Goal: Task Accomplishment & Management: Manage account settings

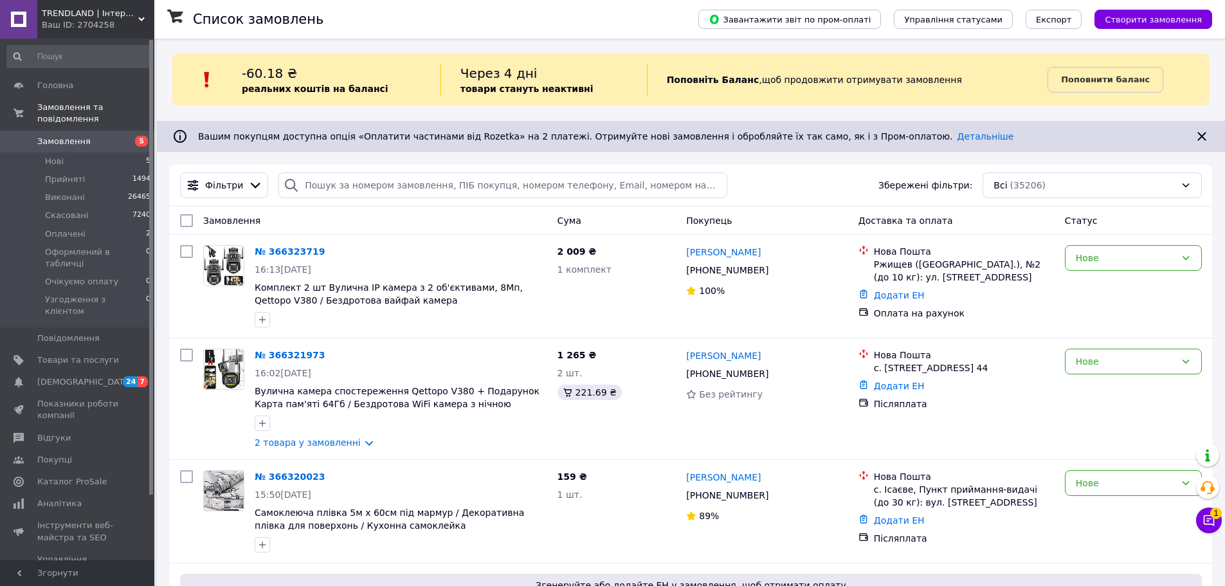
drag, startPoint x: 85, startPoint y: 326, endPoint x: 178, endPoint y: 264, distance: 111.8
click at [85, 354] on span "Товари та послуги" at bounding box center [78, 360] width 82 height 12
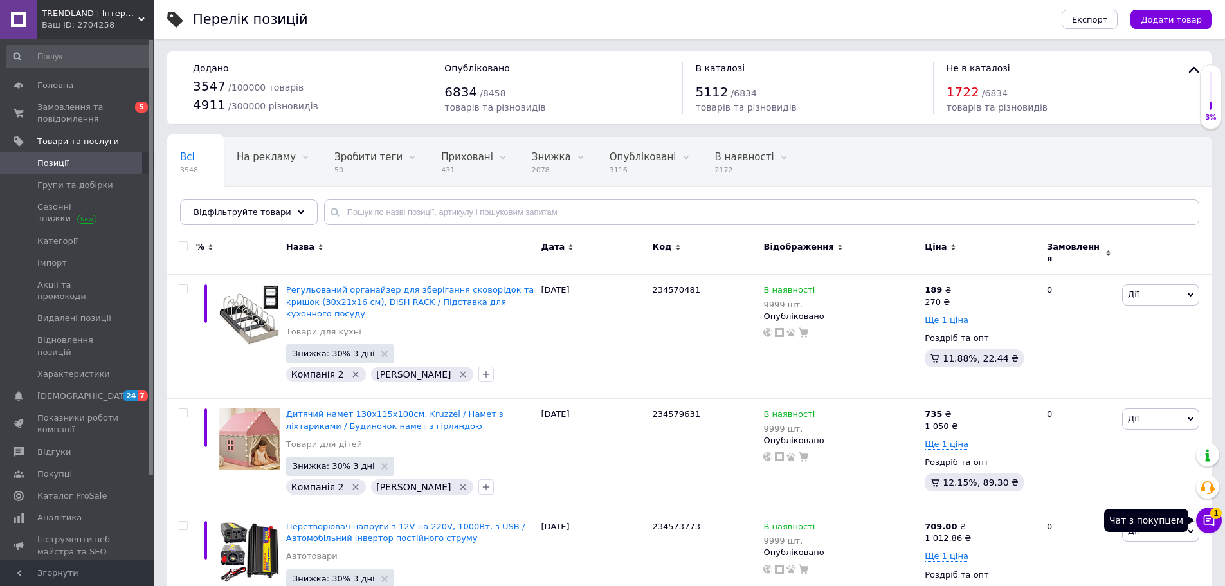
click at [1206, 518] on icon at bounding box center [1209, 520] width 13 height 13
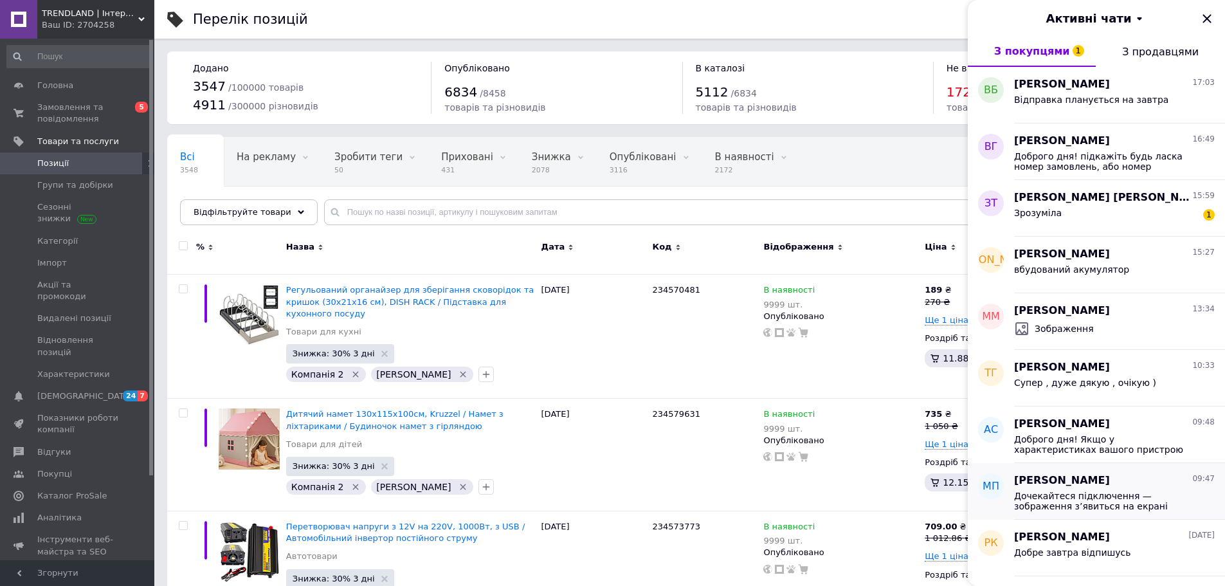
scroll to position [129, 0]
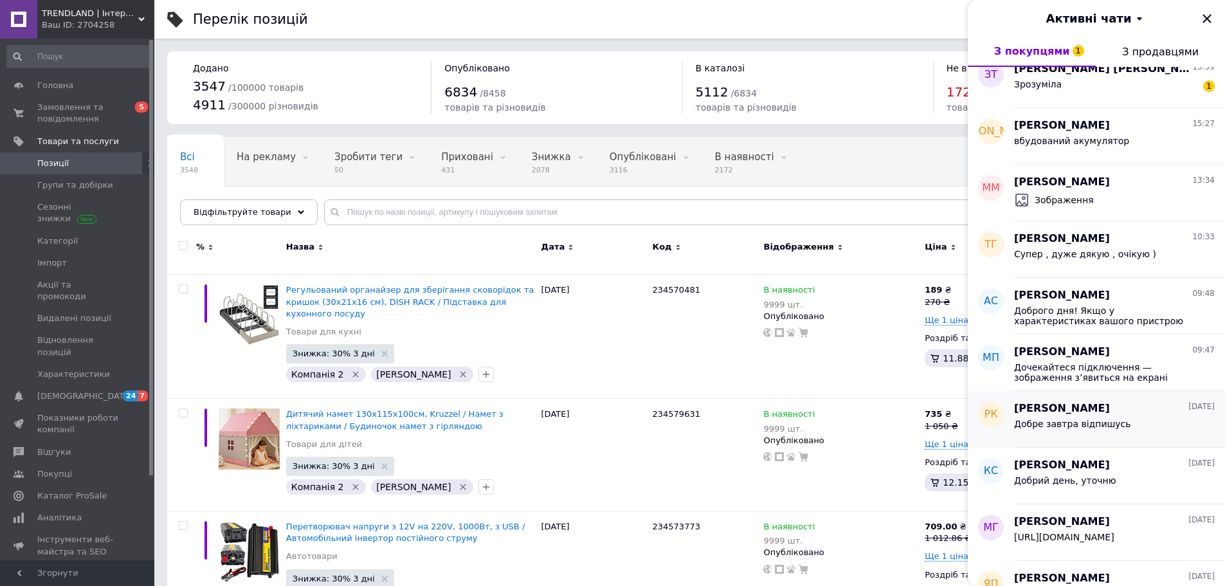
click at [1149, 412] on div "Роман Куриляк 11.10.2025" at bounding box center [1114, 408] width 201 height 15
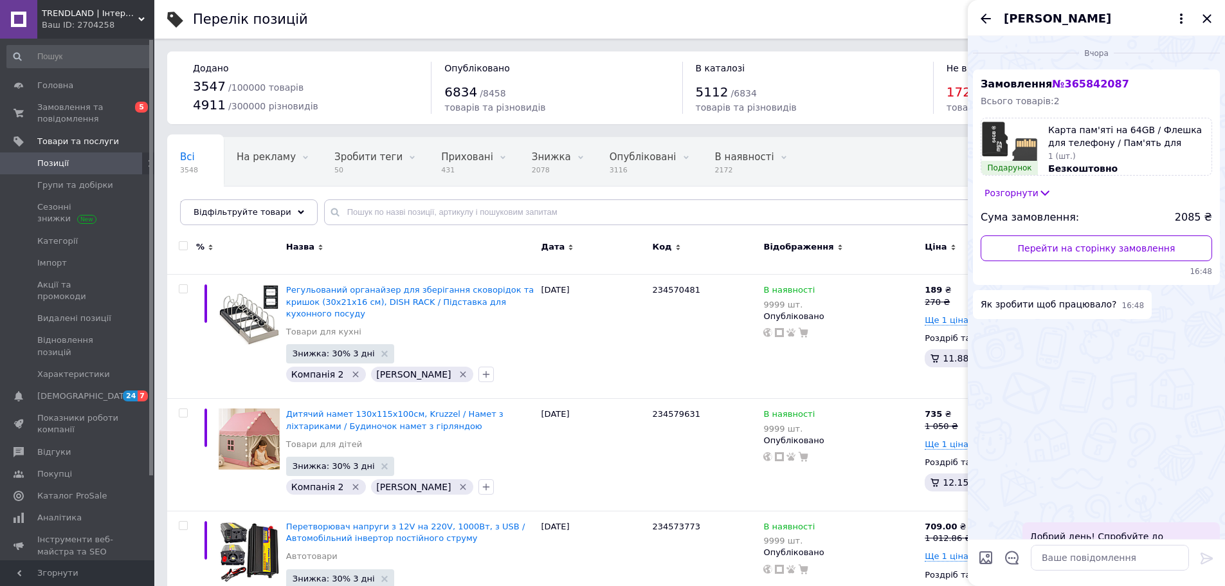
scroll to position [322, 0]
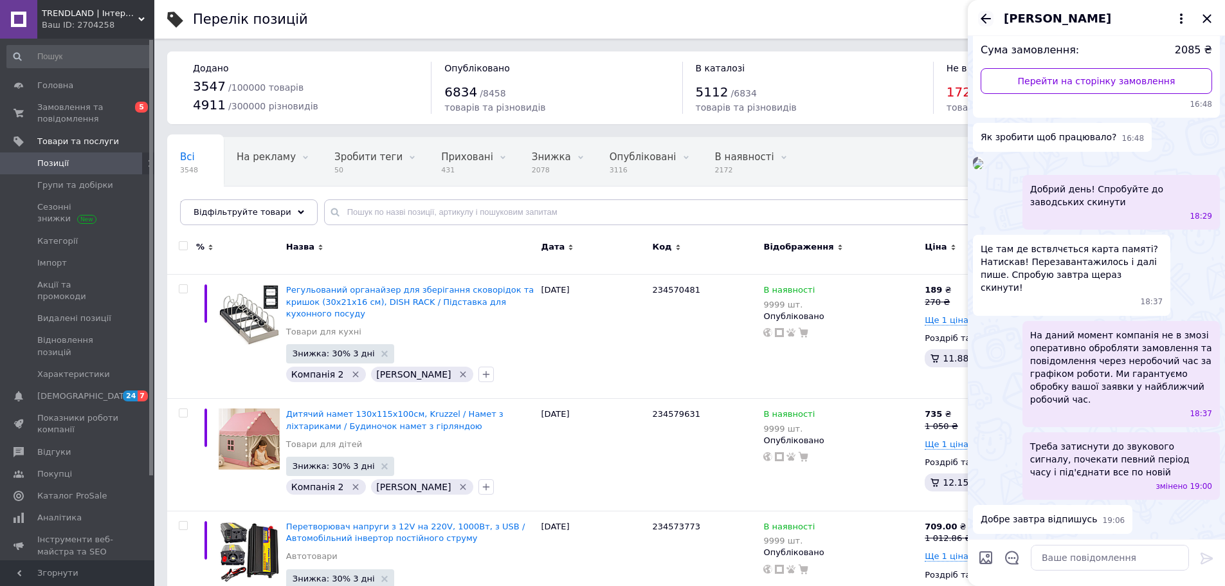
click at [983, 14] on icon "Назад" at bounding box center [985, 18] width 15 height 15
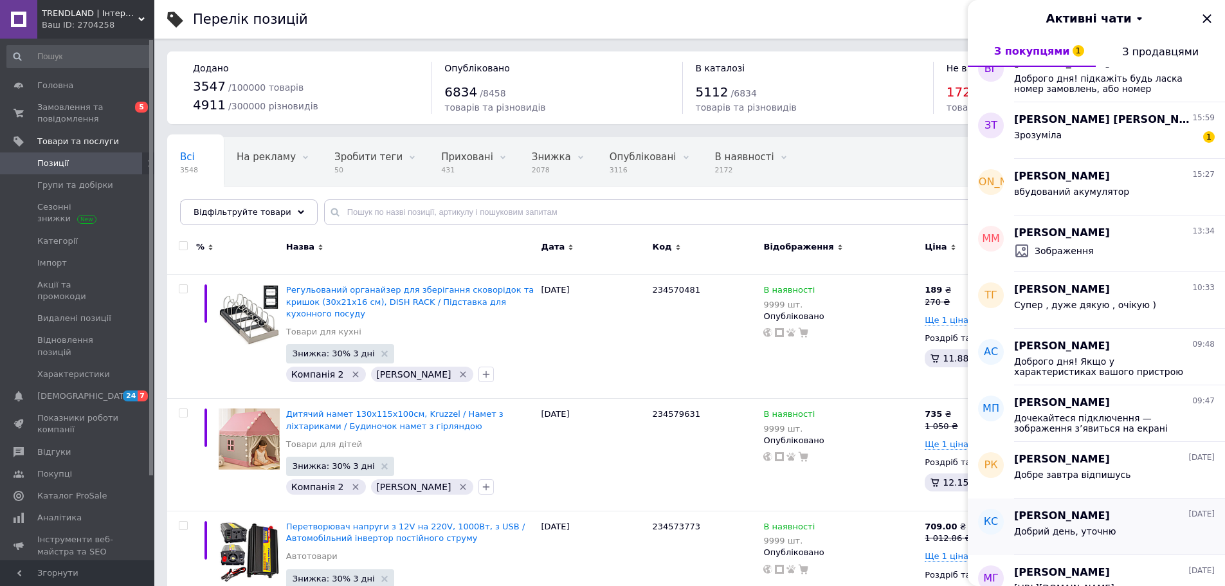
scroll to position [129, 0]
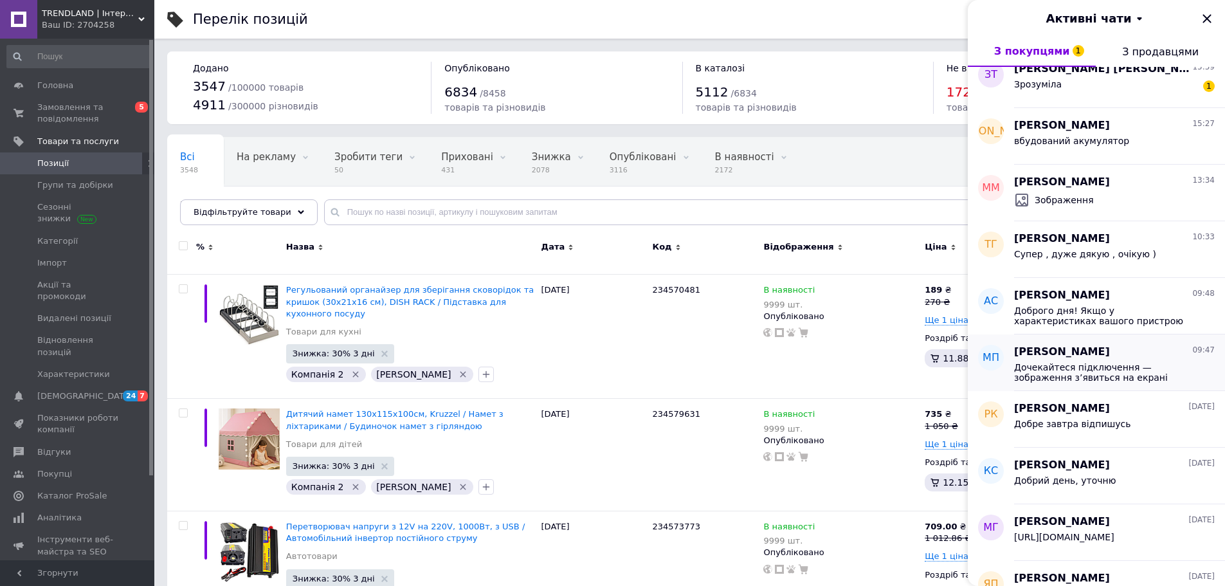
click at [1122, 367] on span "Дочекайтеся підключення — зображення з’явиться на екрані проектора. Для macOS: …" at bounding box center [1105, 372] width 183 height 21
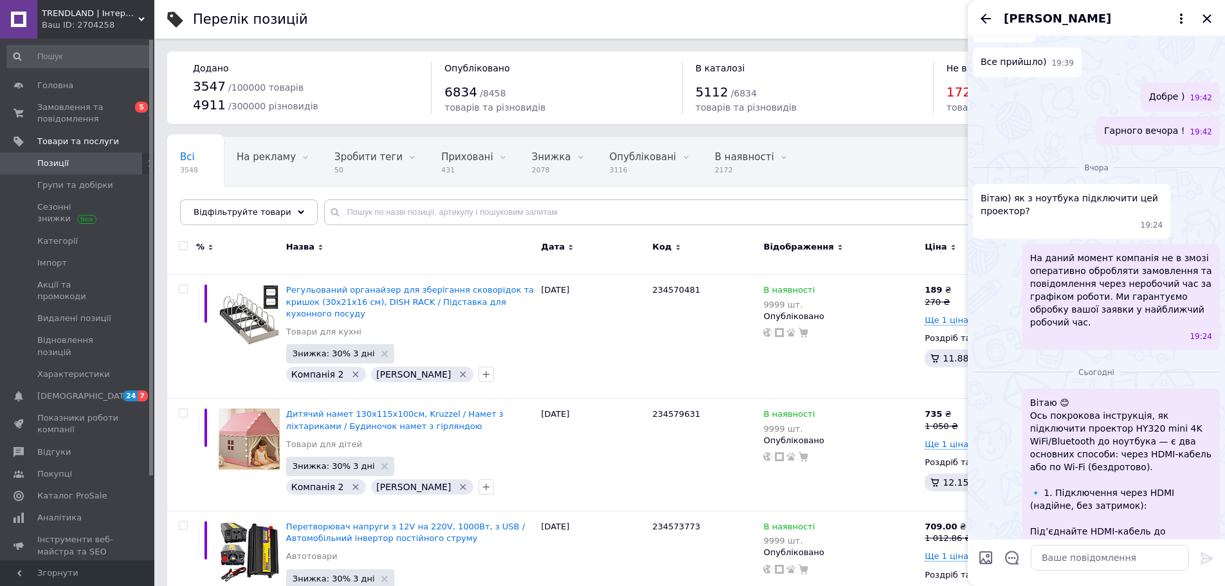
scroll to position [643, 0]
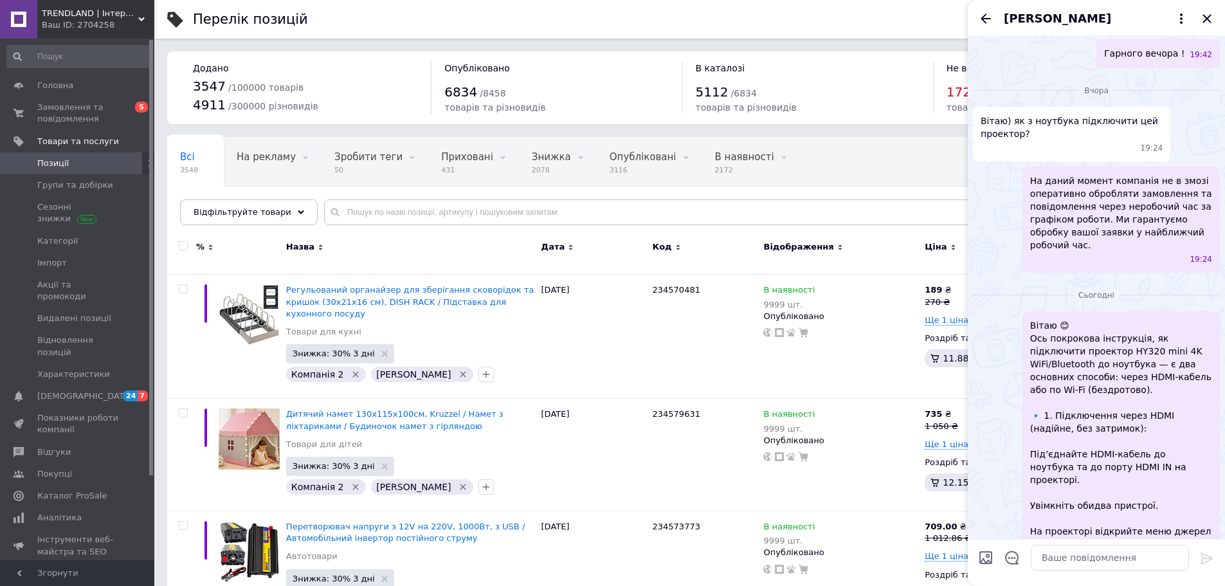
click at [1057, 140] on span "Вітаю) як з ноутбука підключити цей проектор?" at bounding box center [1072, 127] width 182 height 26
click at [1046, 140] on span "Вітаю) як з ноутбука підключити цей проектор?" at bounding box center [1072, 127] width 182 height 26
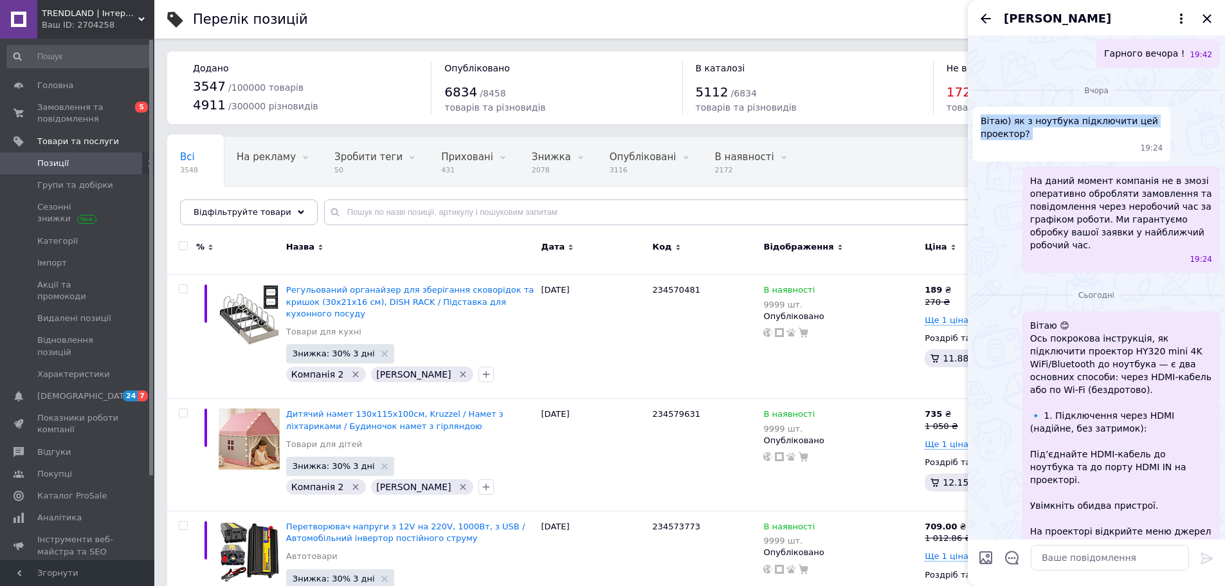
click at [1046, 140] on span "Вітаю) як з ноутбука підключити цей проектор?" at bounding box center [1072, 127] width 182 height 26
click at [1033, 140] on span "Вітаю) як з ноутбука підключити цей проектор?" at bounding box center [1072, 127] width 182 height 26
click at [997, 140] on span "Вітаю) як з ноутбука підключити цей проектор?" at bounding box center [1072, 127] width 182 height 26
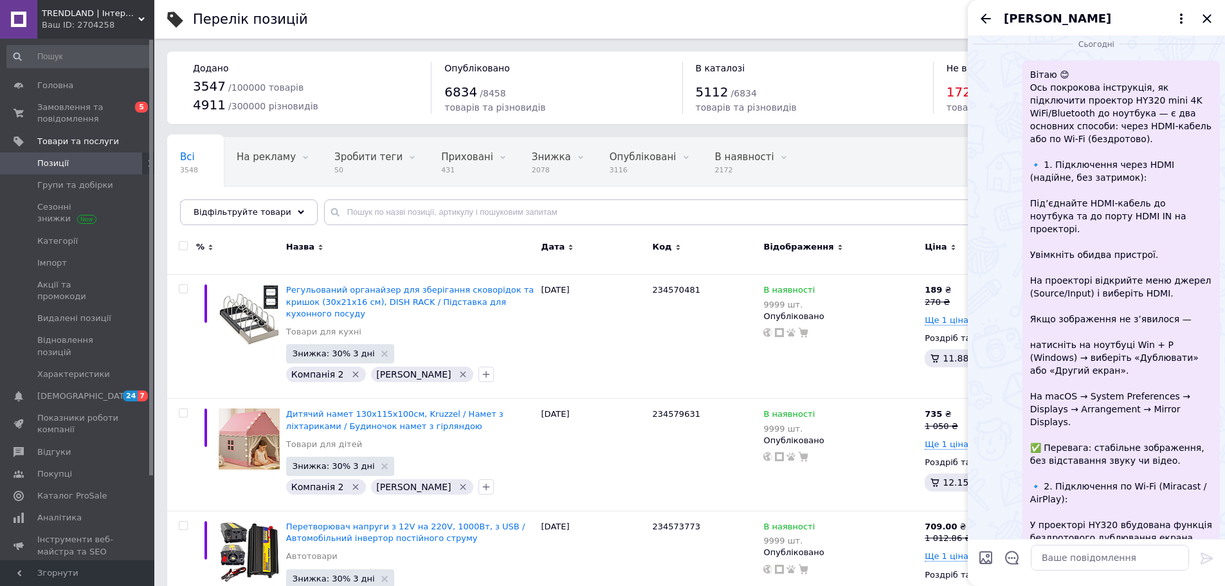
scroll to position [900, 0]
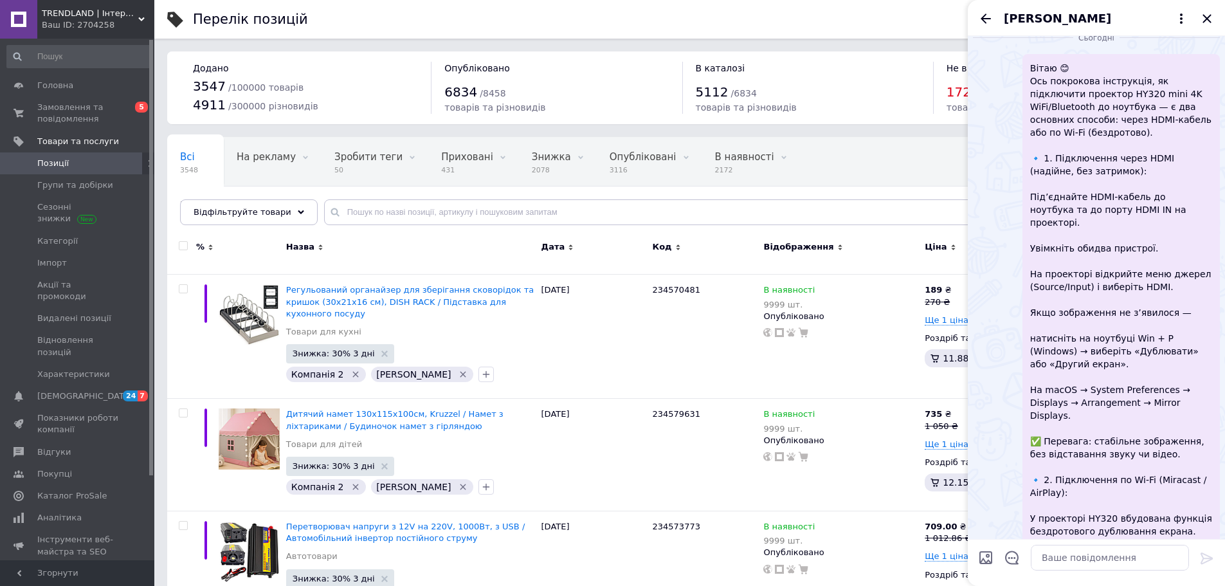
click at [1113, 228] on span "Вітаю 😊 Ось покрокова інструкція, як підключити проектор HY320 mini 4K WiFi/Blu…" at bounding box center [1121, 383] width 182 height 643
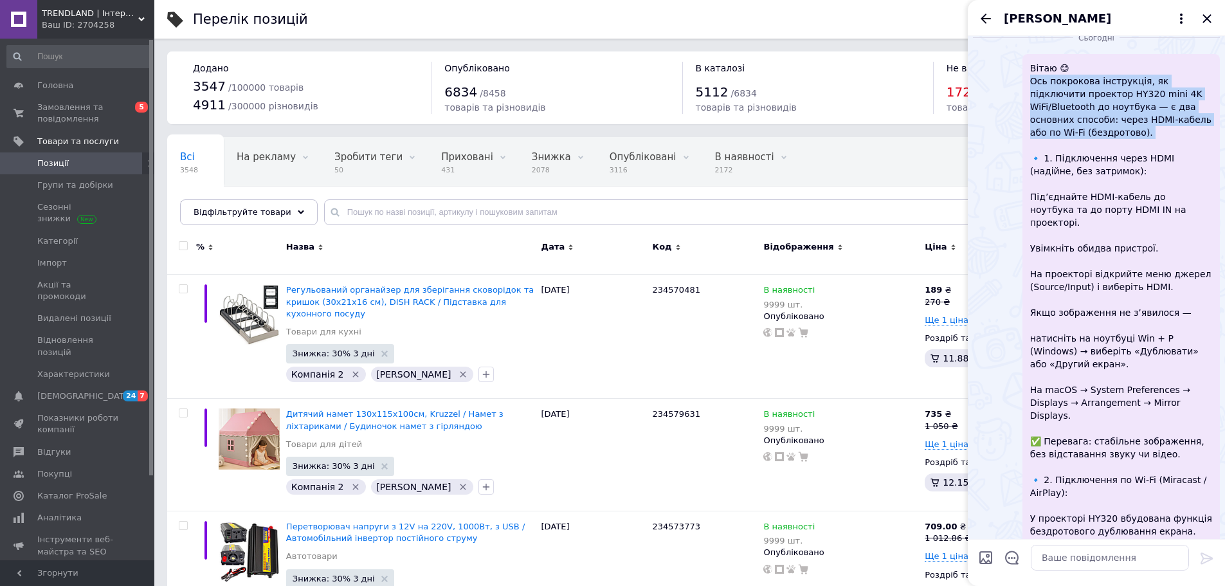
click at [1113, 228] on span "Вітаю 😊 Ось покрокова інструкція, як підключити проектор HY320 mini 4K WiFi/Blu…" at bounding box center [1121, 383] width 182 height 643
click at [1070, 250] on span "Вітаю 😊 Ось покрокова інструкція, як підключити проектор HY320 mini 4K WiFi/Blu…" at bounding box center [1121, 383] width 182 height 643
drag, startPoint x: 1118, startPoint y: 230, endPoint x: 1129, endPoint y: 212, distance: 21.4
click at [1129, 212] on span "Вітаю 😊 Ось покрокова інструкція, як підключити проектор HY320 mini 4K WiFi/Blu…" at bounding box center [1121, 383] width 182 height 643
drag, startPoint x: 1107, startPoint y: 264, endPoint x: 1127, endPoint y: 224, distance: 44.9
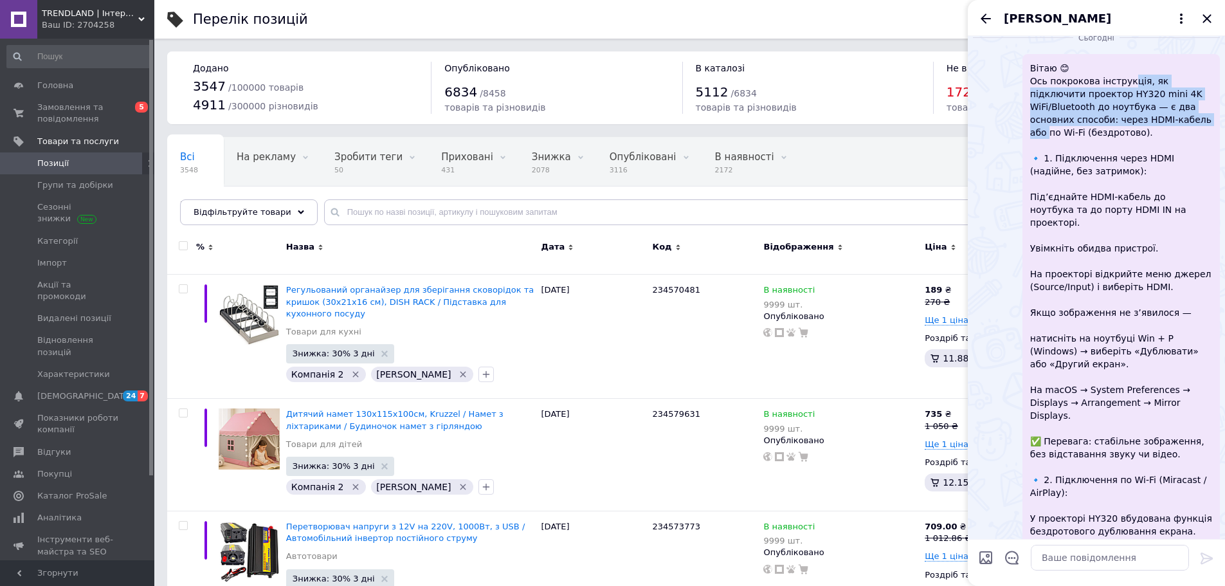
click at [1127, 224] on span "Вітаю 😊 Ось покрокова інструкція, як підключити проектор HY320 mini 4K WiFi/Blu…" at bounding box center [1121, 383] width 182 height 643
click at [1117, 257] on span "Вітаю 😊 Ось покрокова інструкція, як підключити проектор HY320 mini 4K WiFi/Blu…" at bounding box center [1121, 383] width 182 height 643
click at [1117, 258] on span "Вітаю 😊 Ось покрокова інструкція, як підключити проектор HY320 mini 4K WiFi/Blu…" at bounding box center [1121, 383] width 182 height 643
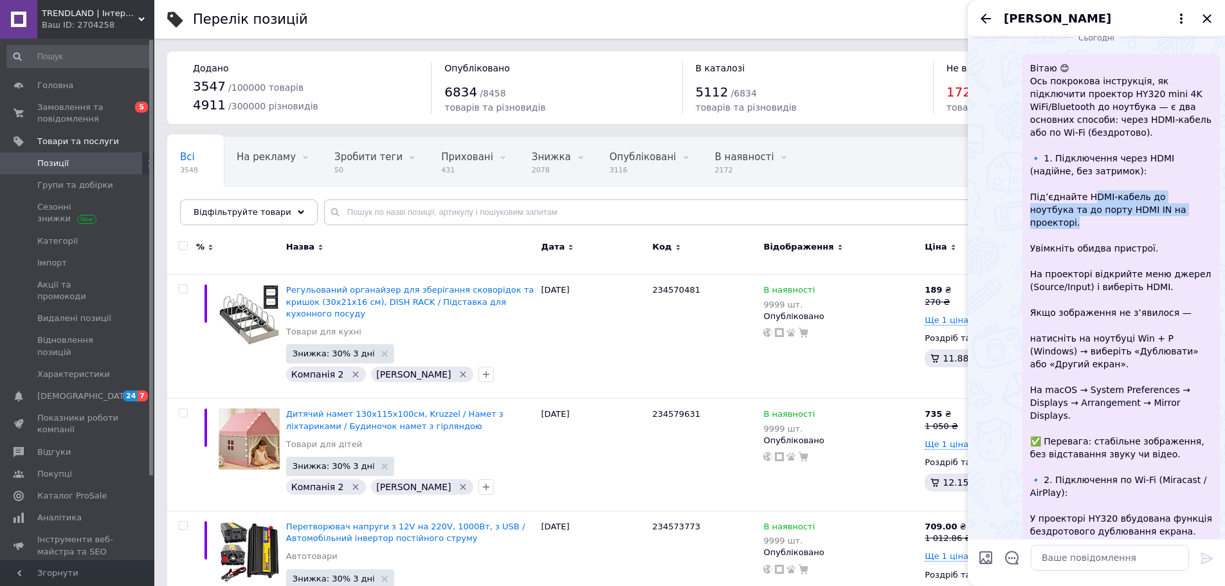
drag, startPoint x: 1114, startPoint y: 327, endPoint x: 1157, endPoint y: 343, distance: 46.0
click at [1157, 343] on span "Вітаю 😊 Ось покрокова інструкція, як підключити проектор HY320 mini 4K WiFi/Blu…" at bounding box center [1121, 383] width 182 height 643
click at [1109, 364] on span "Вітаю 😊 Ось покрокова інструкція, як підключити проектор HY320 mini 4K WiFi/Blu…" at bounding box center [1121, 383] width 182 height 643
click at [1110, 365] on span "Вітаю 😊 Ось покрокова інструкція, як підключити проектор HY320 mini 4K WiFi/Blu…" at bounding box center [1121, 383] width 182 height 643
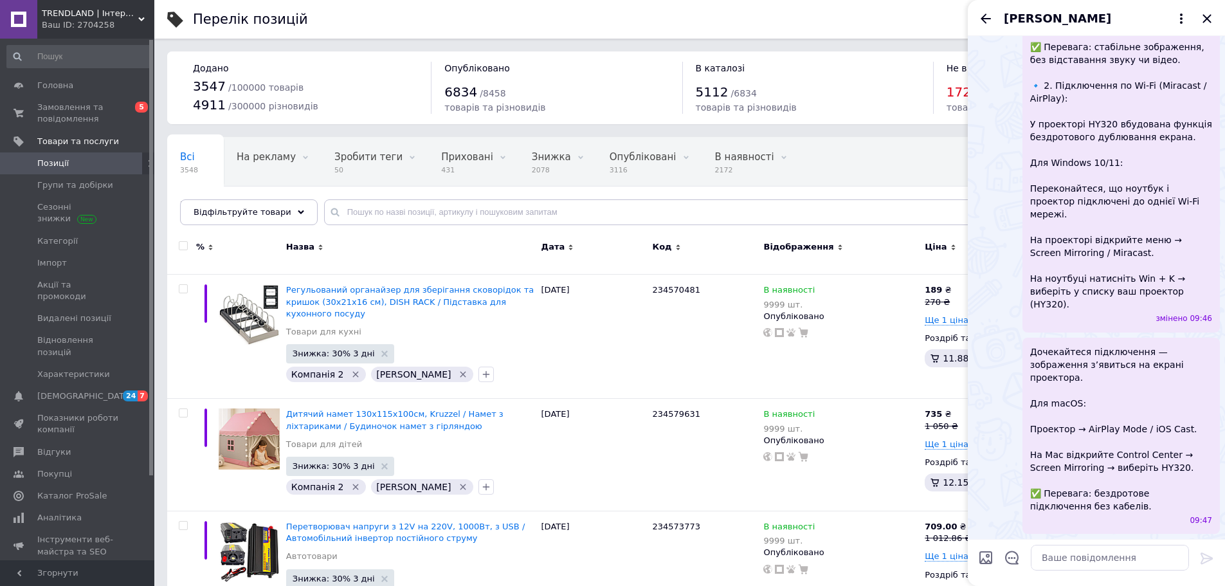
scroll to position [1345, 0]
click at [988, 21] on icon "Назад" at bounding box center [985, 18] width 15 height 15
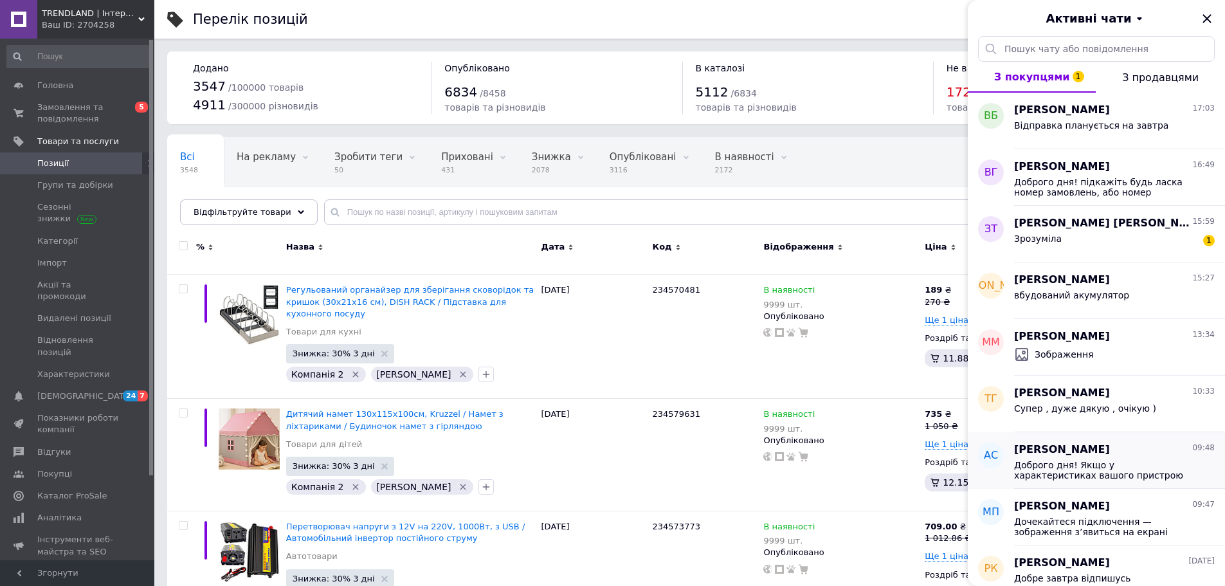
click at [1107, 467] on span "Доброго дня! Якщо у характеристиках вашого пристрою зазначено «4G модем під SIM…" at bounding box center [1105, 470] width 183 height 21
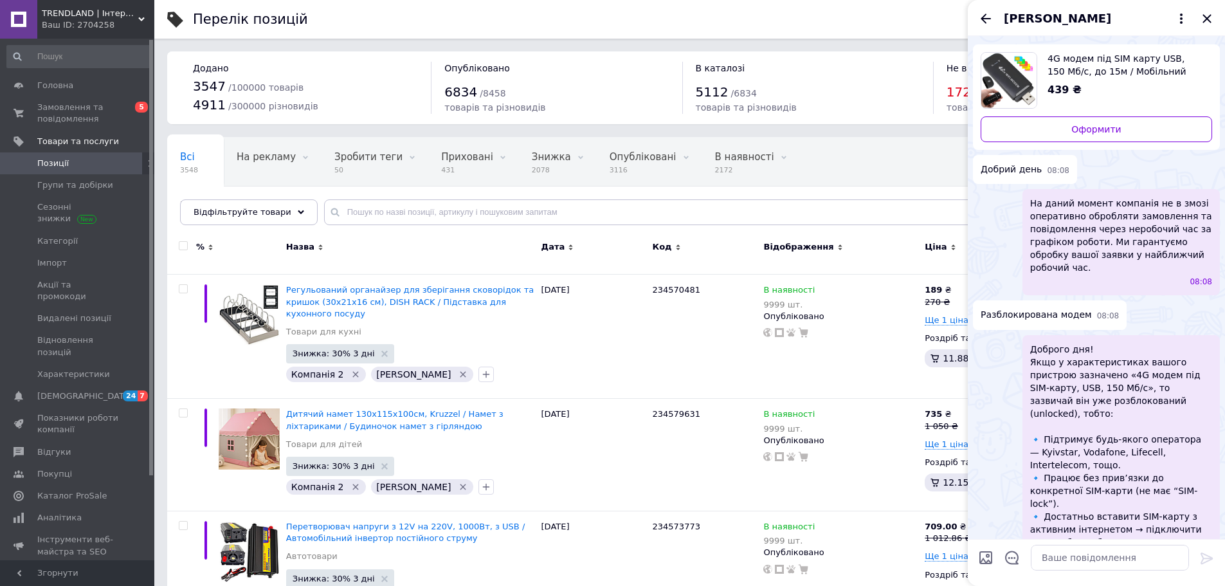
scroll to position [29, 0]
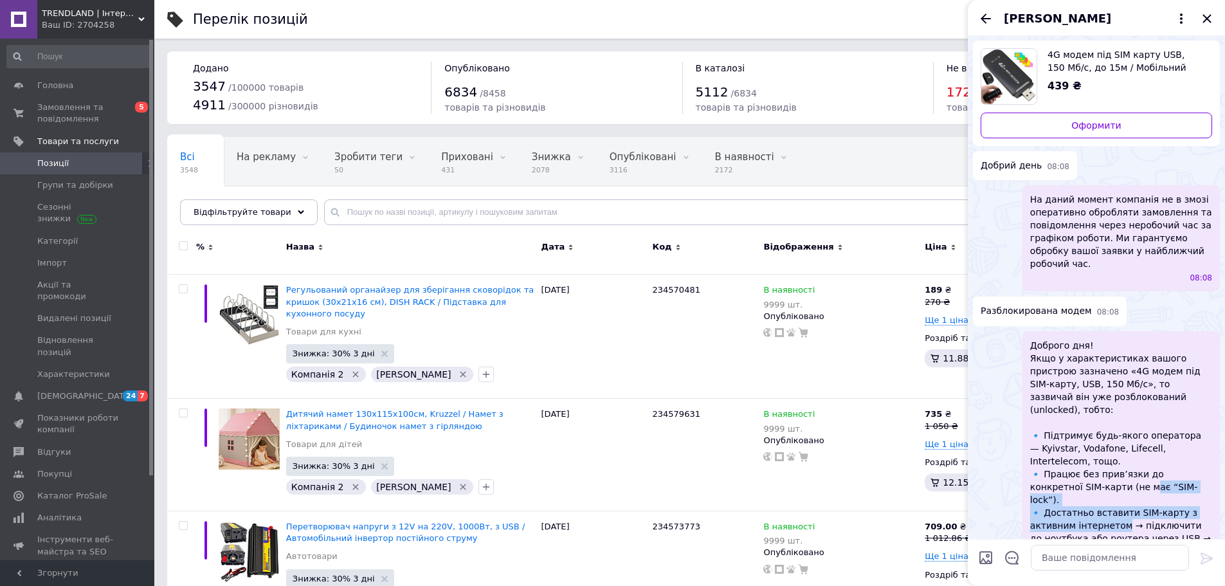
drag, startPoint x: 1095, startPoint y: 467, endPoint x: 1118, endPoint y: 484, distance: 28.9
click at [1118, 484] on span "Доброго дня! Якщо у характеристиках вашого пристрою зазначено «4G модем під SIM…" at bounding box center [1121, 455] width 182 height 232
click at [987, 19] on icon "Назад" at bounding box center [985, 18] width 15 height 15
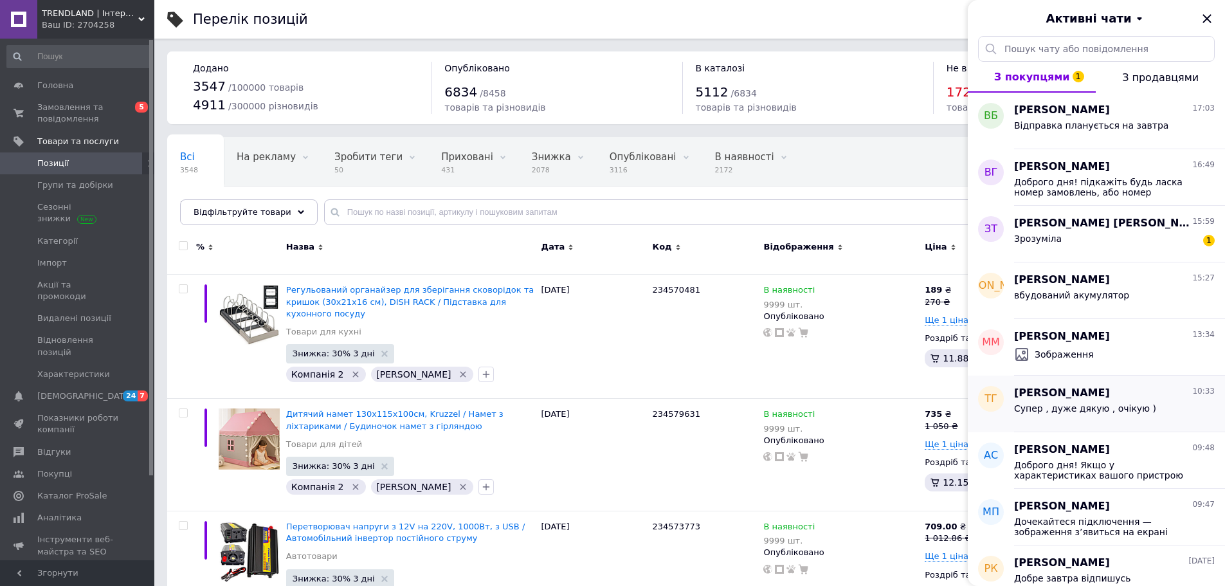
click at [1105, 393] on div "Тетяна Гураль 10:33" at bounding box center [1114, 393] width 201 height 15
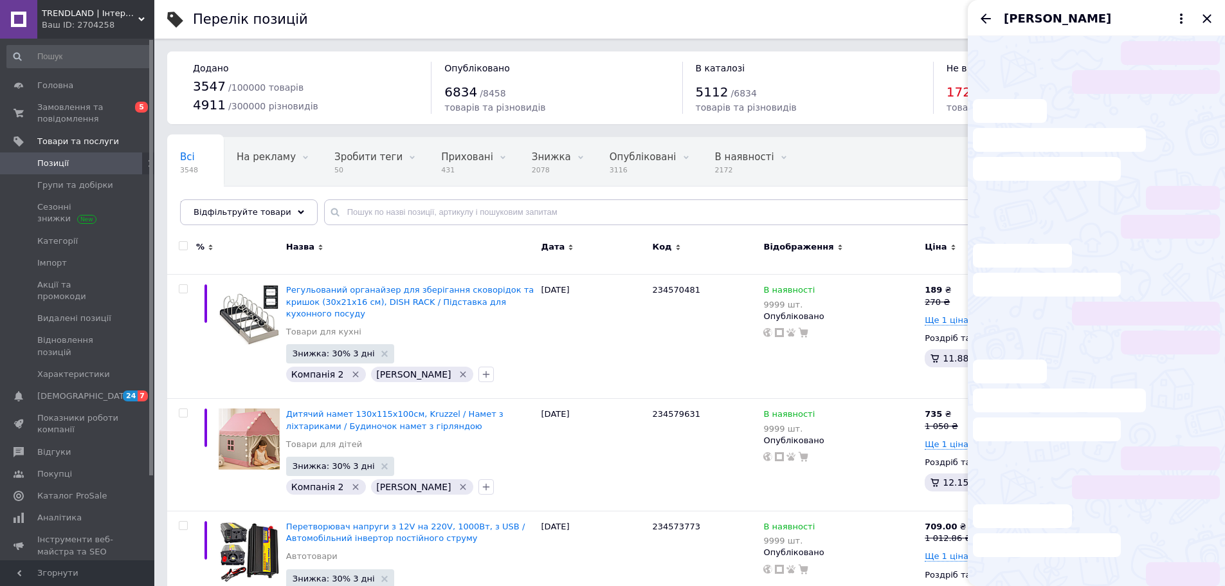
scroll to position [3, 0]
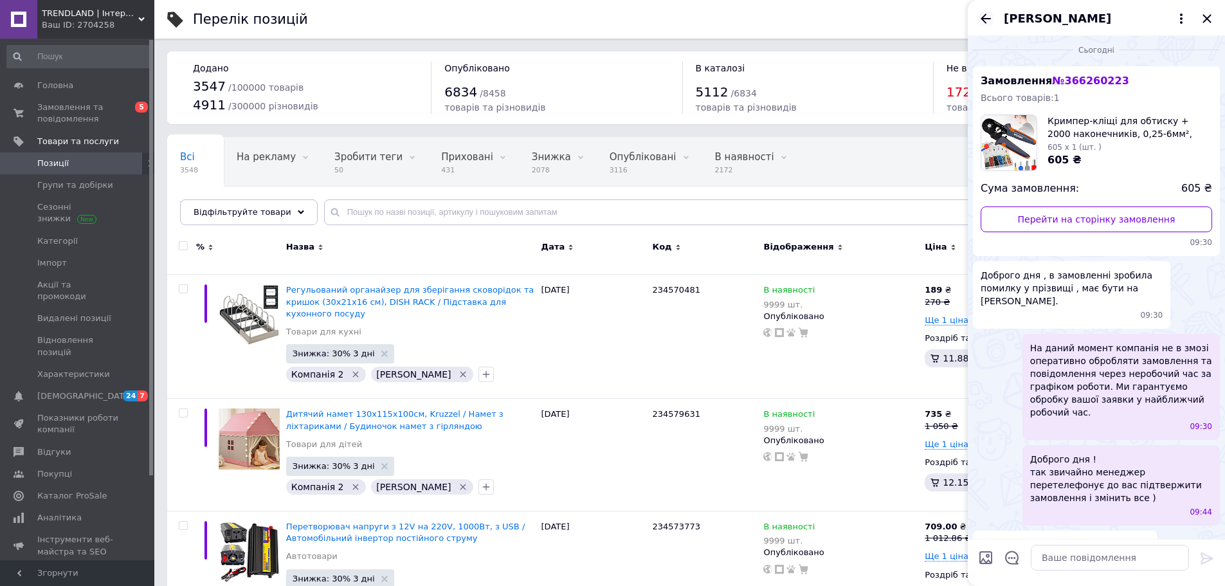
click at [983, 23] on icon "Назад" at bounding box center [985, 18] width 15 height 15
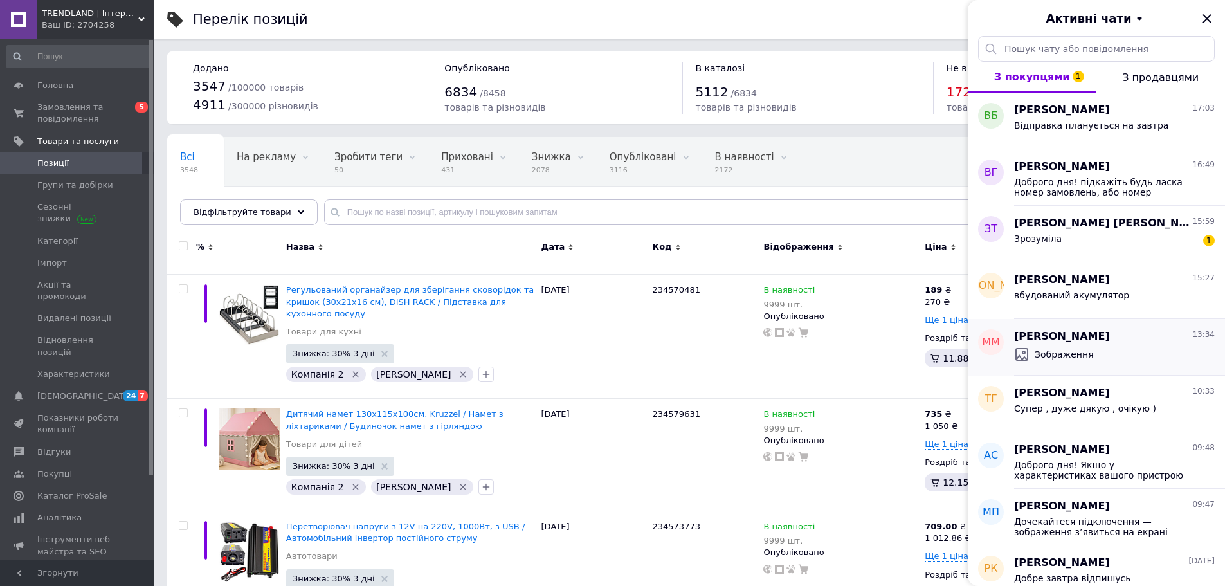
click at [1077, 357] on span "Зображення" at bounding box center [1064, 354] width 59 height 13
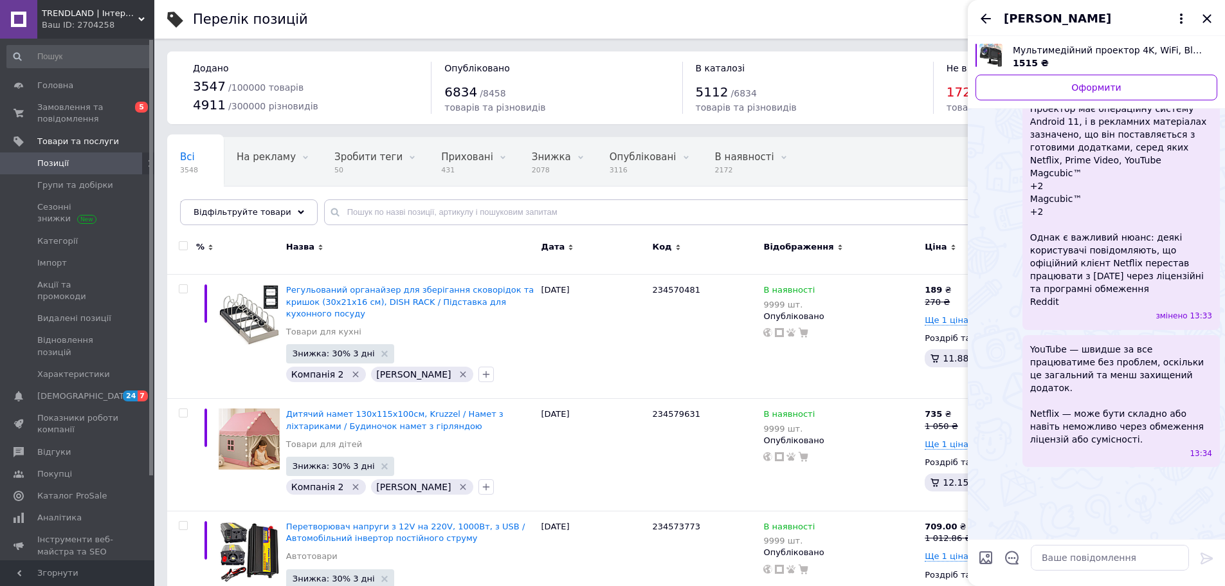
scroll to position [0, 0]
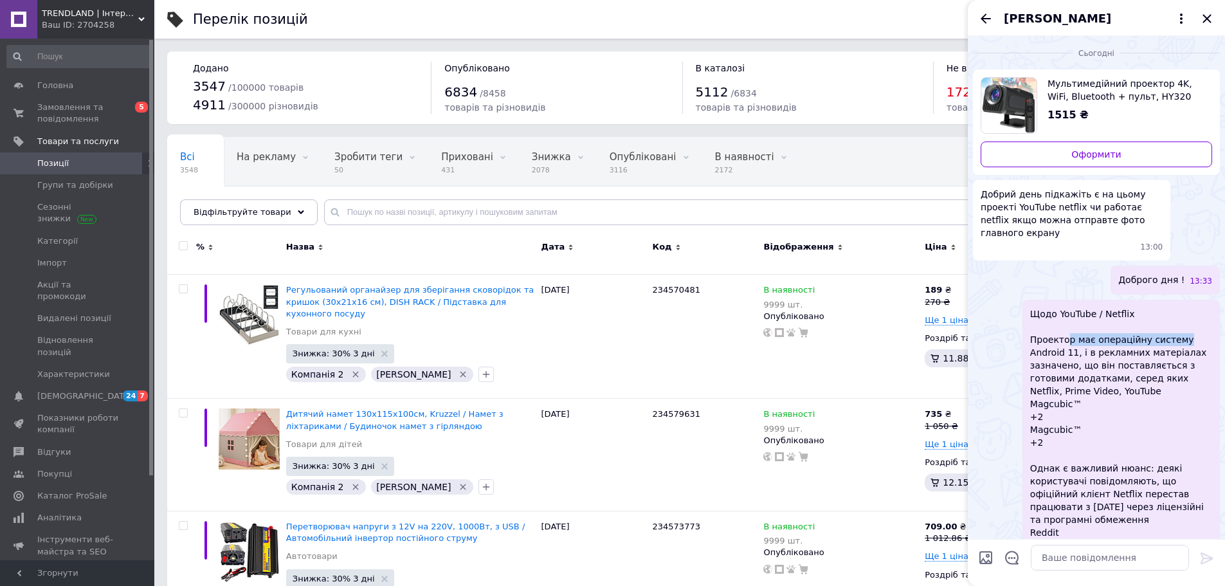
drag, startPoint x: 1065, startPoint y: 327, endPoint x: 1174, endPoint y: 332, distance: 108.8
click at [1174, 332] on span "Щодо YouTube / Netflix Проектор має операційну систему Android 11, і в рекламни…" at bounding box center [1121, 423] width 182 height 232
click at [1096, 341] on span "Щодо YouTube / Netflix Проектор має операційну систему Android 11, і в рекламни…" at bounding box center [1121, 423] width 182 height 232
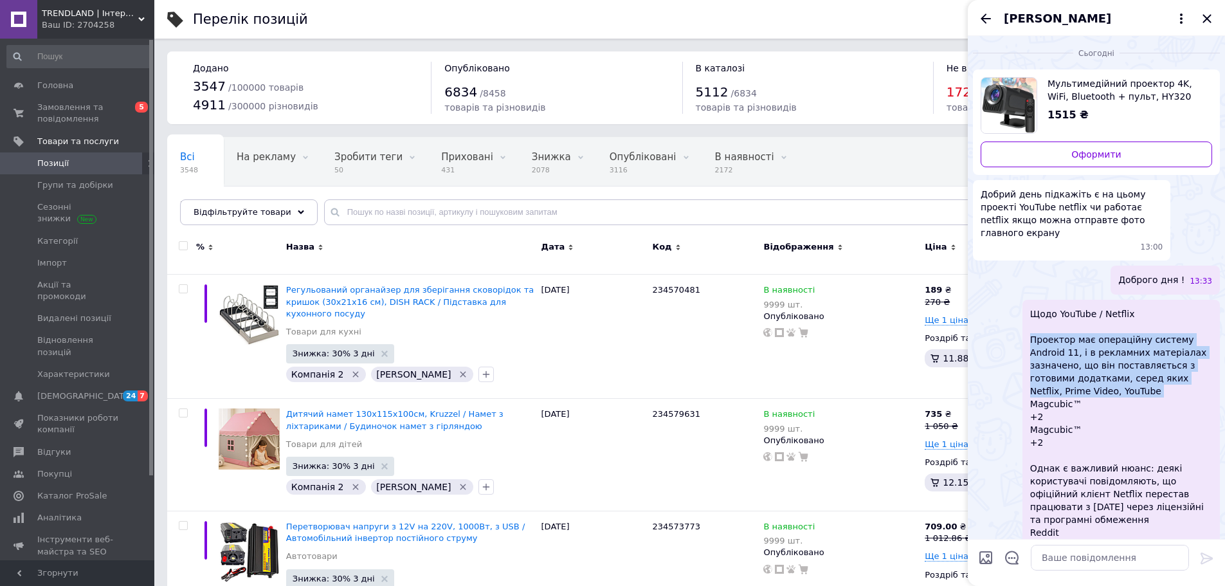
drag, startPoint x: 1096, startPoint y: 341, endPoint x: 1089, endPoint y: 344, distance: 8.1
click at [1094, 342] on span "Щодо YouTube / Netflix Проектор має операційну систему Android 11, і в рекламни…" at bounding box center [1121, 423] width 182 height 232
click at [1084, 344] on span "Щодо YouTube / Netflix Проектор має операційну систему Android 11, і в рекламни…" at bounding box center [1121, 423] width 182 height 232
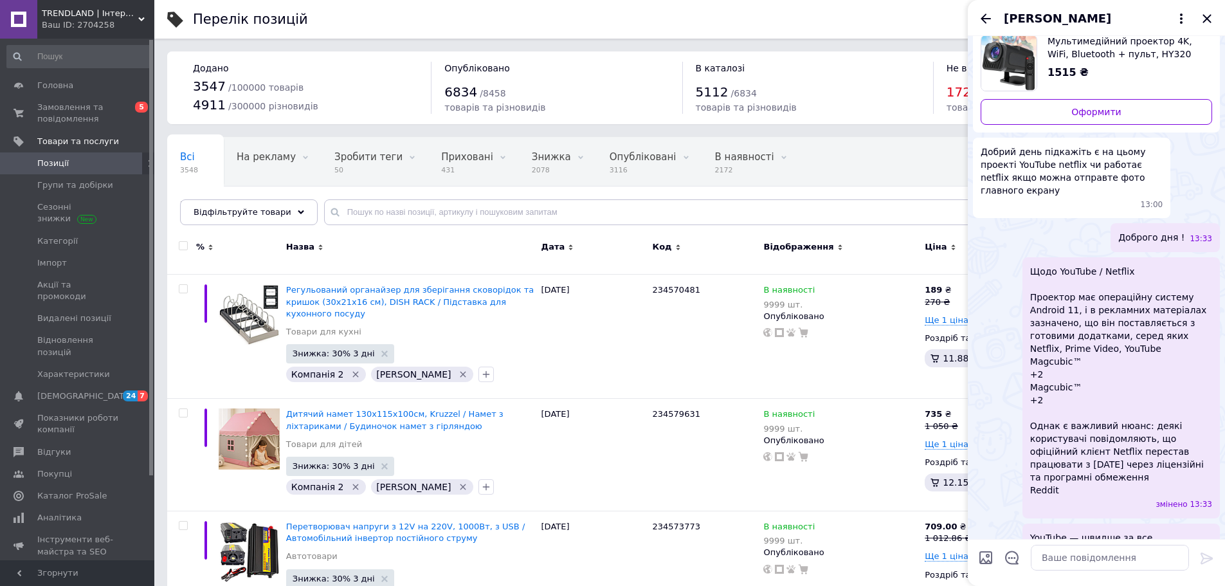
scroll to position [129, 0]
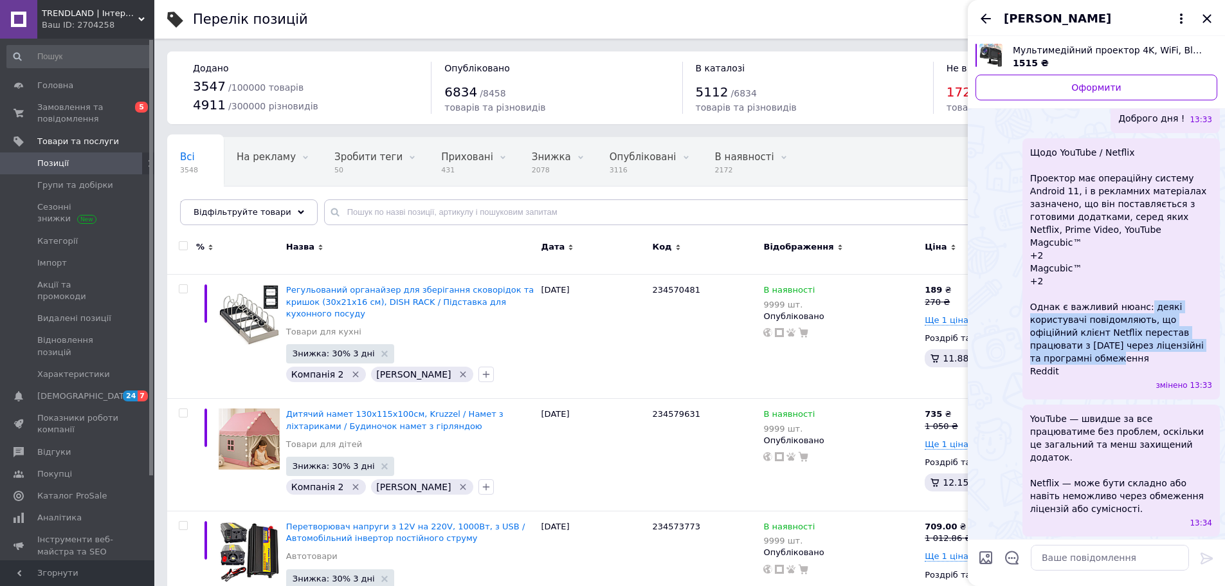
drag, startPoint x: 1124, startPoint y: 320, endPoint x: 1138, endPoint y: 277, distance: 44.5
click at [1138, 277] on span "Щодо YouTube / Netflix Проектор має операційну систему Android 11, і в рекламни…" at bounding box center [1121, 262] width 182 height 232
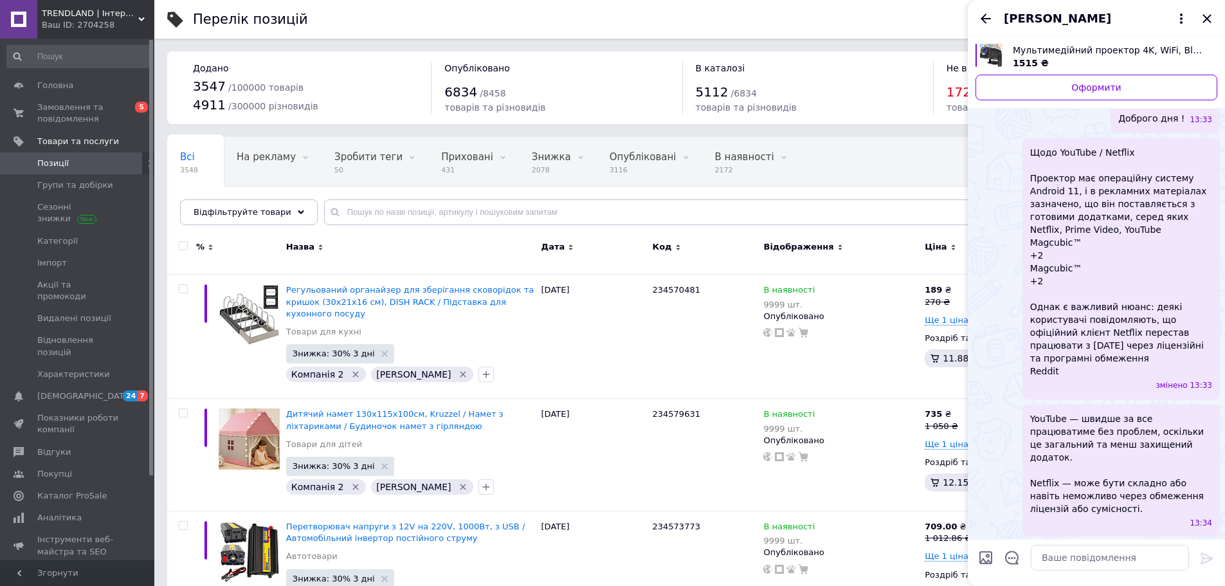
click at [1104, 412] on span "YouTube — швидше за все працюватиме без проблем, оскільки це загальний та менш …" at bounding box center [1121, 463] width 182 height 103
click at [1072, 412] on span "YouTube — швидше за все працюватиме без проблем, оскільки це загальний та менш …" at bounding box center [1121, 463] width 182 height 103
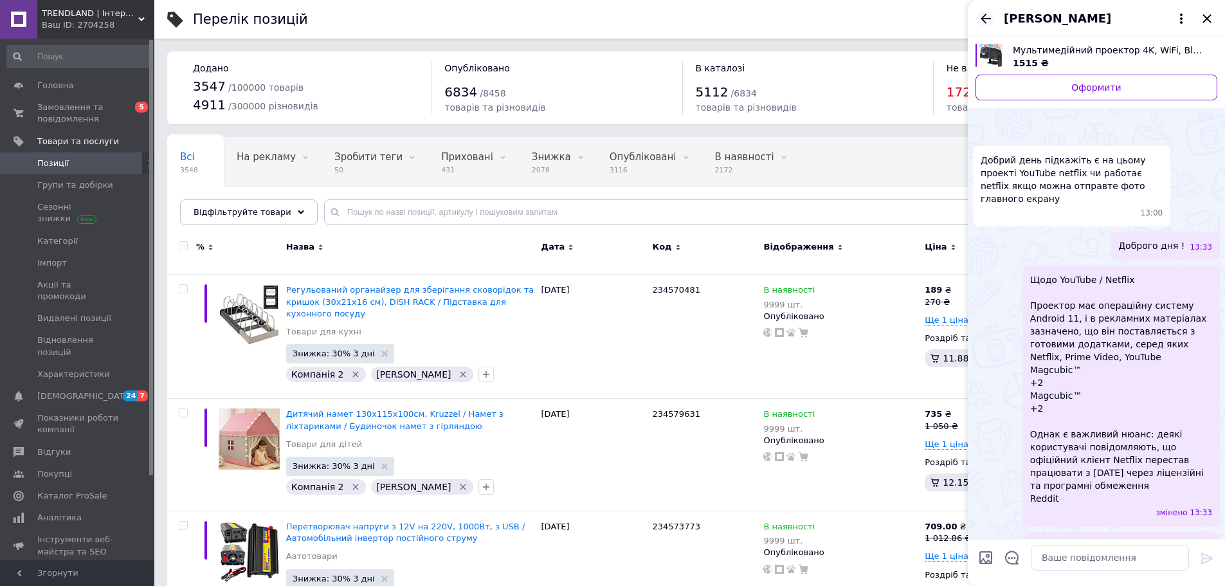
scroll to position [0, 0]
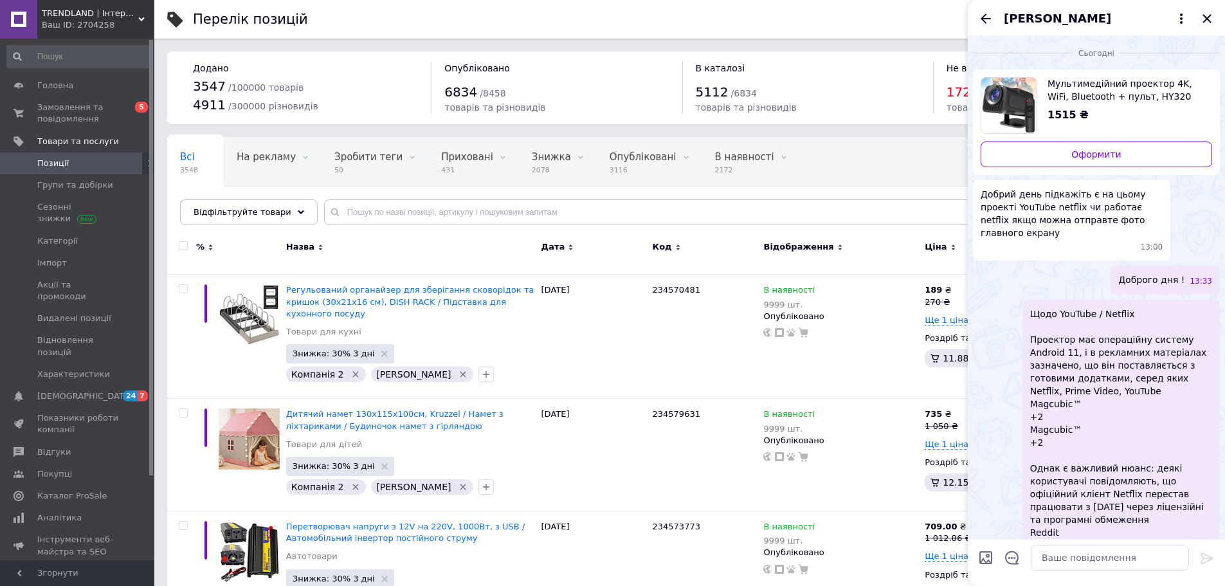
click at [990, 18] on icon "Назад" at bounding box center [986, 19] width 10 height 10
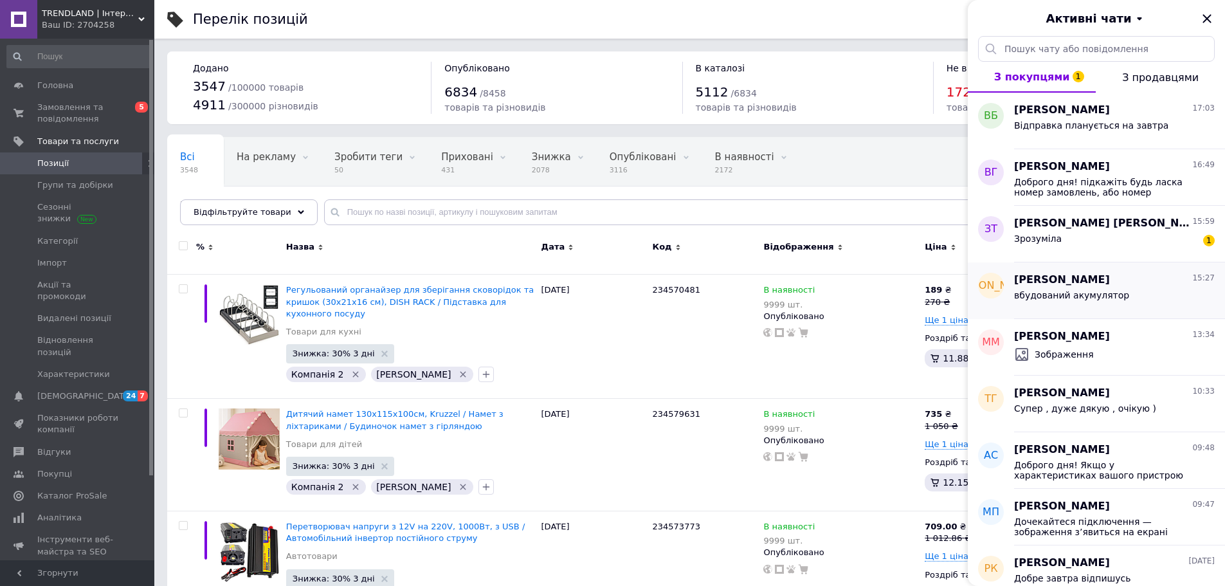
click at [1070, 293] on span "вбудований акумулятор" at bounding box center [1071, 295] width 115 height 10
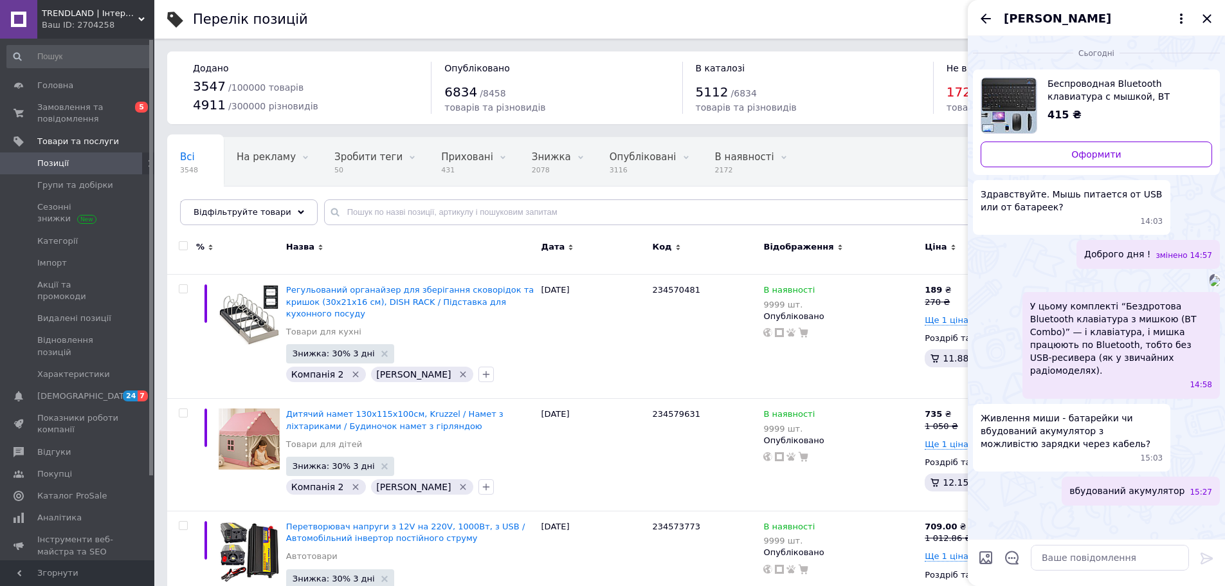
click at [1099, 377] on span "У цьому комплекті “Бездротова Bluetooth клавіатура з мишкою (BT Combo)” — і кла…" at bounding box center [1121, 338] width 182 height 77
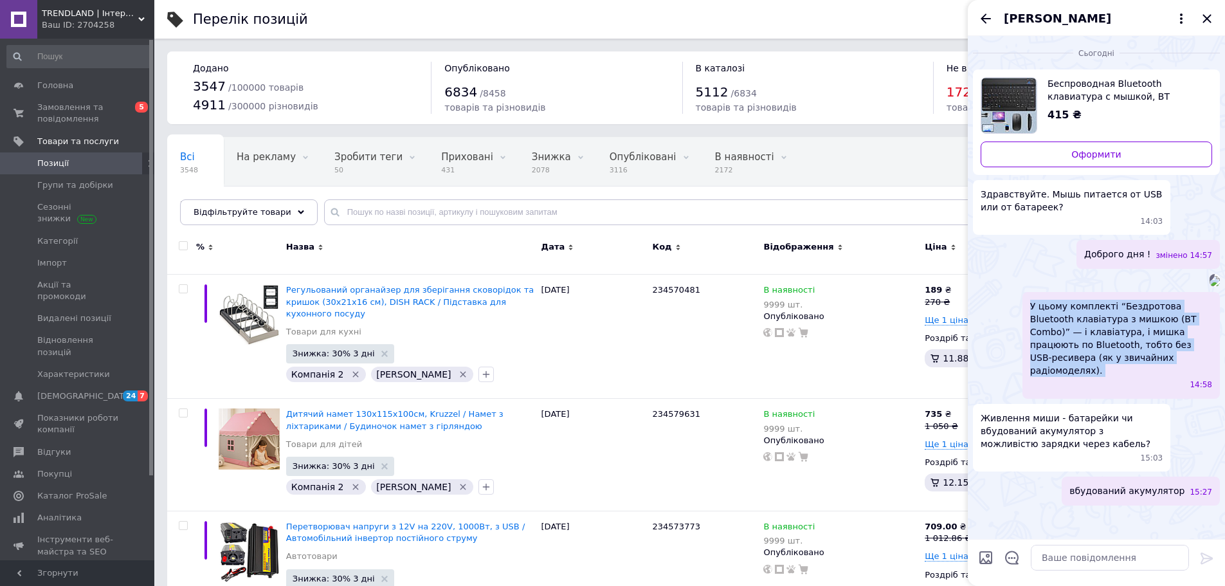
click at [1099, 377] on span "У цьому комплекті “Бездротова Bluetooth клавіатура з мишкою (BT Combo)” — і кла…" at bounding box center [1121, 338] width 182 height 77
click at [1072, 377] on span "У цьому комплекті “Бездротова Bluetooth клавіатура з мишкою (BT Combo)” — і кла…" at bounding box center [1121, 338] width 182 height 77
drag, startPoint x: 1091, startPoint y: 435, endPoint x: 1109, endPoint y: 393, distance: 45.8
click at [1109, 377] on span "У цьому комплекті “Бездротова Bluetooth клавіатура з мишкою (BT Combo)” — і кла…" at bounding box center [1121, 338] width 182 height 77
click at [1116, 377] on span "У цьому комплекті “Бездротова Bluetooth клавіатура з мишкою (BT Combo)” — і кла…" at bounding box center [1121, 338] width 182 height 77
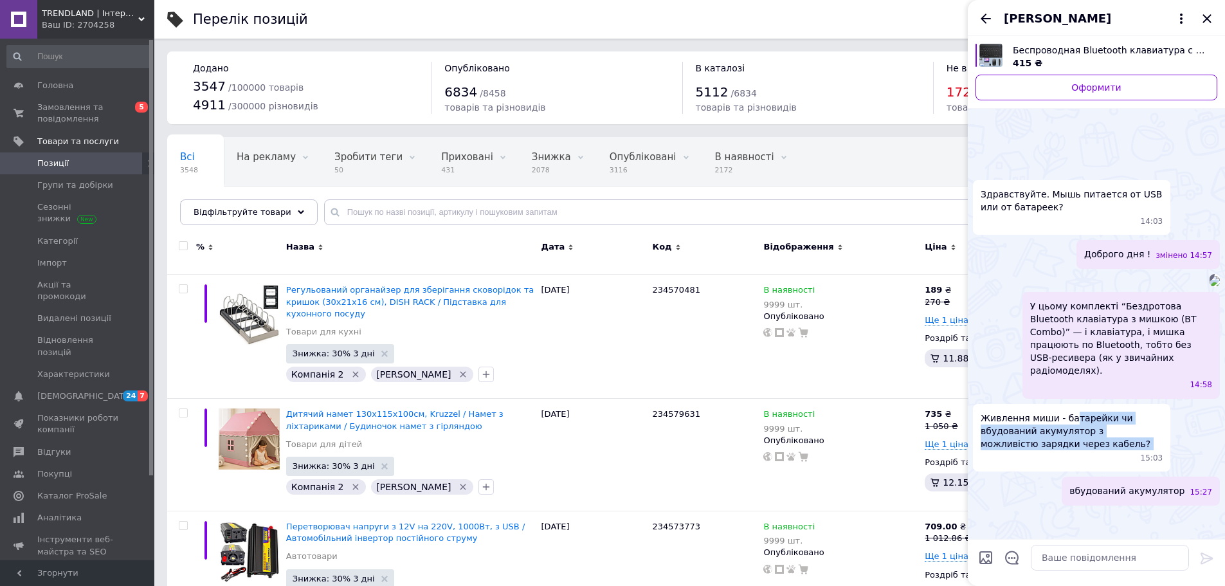
drag, startPoint x: 1068, startPoint y: 479, endPoint x: 1126, endPoint y: 500, distance: 62.3
click at [1126, 471] on div "Живлення миши - батарейки чи вбудований акумулятор з можливicтю зарядки через к…" at bounding box center [1071, 438] width 197 height 68
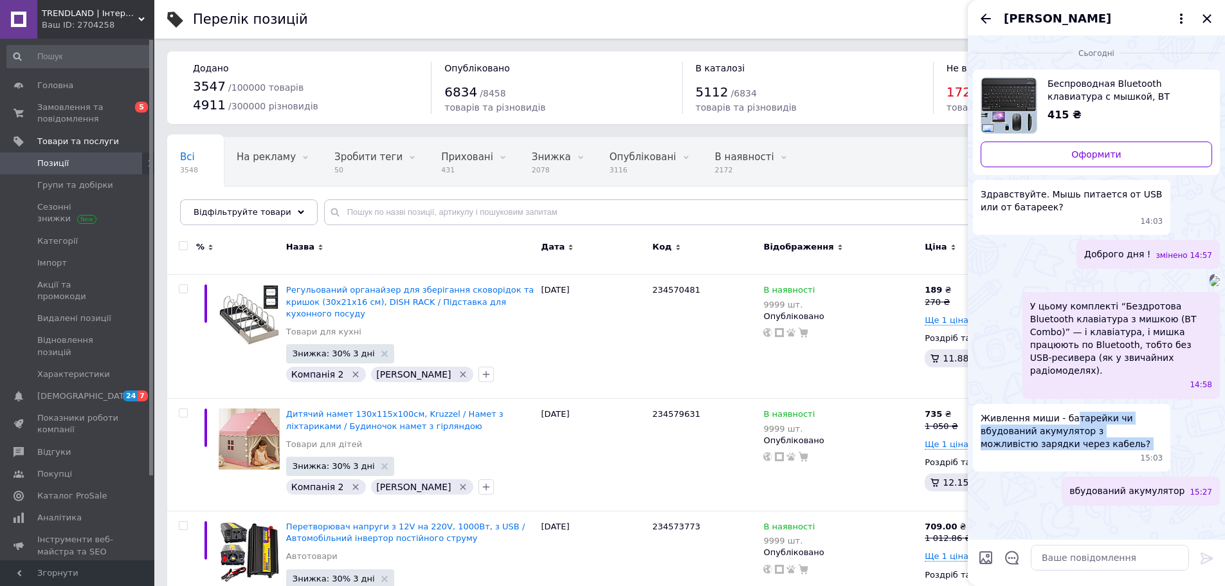
scroll to position [33, 0]
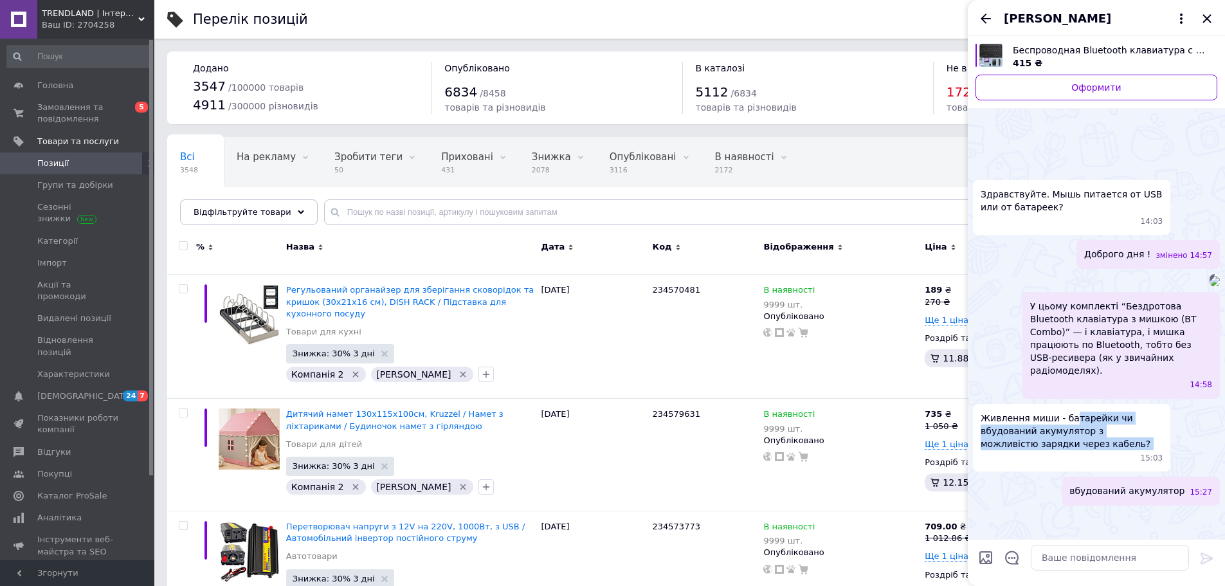
click at [1210, 286] on img at bounding box center [1215, 281] width 10 height 10
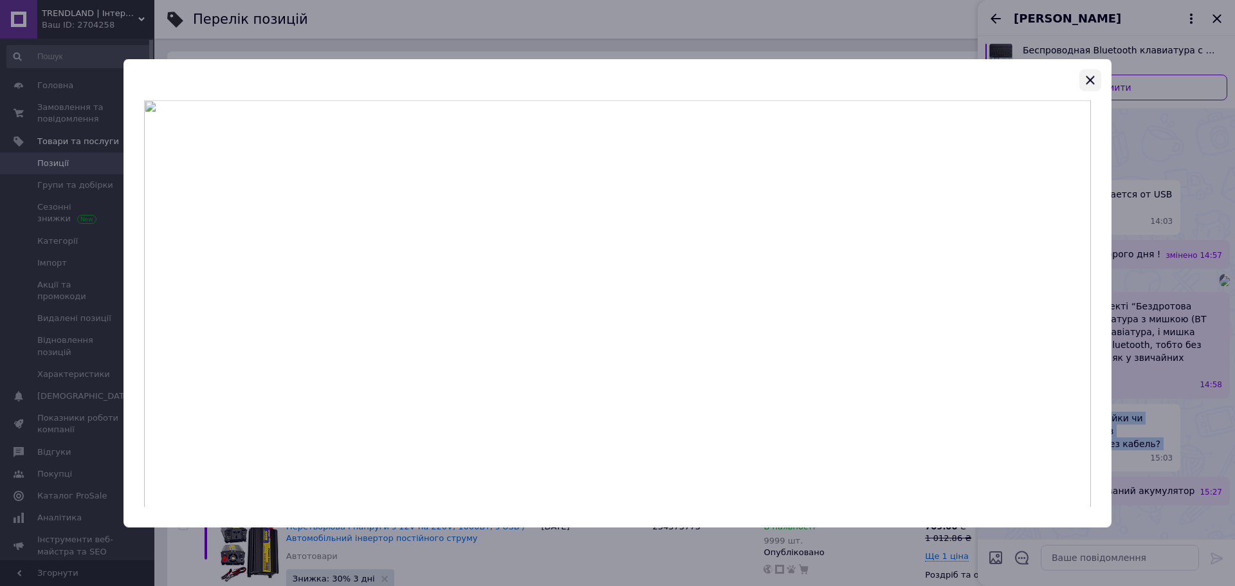
click at [1083, 83] on icon "button" at bounding box center [1089, 79] width 15 height 15
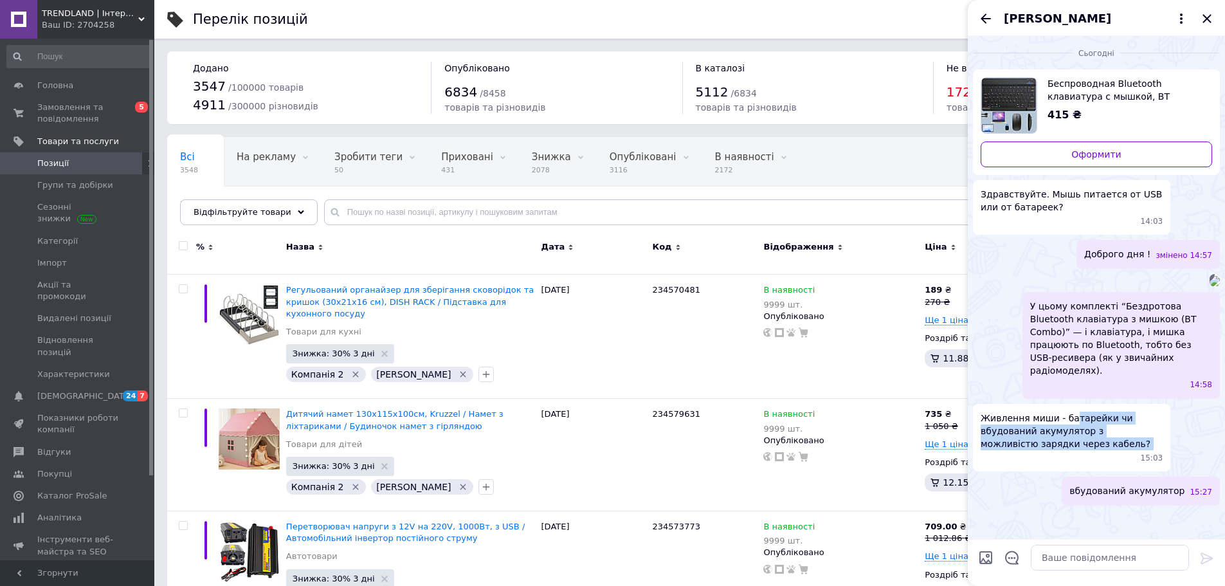
scroll to position [0, 0]
click at [987, 21] on icon "Назад" at bounding box center [985, 18] width 15 height 15
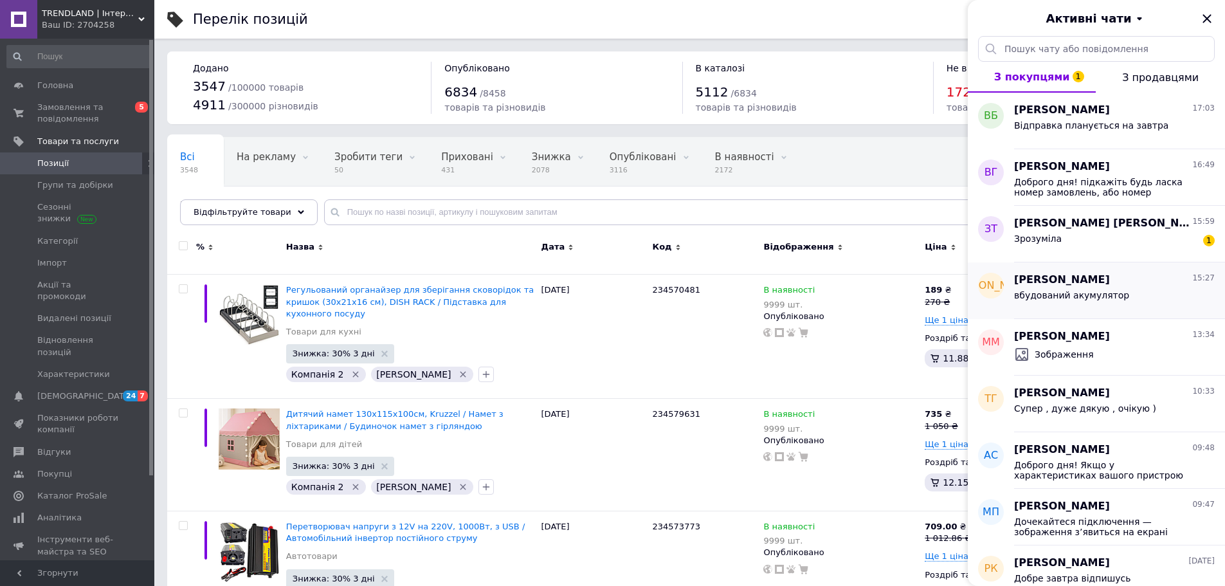
click at [1066, 289] on div "вбудований акумулятор" at bounding box center [1114, 297] width 201 height 21
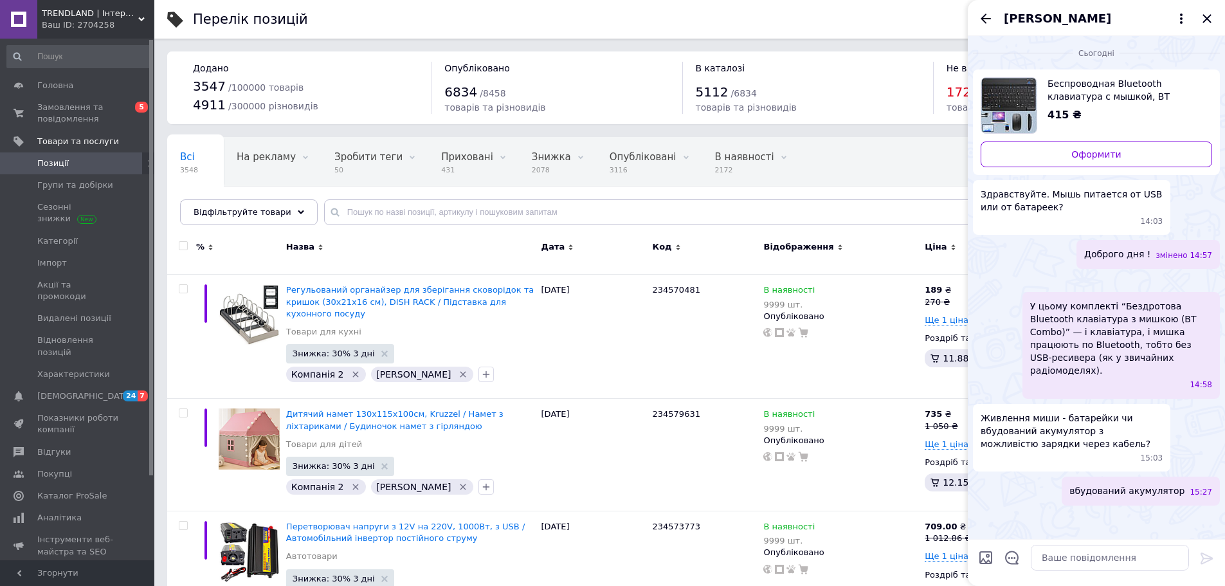
scroll to position [19, 0]
click at [983, 19] on icon "Назад" at bounding box center [986, 19] width 10 height 10
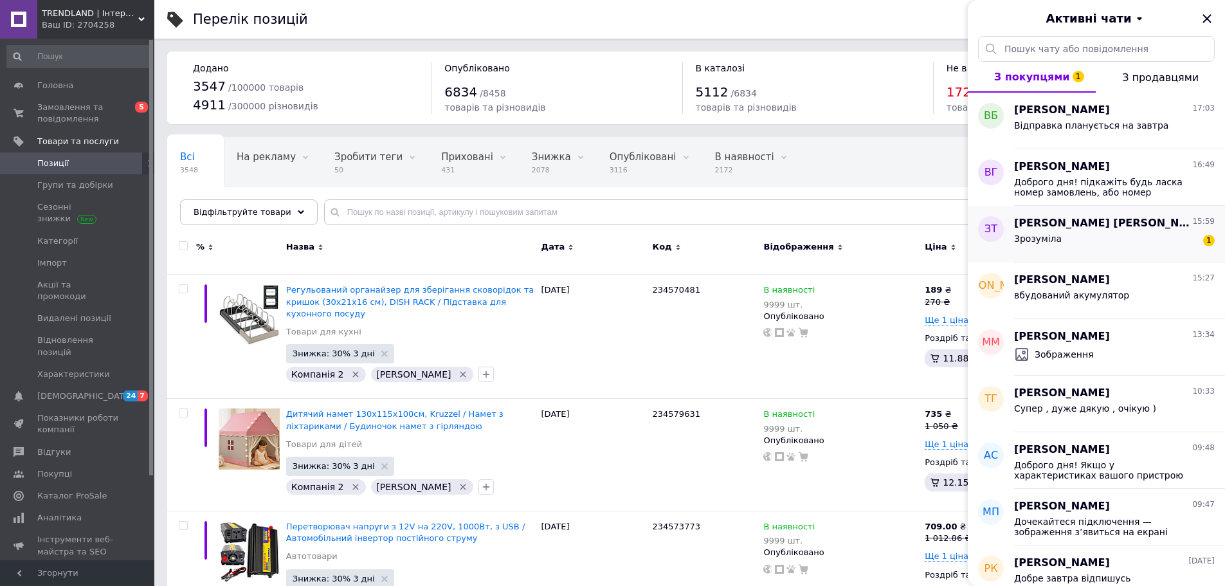
click at [1111, 248] on div "Зрозуміла 1" at bounding box center [1114, 241] width 201 height 21
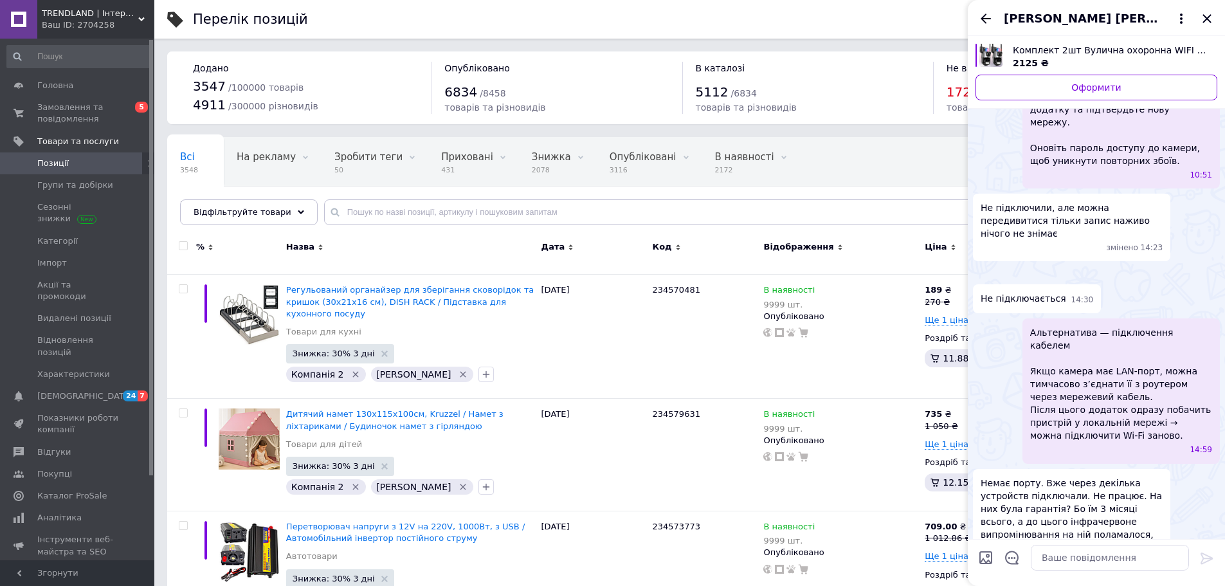
scroll to position [1543, 0]
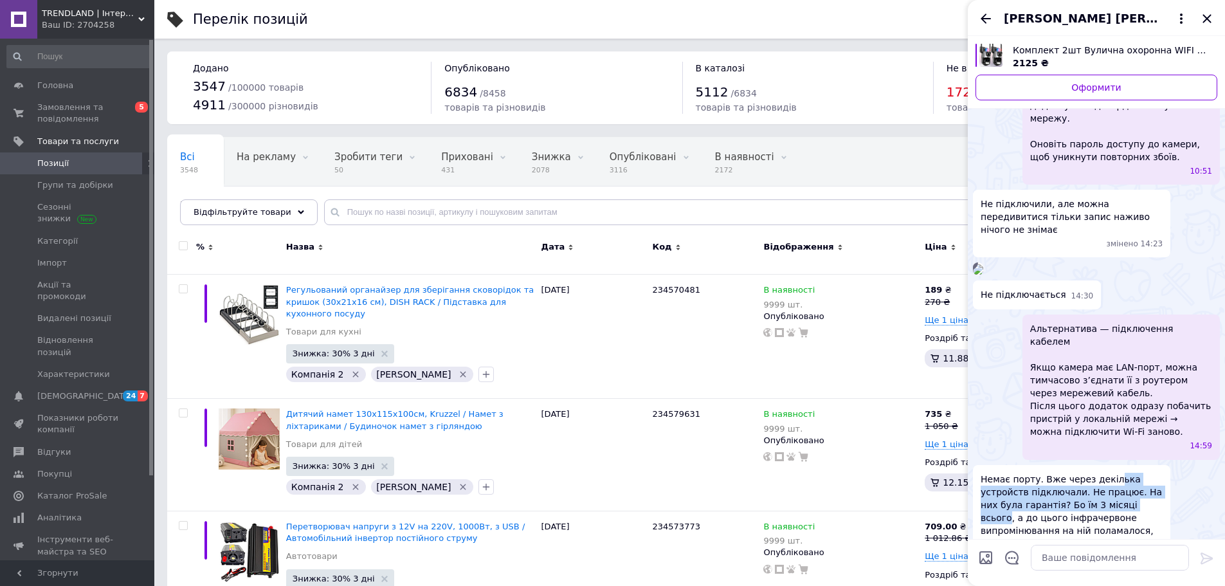
drag, startPoint x: 1106, startPoint y: 414, endPoint x: 1106, endPoint y: 378, distance: 36.0
click at [1106, 473] on span "Немає порту. Вже через декілька устройств підключали. Не працює. На них була га…" at bounding box center [1072, 511] width 182 height 77
click at [1072, 473] on span "Немає порту. Вже через декілька устройств підключали. Не працює. На них була га…" at bounding box center [1072, 511] width 182 height 77
click at [1064, 429] on div at bounding box center [1064, 429] width 0 height 0
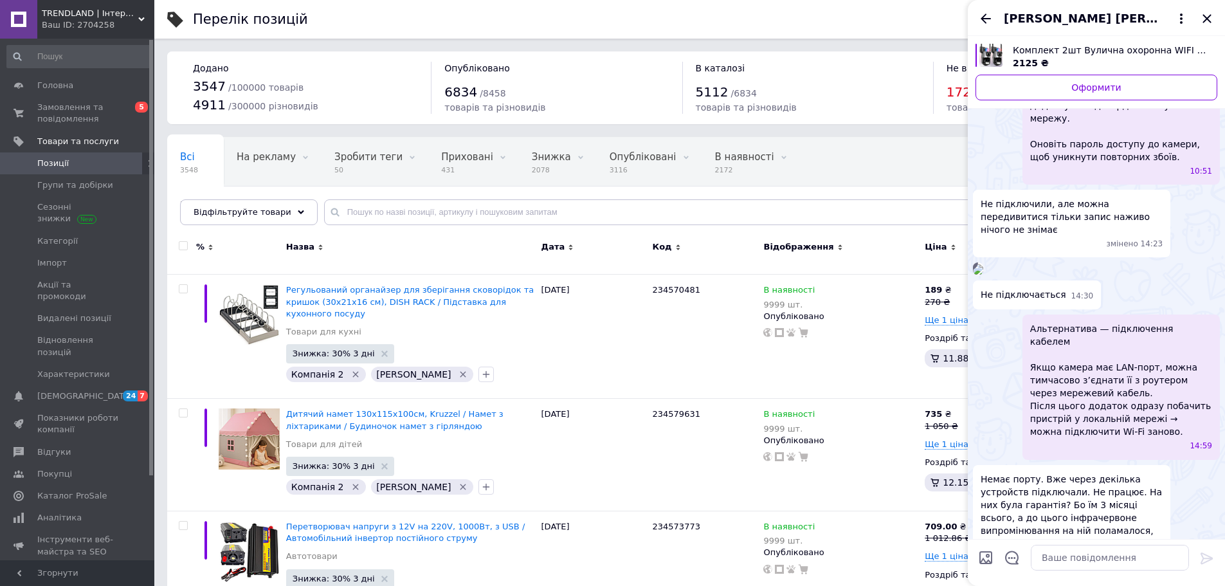
click at [1129, 473] on span "Немає порту. Вже через декілька устройств підключали. Не працює. На них була га…" at bounding box center [1072, 511] width 182 height 77
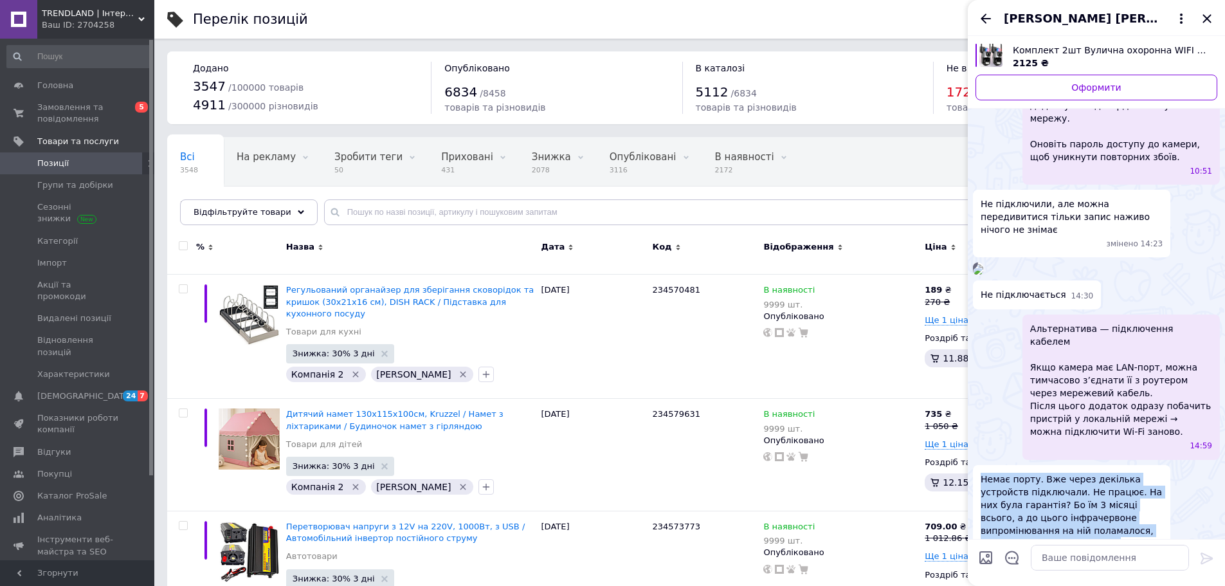
drag, startPoint x: 1129, startPoint y: 423, endPoint x: 1092, endPoint y: 423, distance: 37.3
click at [1127, 473] on span "Немає порту. Вже через декілька устройств підключали. Не працює. На них була га…" at bounding box center [1072, 511] width 182 height 77
click at [1079, 473] on span "Немає порту. Вже через декілька устройств підключали. Не працює. На них була га…" at bounding box center [1072, 511] width 182 height 77
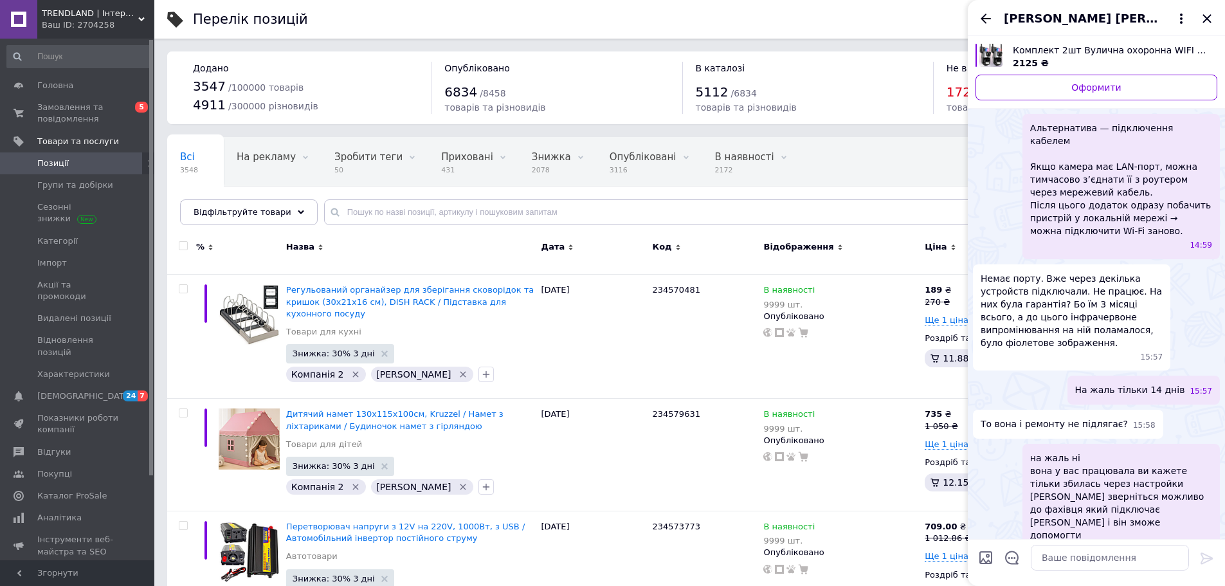
scroll to position [1757, 0]
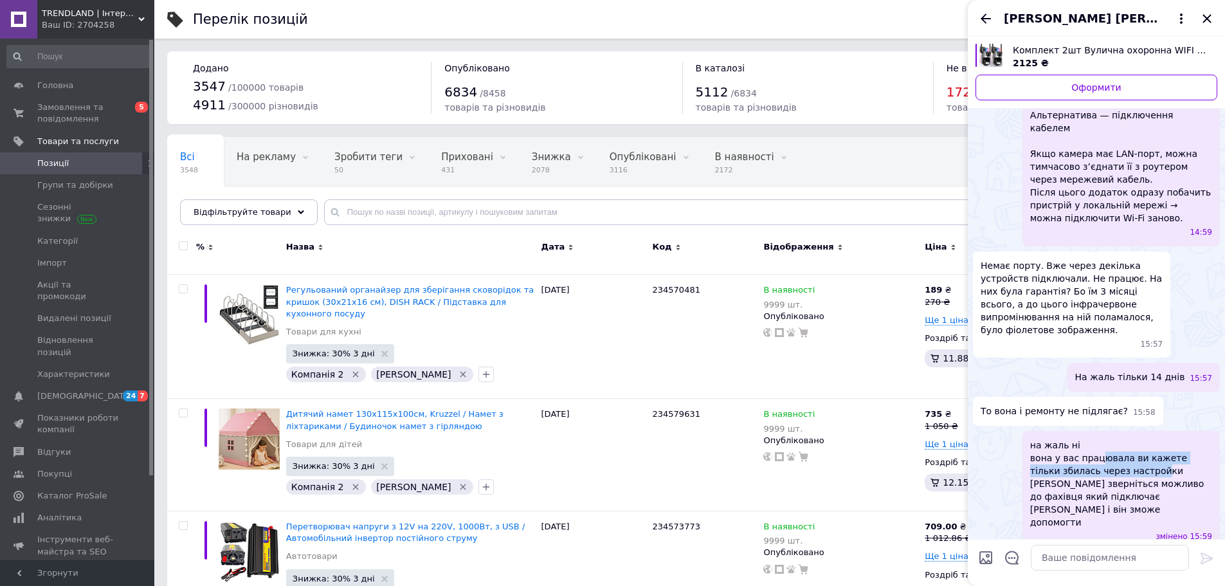
drag, startPoint x: 1093, startPoint y: 354, endPoint x: 1135, endPoint y: 364, distance: 43.0
click at [1127, 439] on span "на жаль ні вона у вас працювала ви кажете тільки збилась через настройки вайфай…" at bounding box center [1121, 484] width 182 height 90
click at [1087, 439] on span "на жаль ні вона у вас працювала ви кажете тільки збилась через настройки вайфай…" at bounding box center [1121, 484] width 182 height 90
drag, startPoint x: 1116, startPoint y: 390, endPoint x: 1136, endPoint y: 347, distance: 47.5
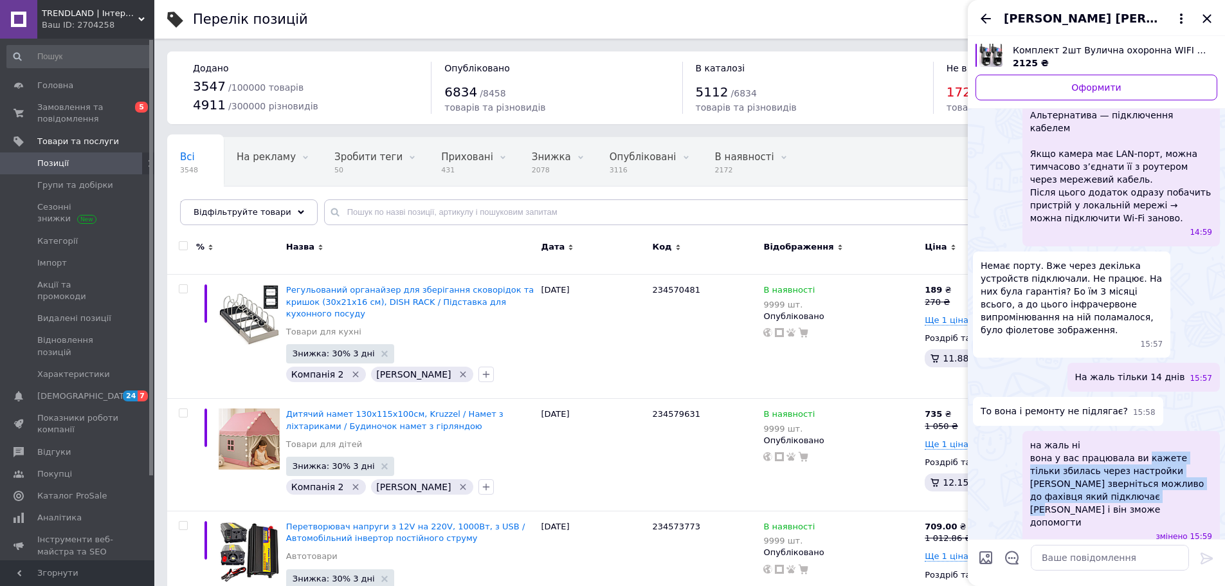
click at [1136, 439] on span "на жаль ні вона у вас працювала ви кажете тільки збилась через настройки вайфай…" at bounding box center [1121, 484] width 182 height 90
drag, startPoint x: 1126, startPoint y: 428, endPoint x: 1129, endPoint y: 444, distance: 16.9
click at [1129, 563] on span "Якщо вони працювали без збою тоді з ними все добре" at bounding box center [1121, 576] width 182 height 26
click at [1086, 563] on span "Якщо вони працювали без збою тоді з ними все добре" at bounding box center [1121, 576] width 182 height 26
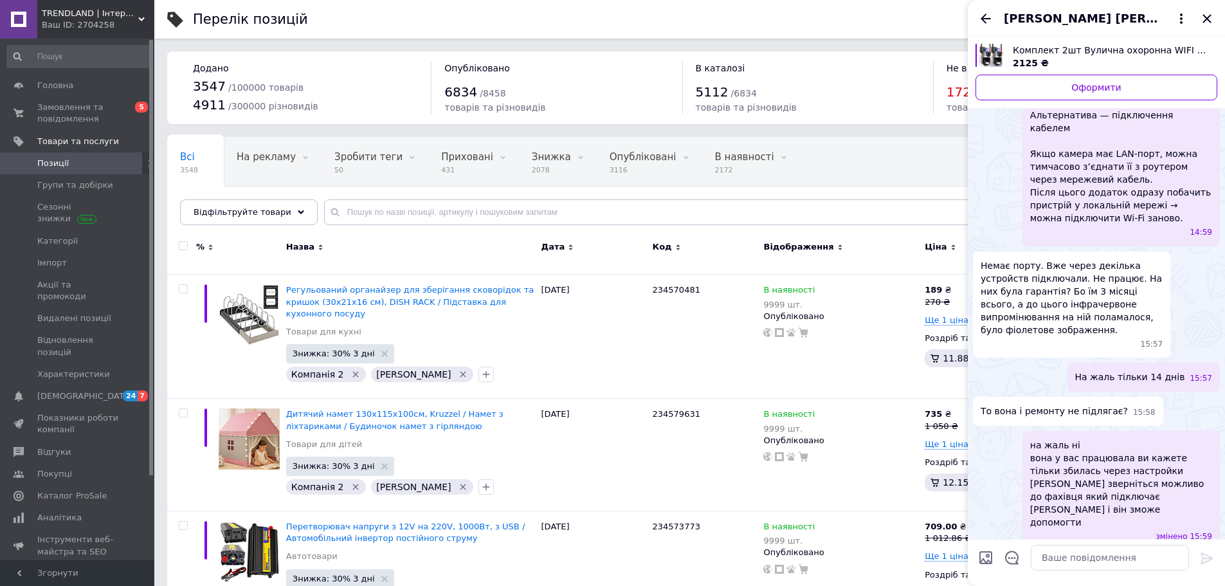
click at [1086, 563] on span "Якщо вони працювали без збою тоді з ними все добре" at bounding box center [1121, 576] width 182 height 26
click at [1067, 563] on span "Якщо вони працювали без збою тоді з ними все добре" at bounding box center [1121, 576] width 182 height 26
click at [986, 21] on icon "Назад" at bounding box center [985, 18] width 15 height 15
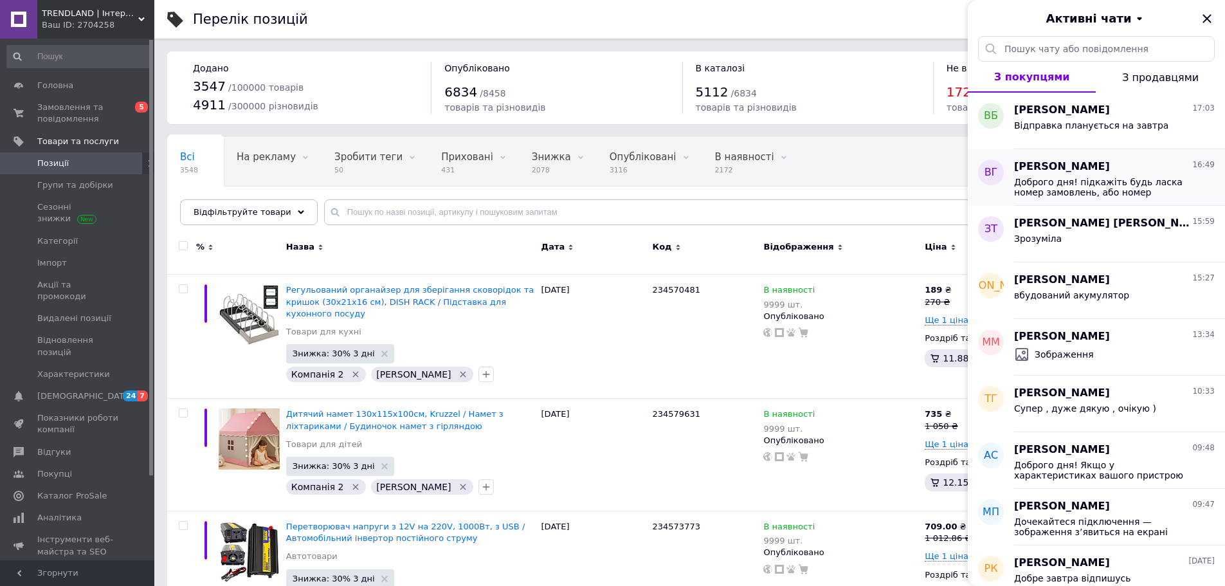
click at [1073, 190] on span "Доброго дня! підкажіть будь ласка номер замовлень, або номер телефону ?" at bounding box center [1105, 187] width 183 height 21
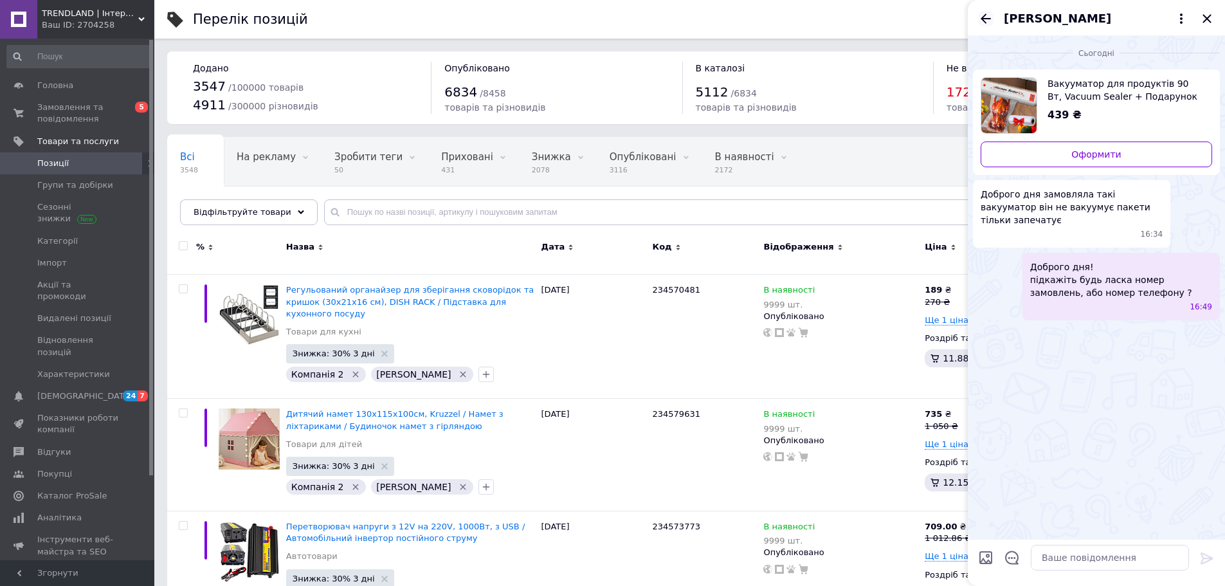
click at [991, 14] on icon "Назад" at bounding box center [985, 18] width 15 height 15
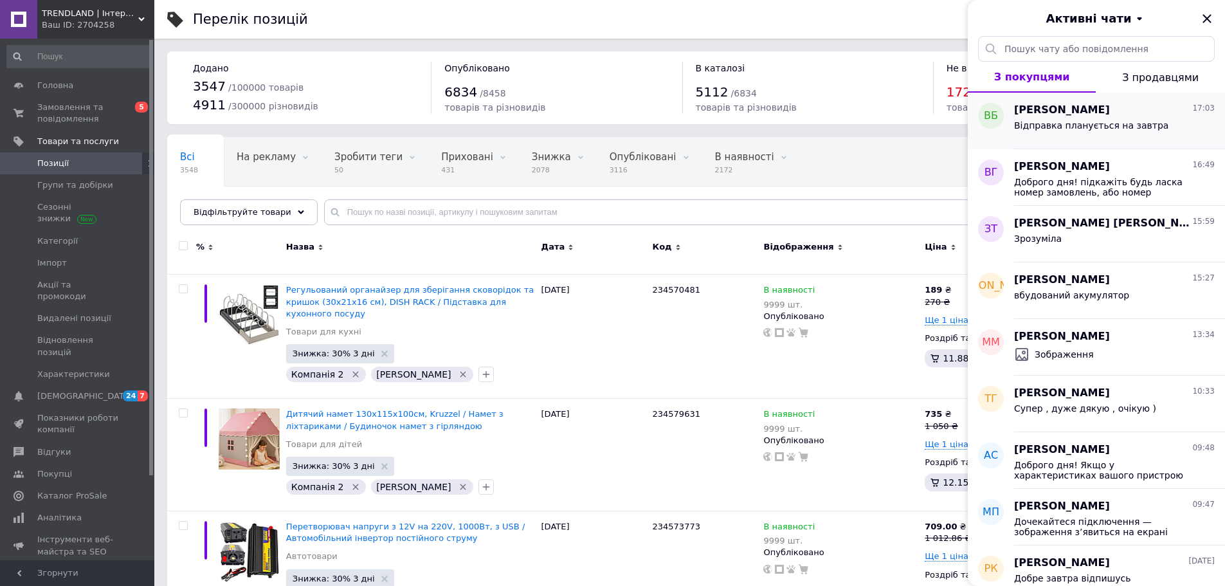
click at [1088, 118] on div "Відправка планується на завтра" at bounding box center [1114, 128] width 201 height 21
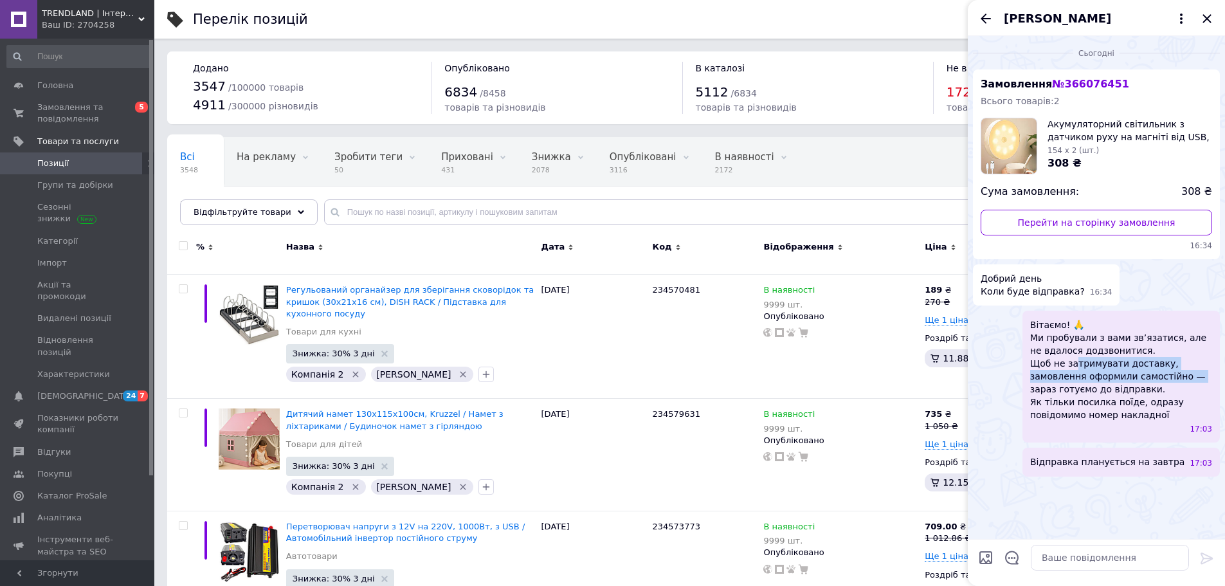
drag, startPoint x: 1072, startPoint y: 364, endPoint x: 1135, endPoint y: 379, distance: 64.7
click at [1135, 379] on span "Вітаємо! 🙏 Ми пробували з вами зв’язатися, але не вдалося додзвонитися. Щоб не …" at bounding box center [1121, 369] width 182 height 103
click at [1158, 379] on span "Вітаємо! 🙏 Ми пробували з вами зв’язатися, але не вдалося додзвонитися. Щоб не …" at bounding box center [1121, 369] width 182 height 103
drag, startPoint x: 1158, startPoint y: 379, endPoint x: 1146, endPoint y: 379, distance: 12.2
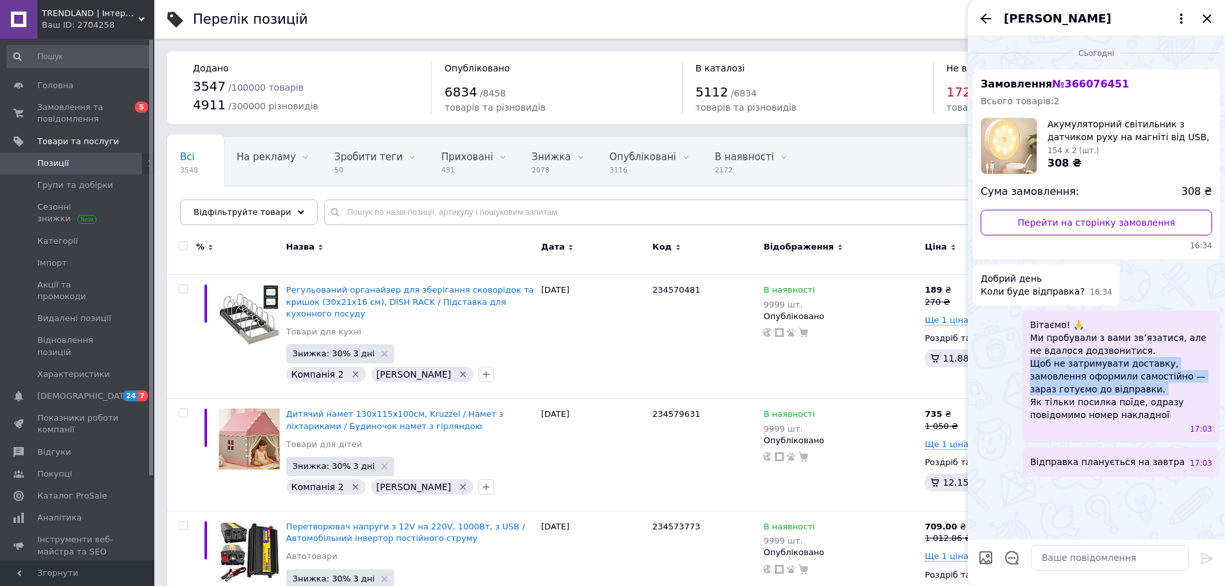
click at [1157, 379] on span "Вітаємо! 🙏 Ми пробували з вами зв’язатися, але не вдалося додзвонитися. Щоб не …" at bounding box center [1121, 369] width 182 height 103
drag, startPoint x: 1077, startPoint y: 403, endPoint x: 1095, endPoint y: 352, distance: 54.3
click at [1095, 352] on span "Вітаємо! 🙏 Ми пробували з вами зв’язатися, але не вдалося додзвонитися. Щоб не …" at bounding box center [1121, 369] width 182 height 103
click at [1095, 420] on span "Вітаємо! 🙏 Ми пробували з вами зв’язатися, але не вдалося додзвонитися. Щоб не …" at bounding box center [1121, 369] width 182 height 103
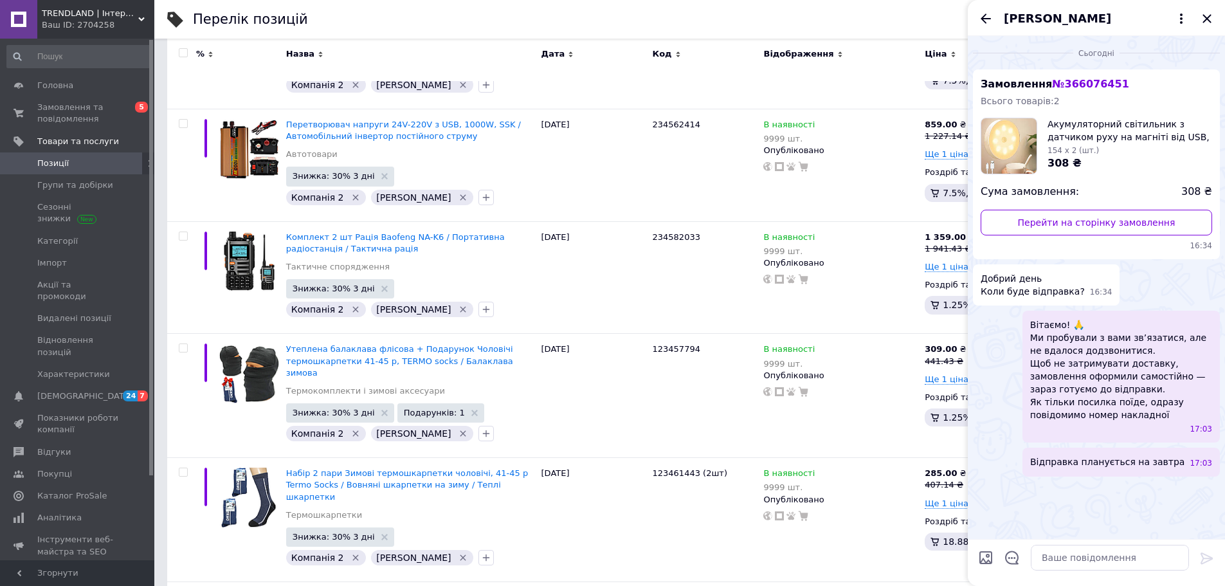
scroll to position [0, 0]
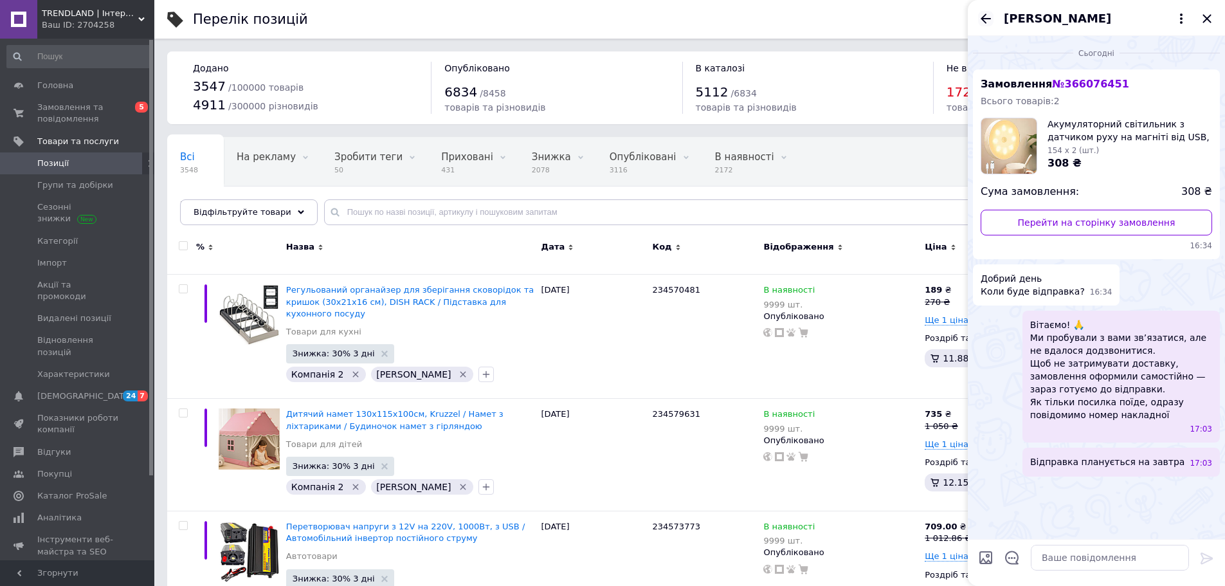
click at [988, 15] on icon "Назад" at bounding box center [985, 18] width 15 height 15
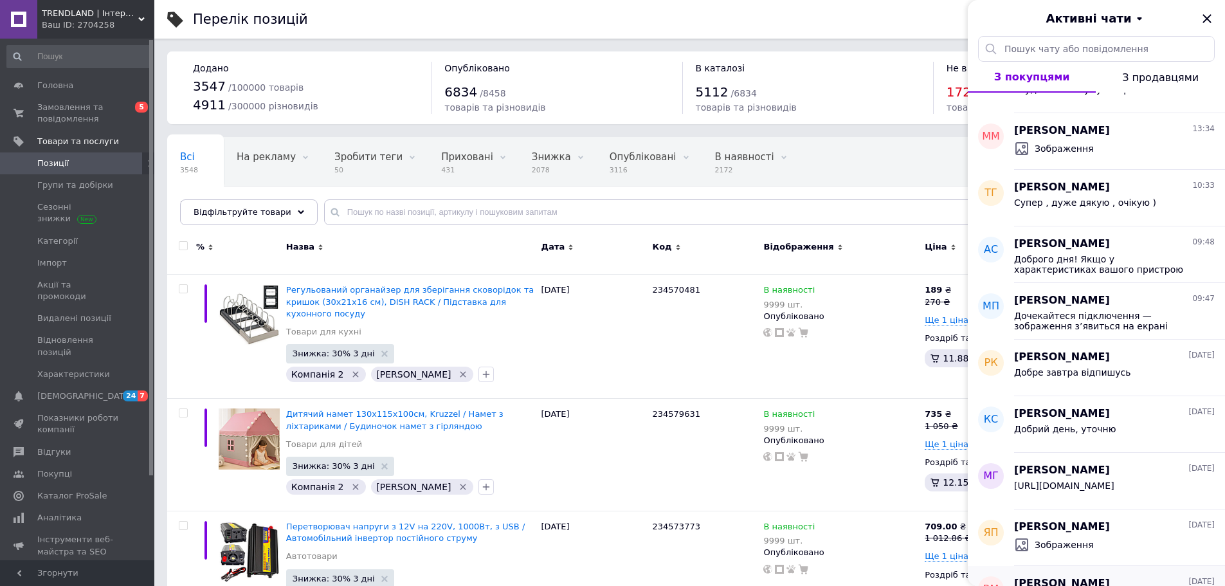
scroll to position [514, 0]
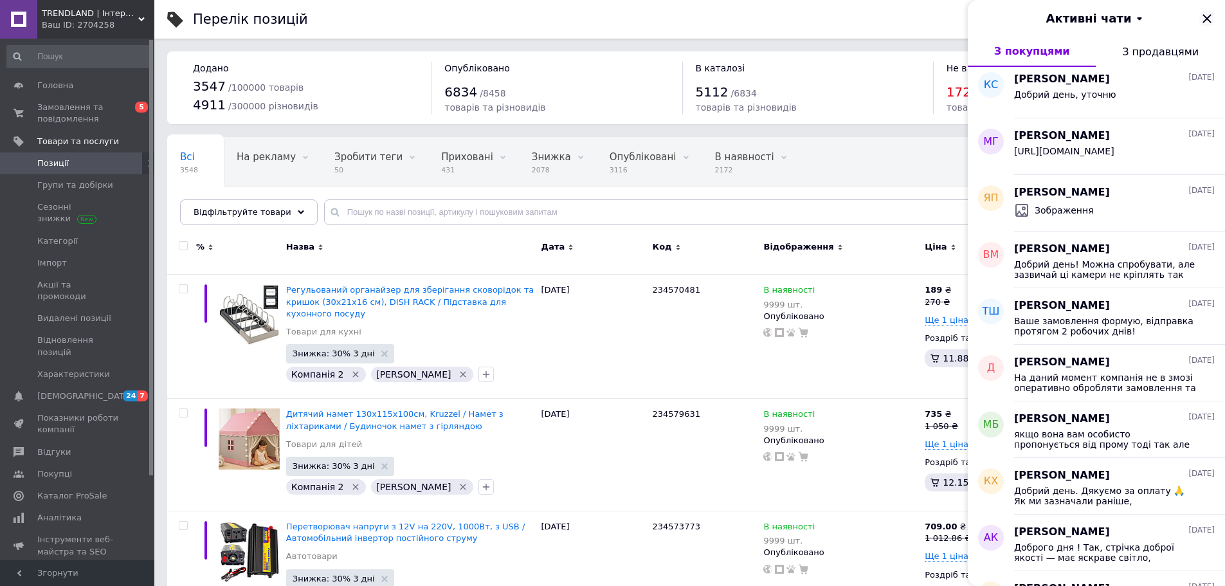
click at [1207, 16] on icon "Закрити" at bounding box center [1206, 18] width 15 height 15
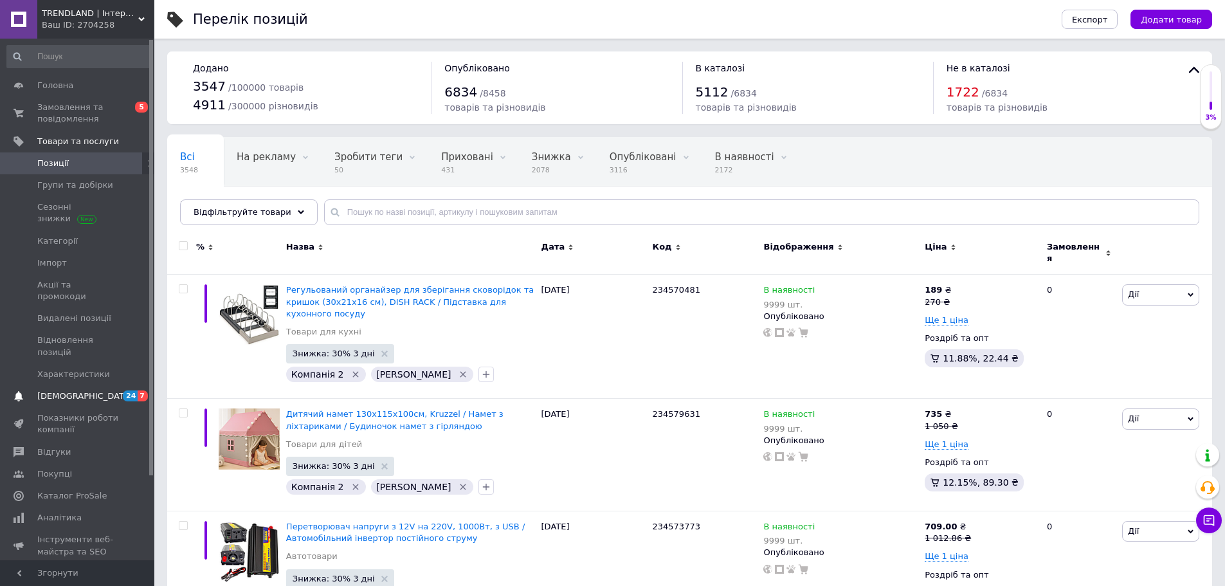
click at [59, 390] on span "[DEMOGRAPHIC_DATA]" at bounding box center [84, 396] width 95 height 12
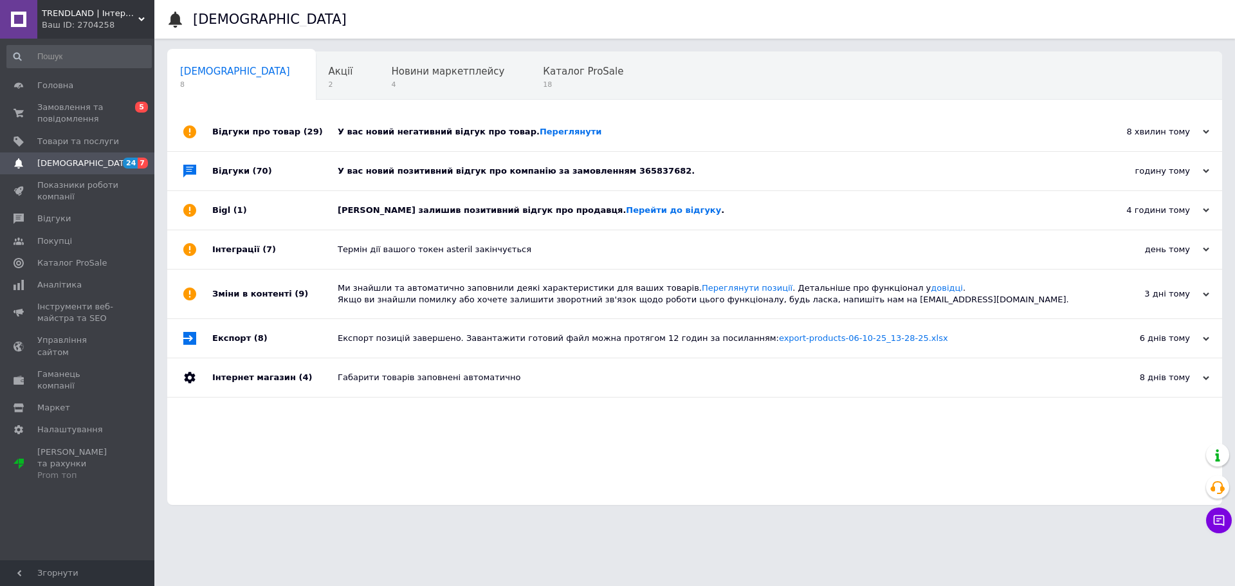
click at [439, 209] on div "Клієнт залишив позитивний відгук про продавця. Перейти до відгуку ." at bounding box center [709, 211] width 743 height 12
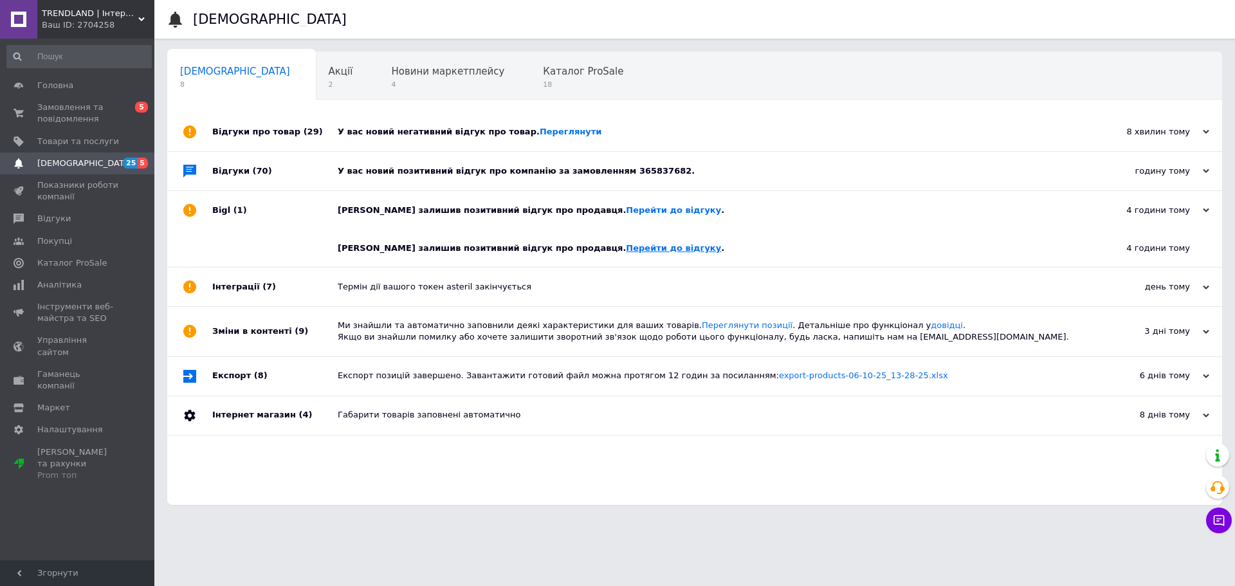
click at [626, 252] on link "Перейти до відгуку" at bounding box center [673, 248] width 95 height 10
click at [403, 169] on div "У вас новий позитивний відгук про компанію за замовленням 365837682." at bounding box center [709, 171] width 743 height 12
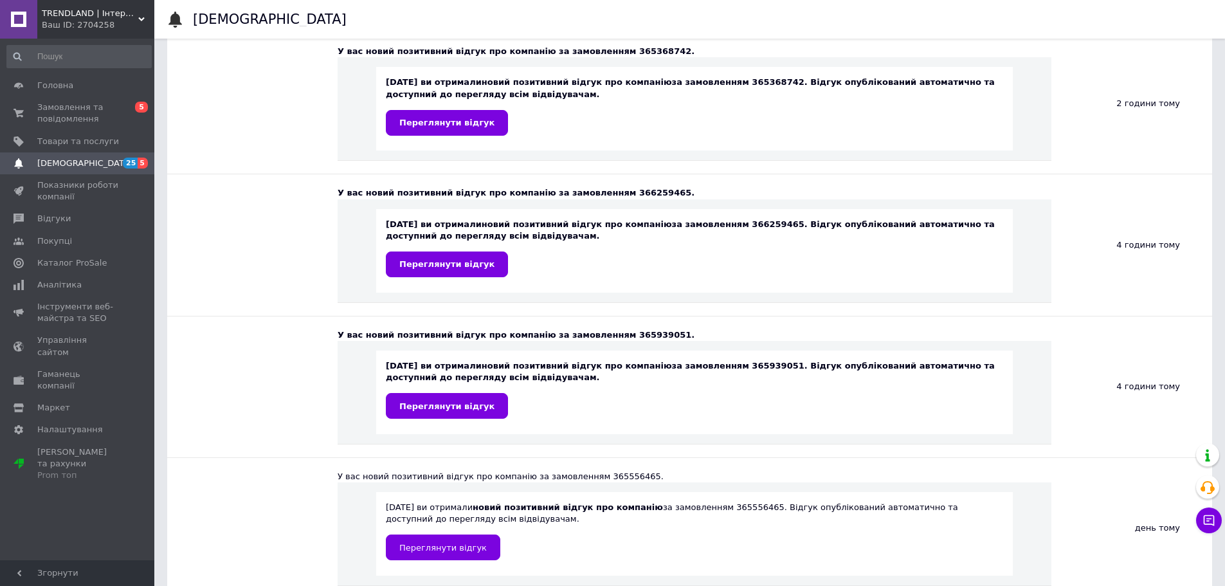
scroll to position [514, 0]
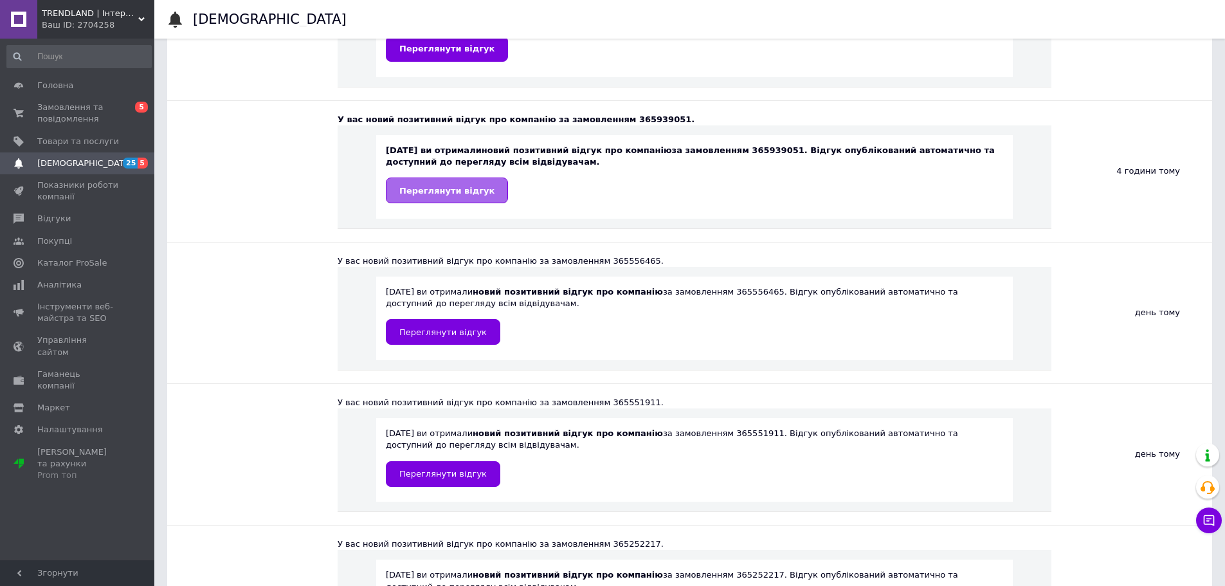
click at [460, 188] on span "Переглянути відгук" at bounding box center [446, 191] width 95 height 10
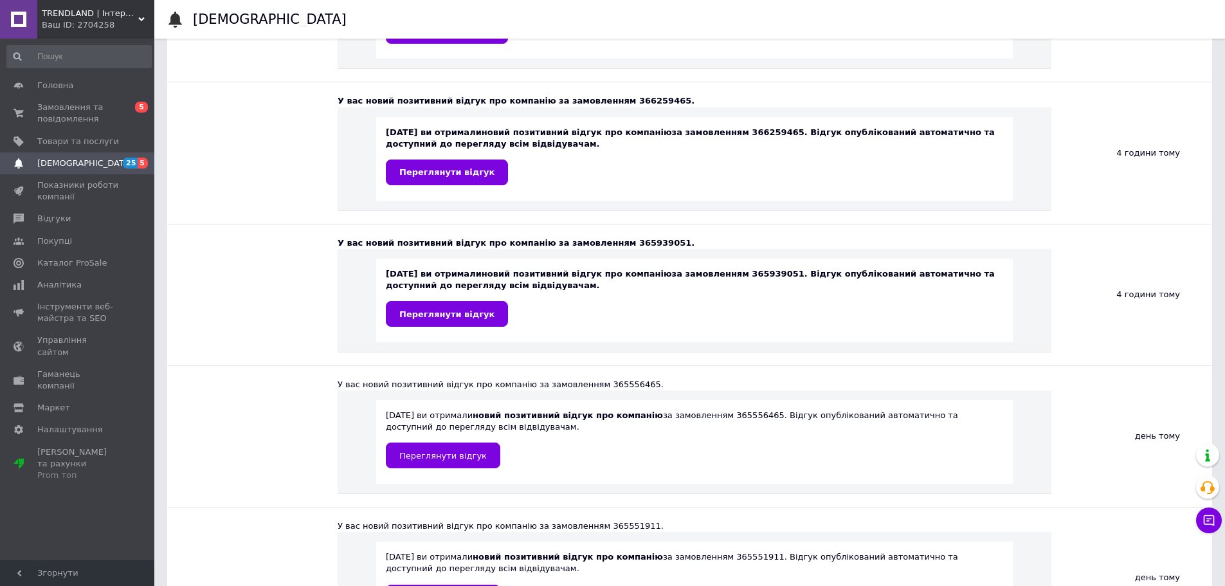
scroll to position [386, 0]
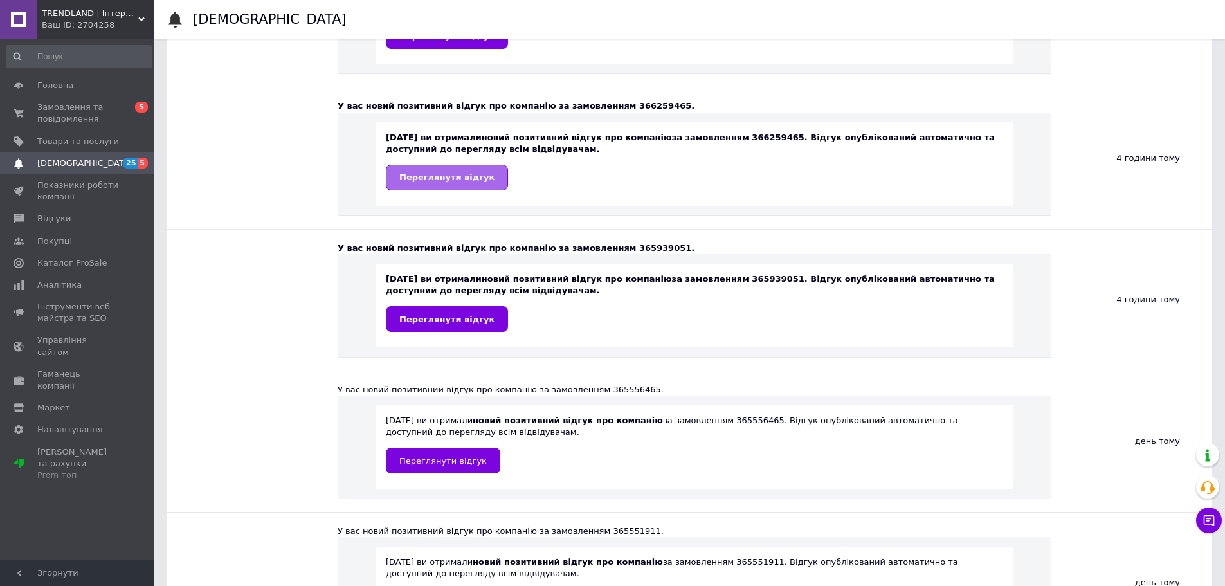
click at [414, 182] on span "Переглянути відгук" at bounding box center [446, 177] width 95 height 10
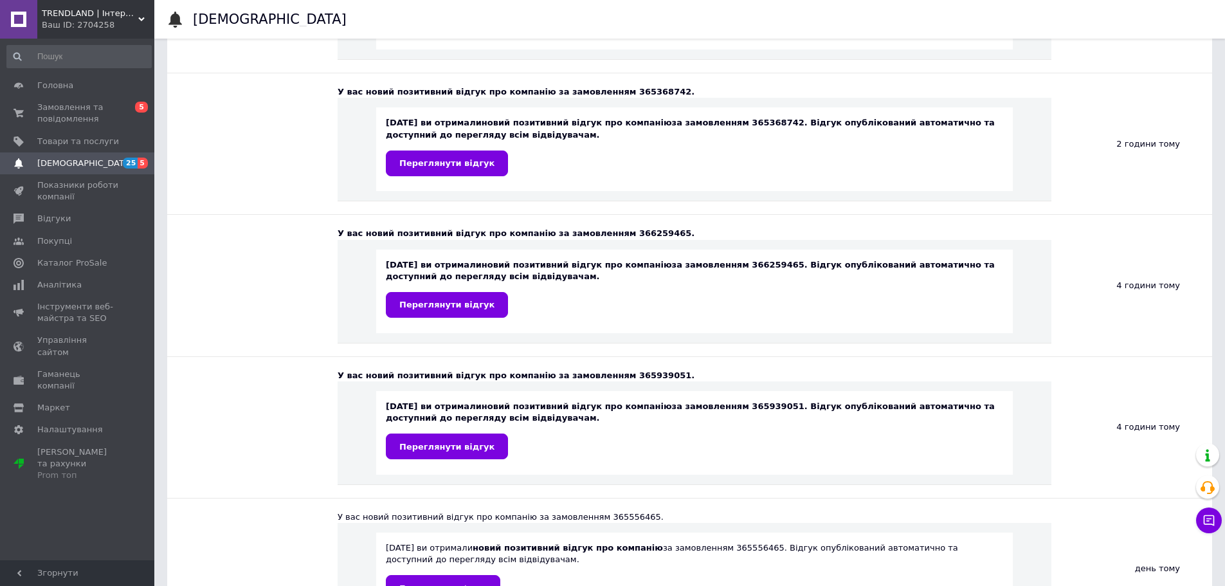
scroll to position [257, 0]
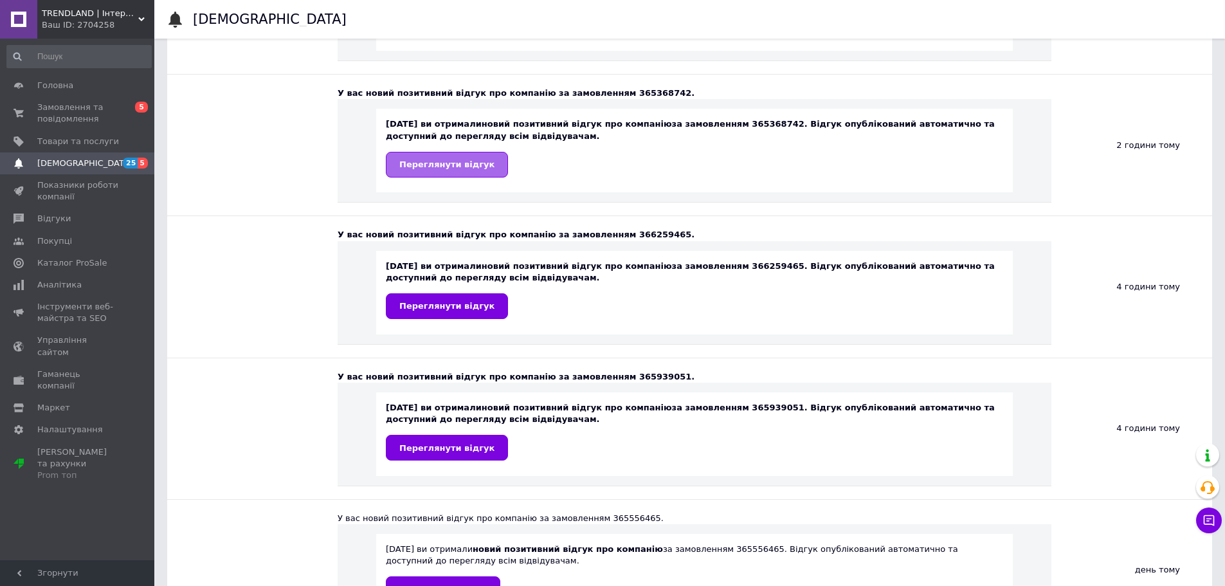
click at [417, 168] on span "Переглянути відгук" at bounding box center [446, 164] width 95 height 10
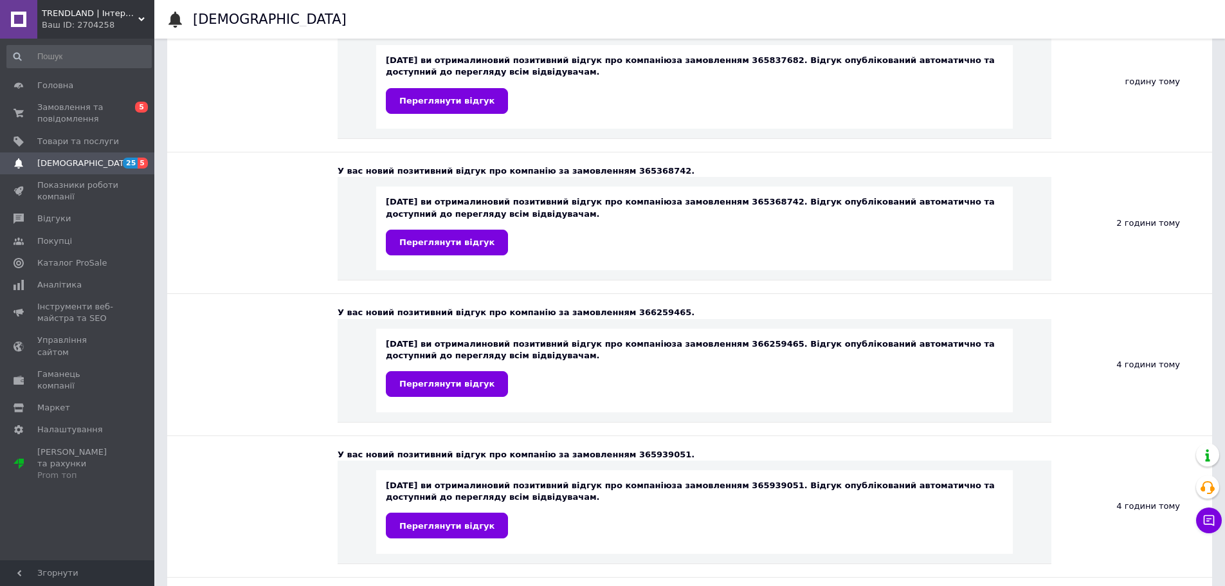
scroll to position [129, 0]
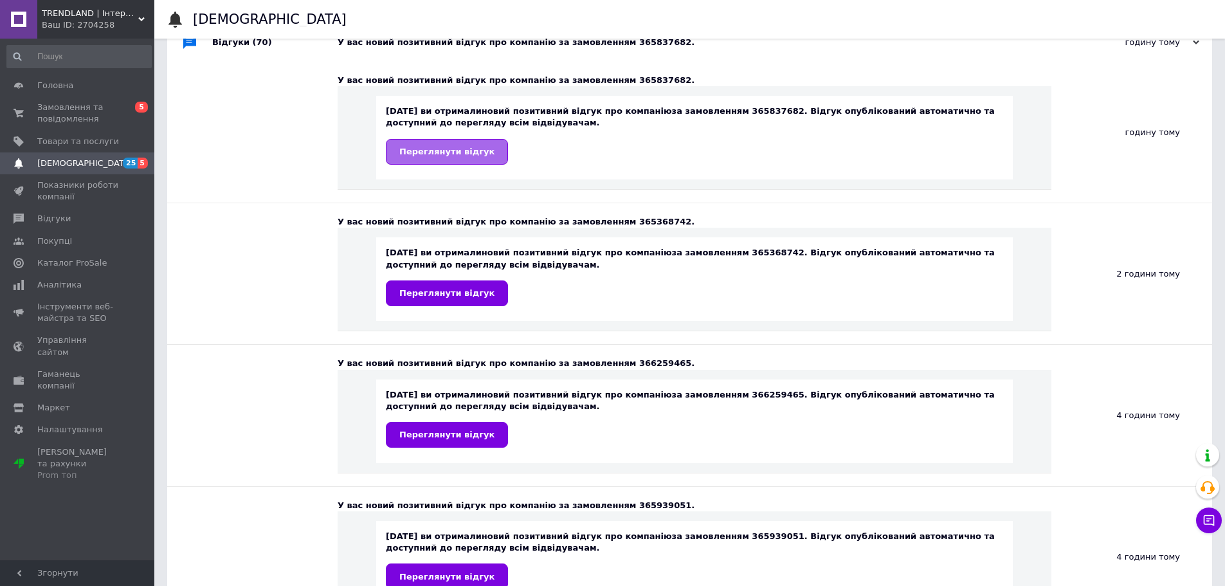
click at [408, 144] on link "Переглянути відгук" at bounding box center [447, 152] width 122 height 26
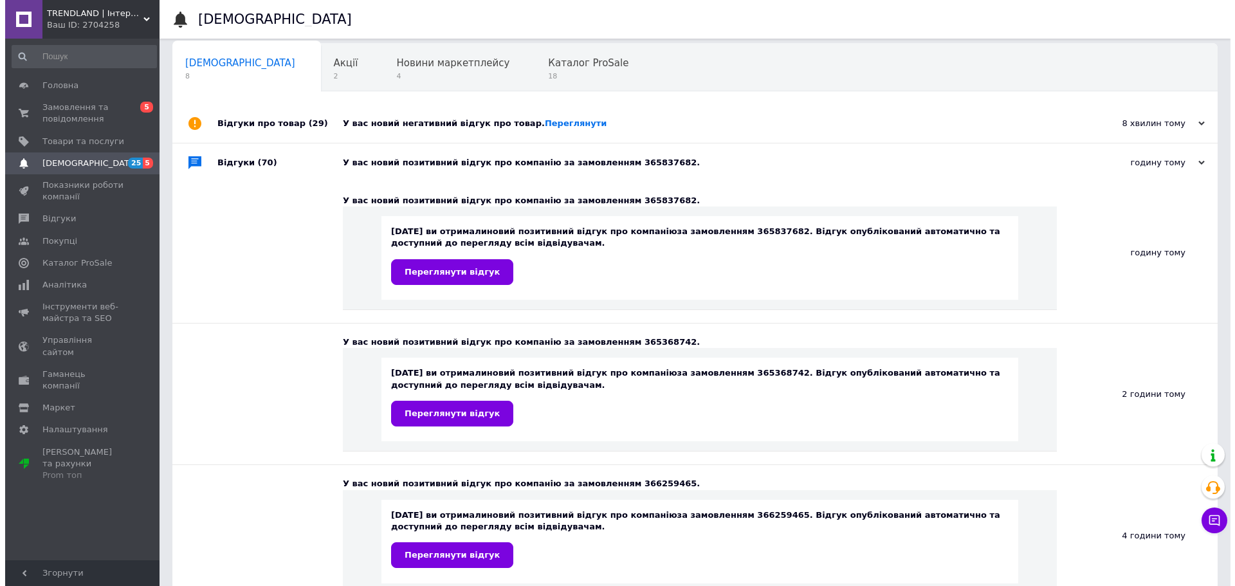
scroll to position [0, 0]
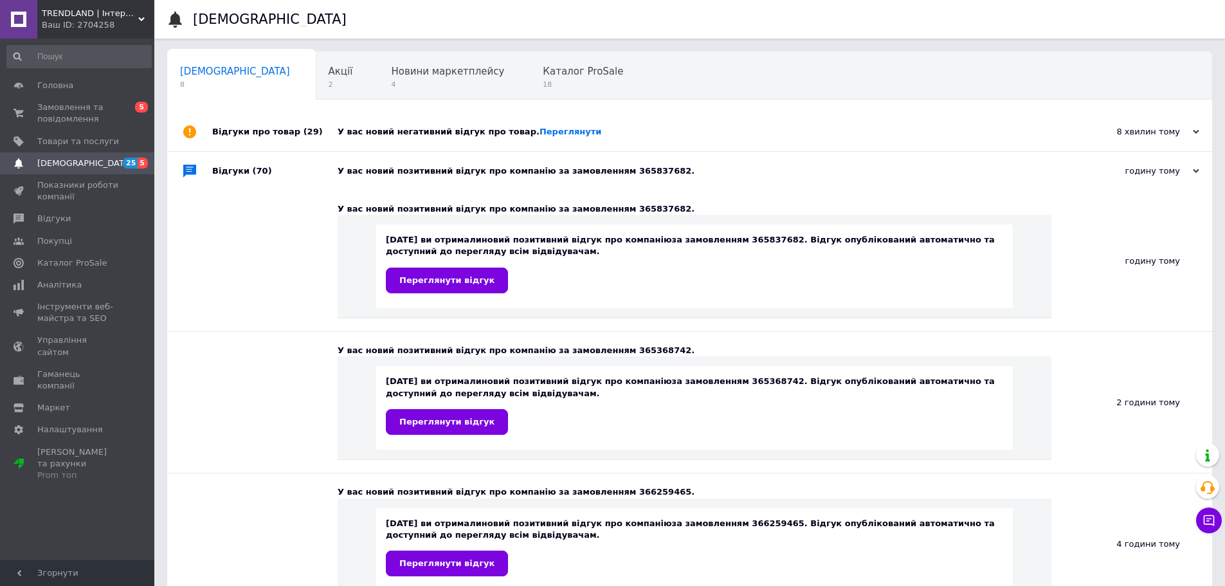
click at [461, 136] on div "У вас новий негативний відгук про товар. Переглянути" at bounding box center [704, 132] width 733 height 12
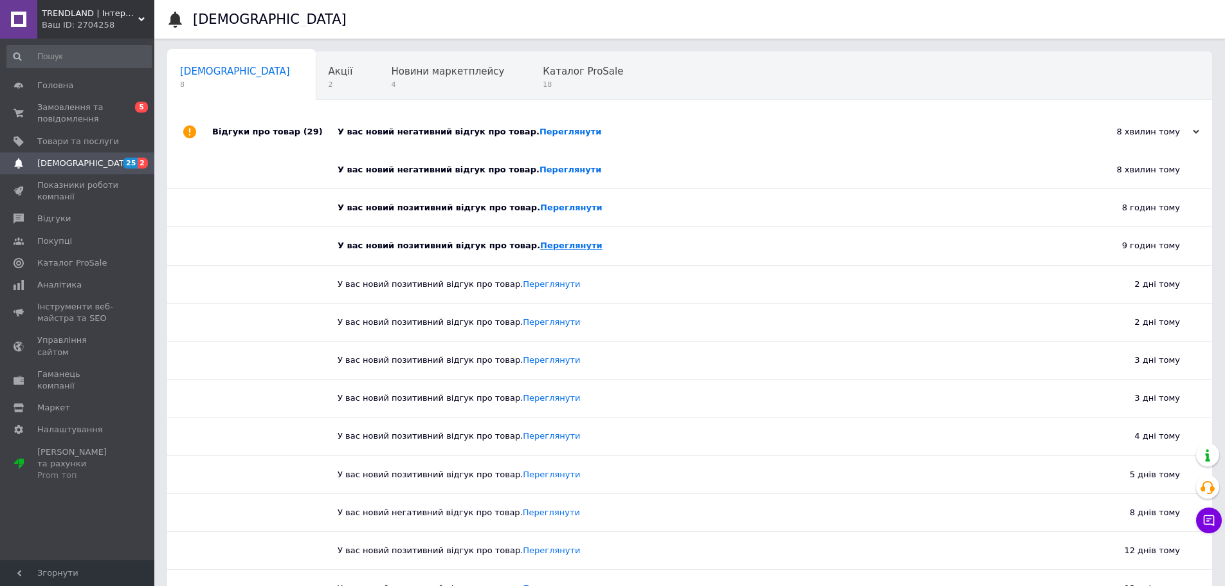
click at [546, 244] on link "Переглянути" at bounding box center [571, 246] width 62 height 10
click at [549, 208] on link "Переглянути" at bounding box center [571, 208] width 62 height 10
click at [543, 174] on link "Переглянути" at bounding box center [571, 170] width 62 height 10
click at [82, 142] on span "Товари та послуги" at bounding box center [78, 142] width 82 height 12
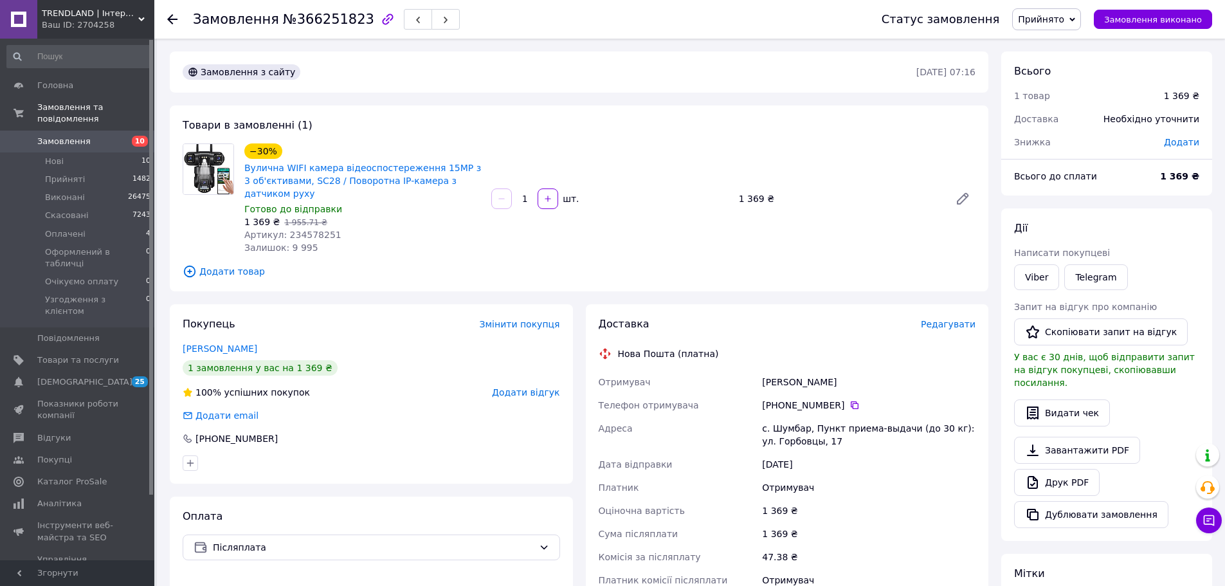
click at [314, 237] on span "Артикул: 234578251" at bounding box center [292, 235] width 97 height 10
copy span "234578251"
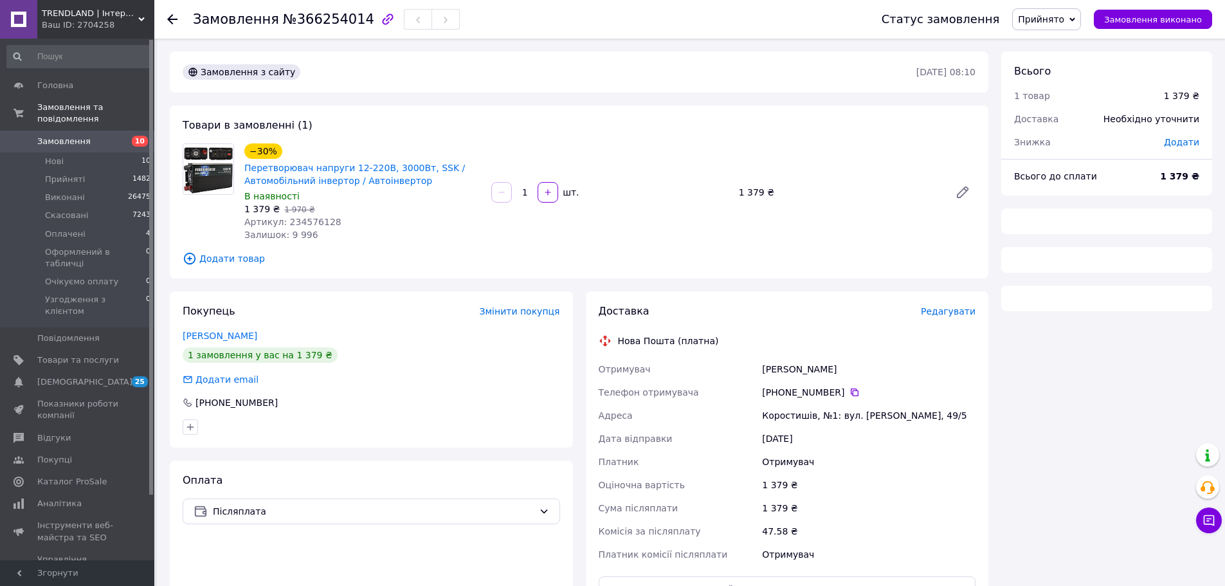
click at [307, 217] on span "Артикул: 234576128" at bounding box center [292, 222] width 97 height 10
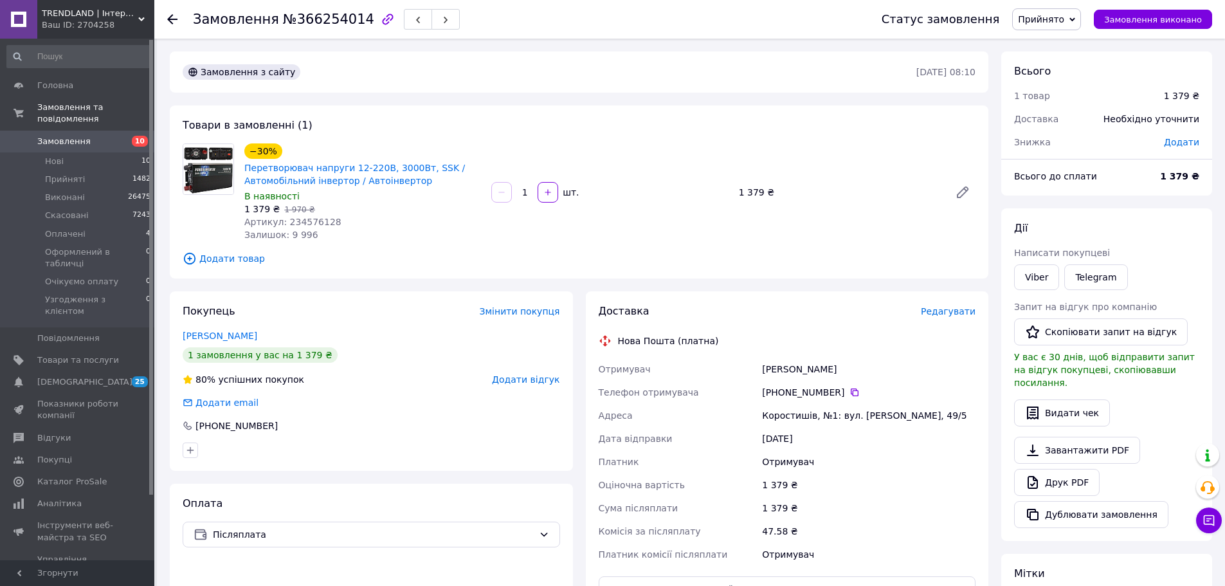
click at [307, 221] on span "Артикул: 234576128" at bounding box center [292, 222] width 97 height 10
copy span "234576128"
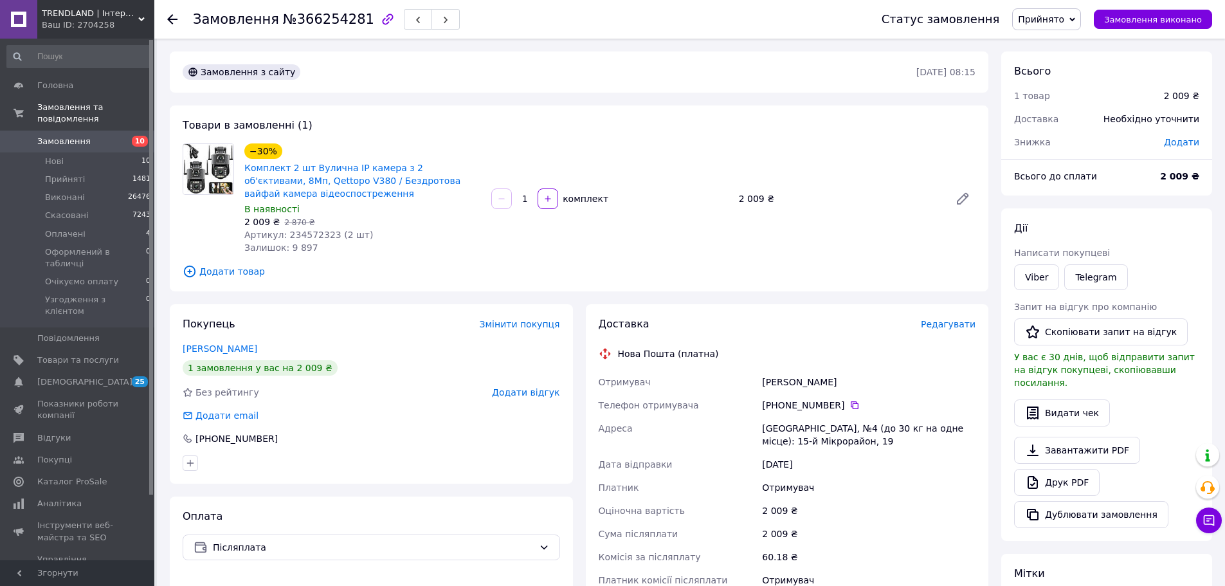
click at [306, 230] on span "Артикул: 234572323 (2 шт)" at bounding box center [308, 235] width 129 height 10
copy span "234572323"
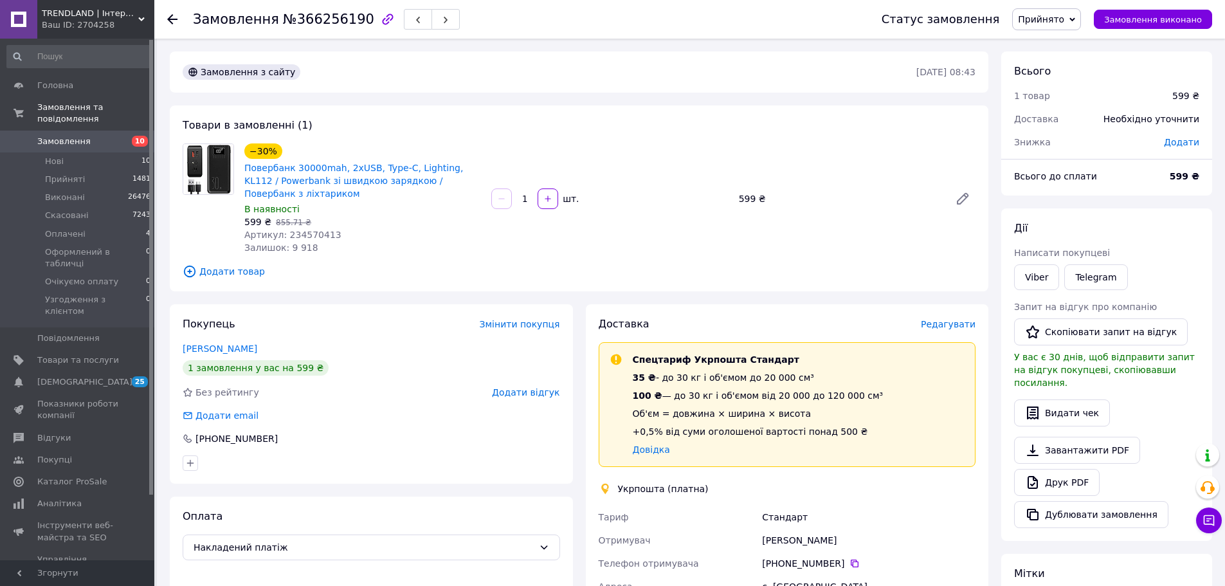
click at [314, 236] on span "Артикул: 234570413" at bounding box center [292, 235] width 97 height 10
copy span "234570413"
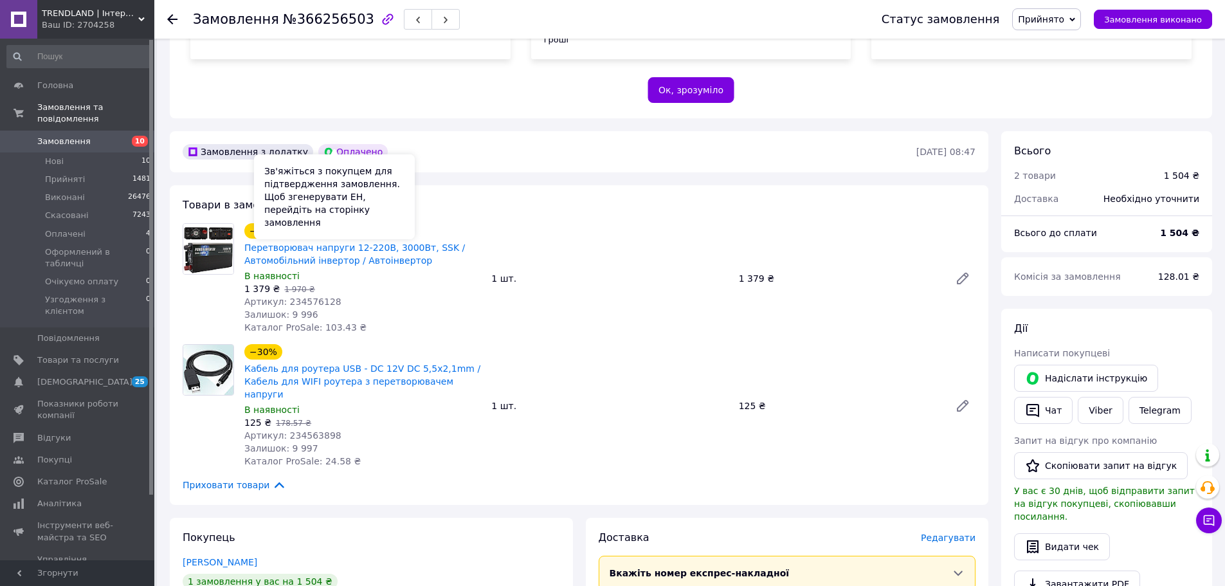
scroll to position [257, 0]
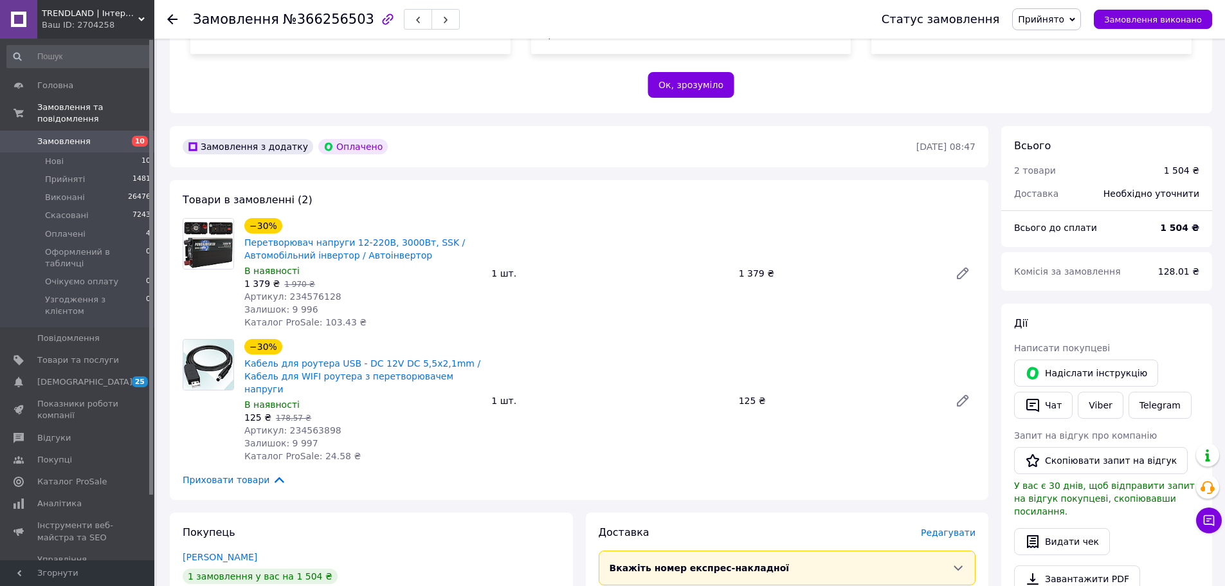
click at [308, 425] on span "Артикул: 234563898" at bounding box center [292, 430] width 97 height 10
copy span "234563898"
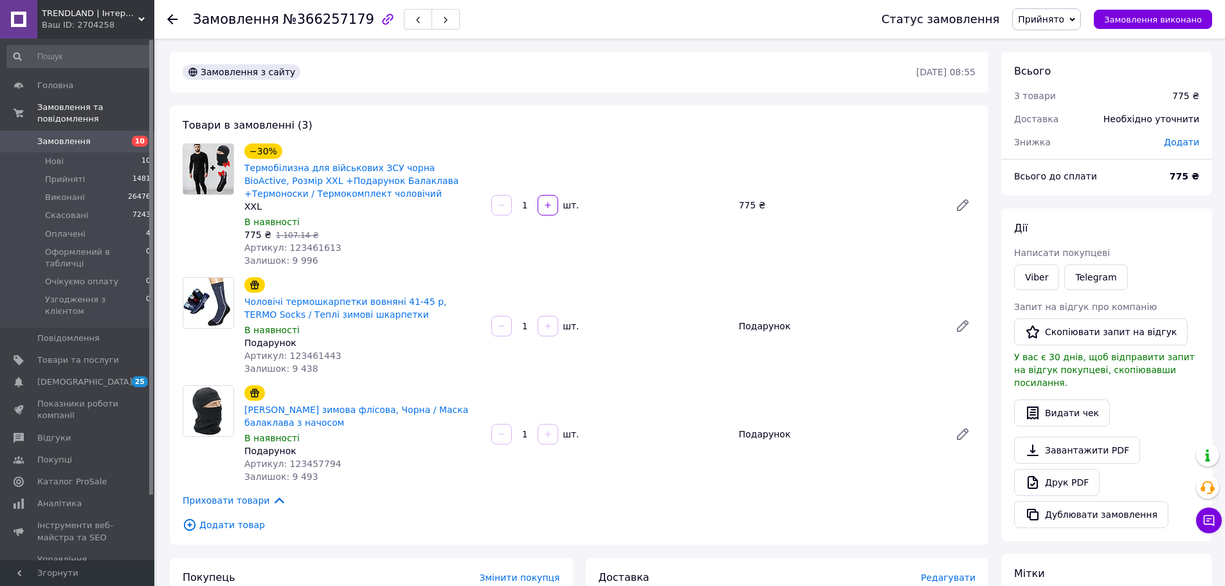
click at [314, 249] on span "Артикул: 123461613" at bounding box center [292, 247] width 97 height 10
copy span "123461613"
click at [313, 350] on span "Артикул: 123461443" at bounding box center [292, 355] width 97 height 10
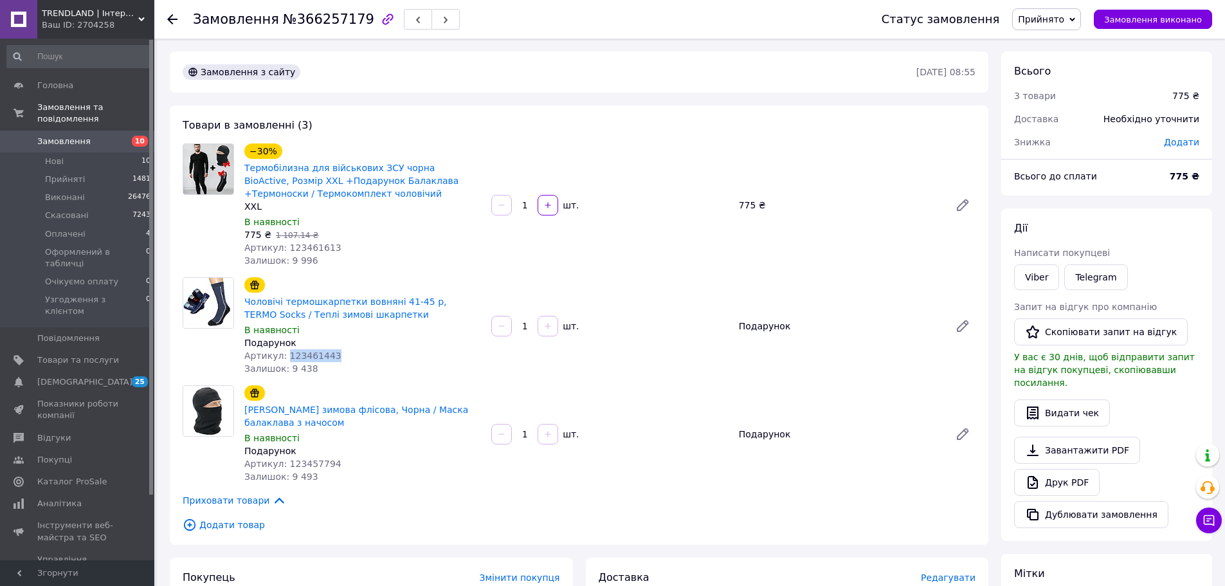
copy span "123461443"
click at [317, 468] on span "Артикул: 123457794" at bounding box center [292, 464] width 97 height 10
copy span "123457794"
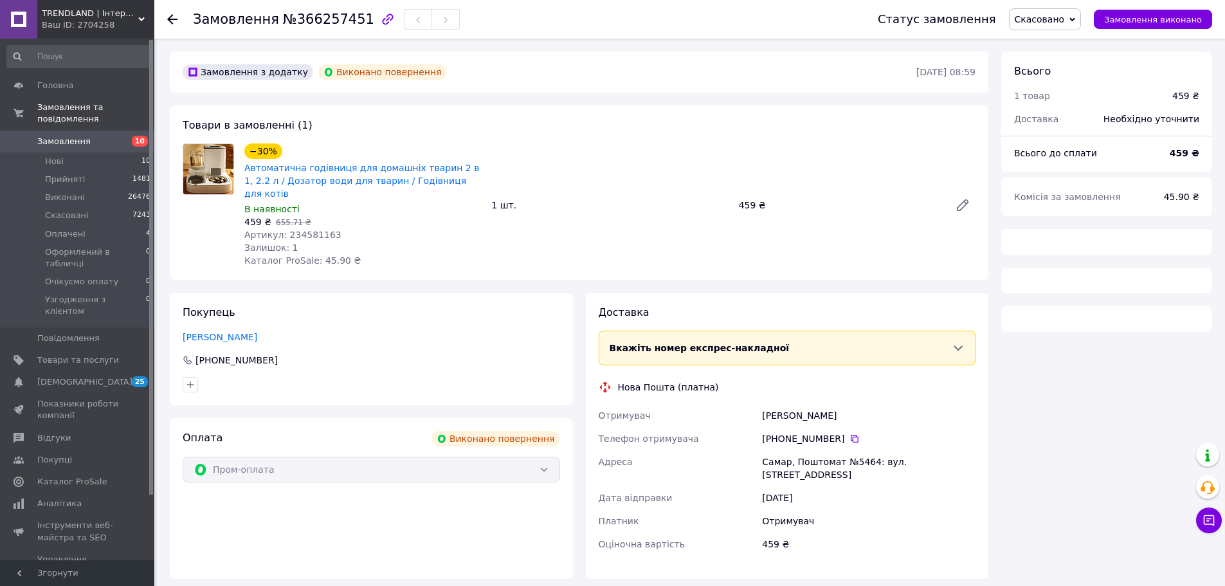
click at [311, 230] on span "Артикул: 234581163" at bounding box center [292, 235] width 97 height 10
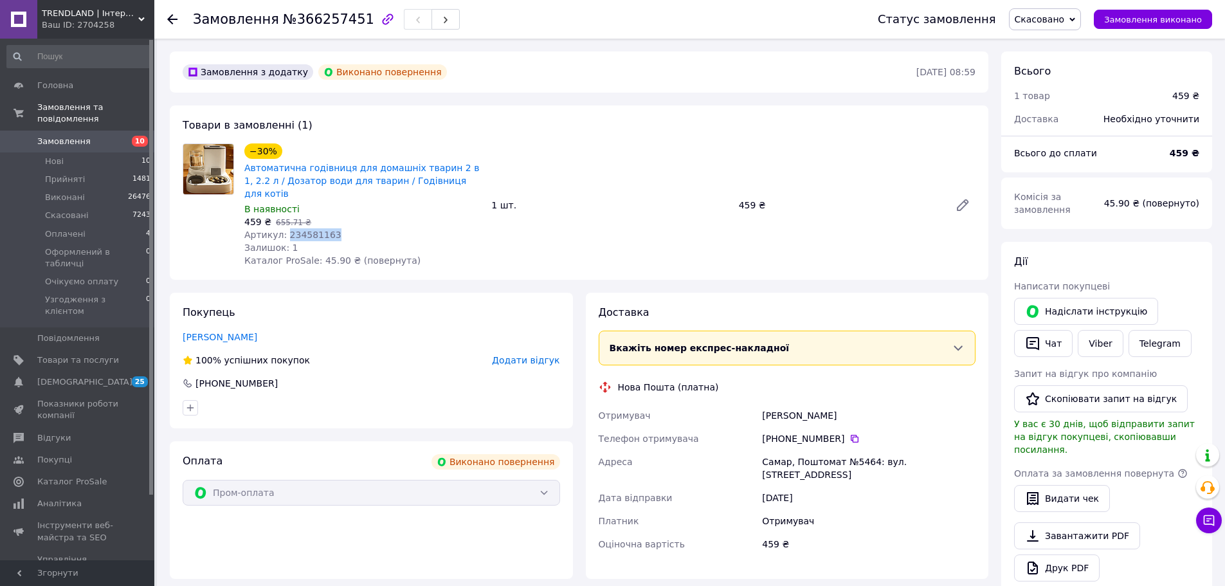
click at [311, 230] on span "Артикул: 234581163" at bounding box center [292, 235] width 97 height 10
copy span "234581163"
click at [313, 221] on div "−30% Автоматична годівниця для домашніх тварин 2 в 1, 2.2 л / Дозатор води для …" at bounding box center [362, 205] width 247 height 129
click at [313, 230] on span "Артикул: 234581163" at bounding box center [292, 235] width 97 height 10
click at [314, 230] on span "Артикул: 234581163" at bounding box center [292, 235] width 97 height 10
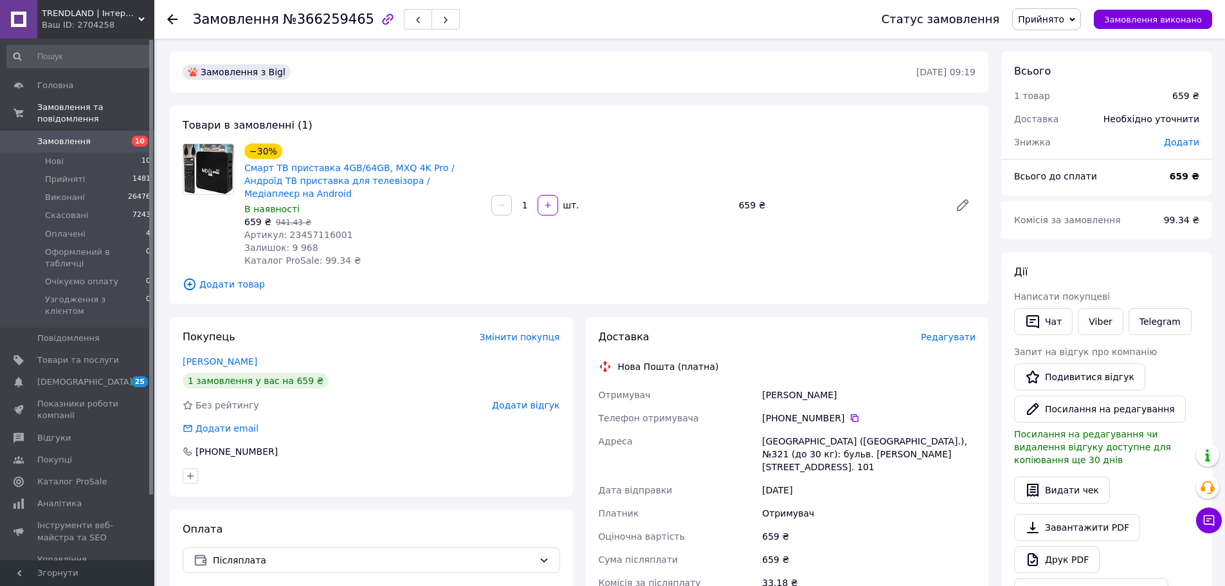
click at [322, 230] on span "Артикул: 23457116001" at bounding box center [298, 235] width 109 height 10
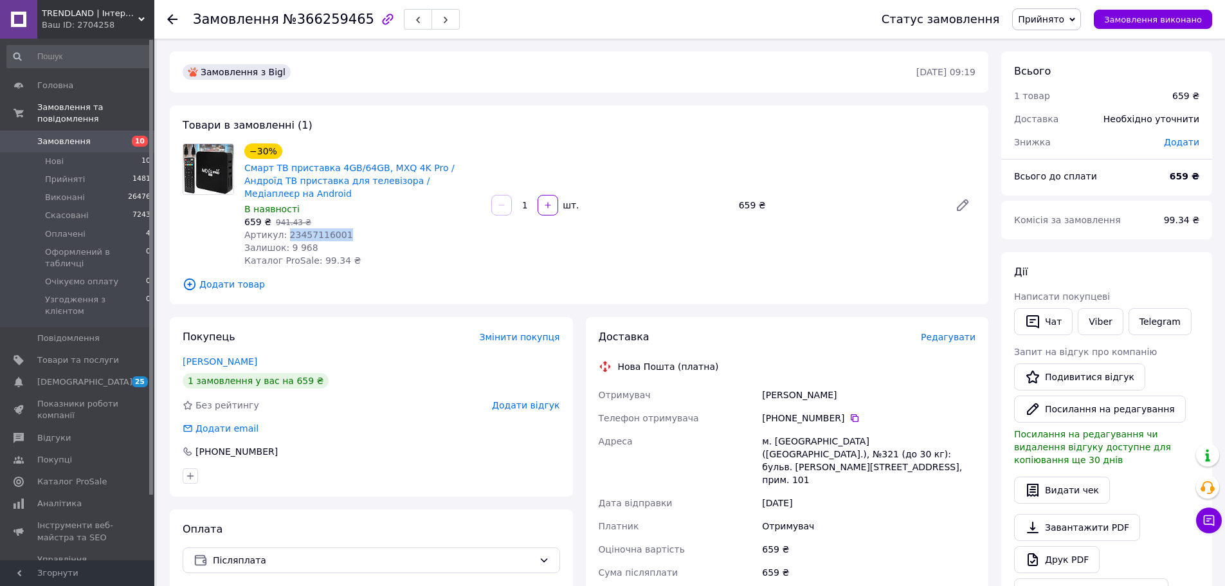
click at [322, 230] on span "Артикул: 23457116001" at bounding box center [298, 235] width 109 height 10
copy span "23457116001"
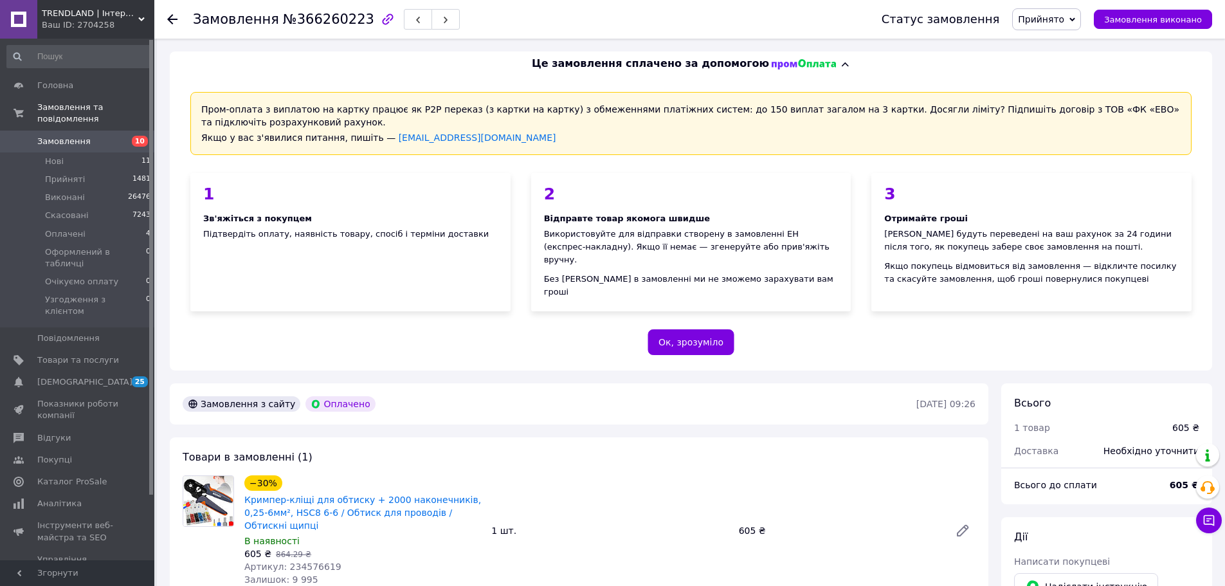
click at [311, 561] on span "Артикул: 234576619" at bounding box center [292, 566] width 97 height 10
copy span "234576619"
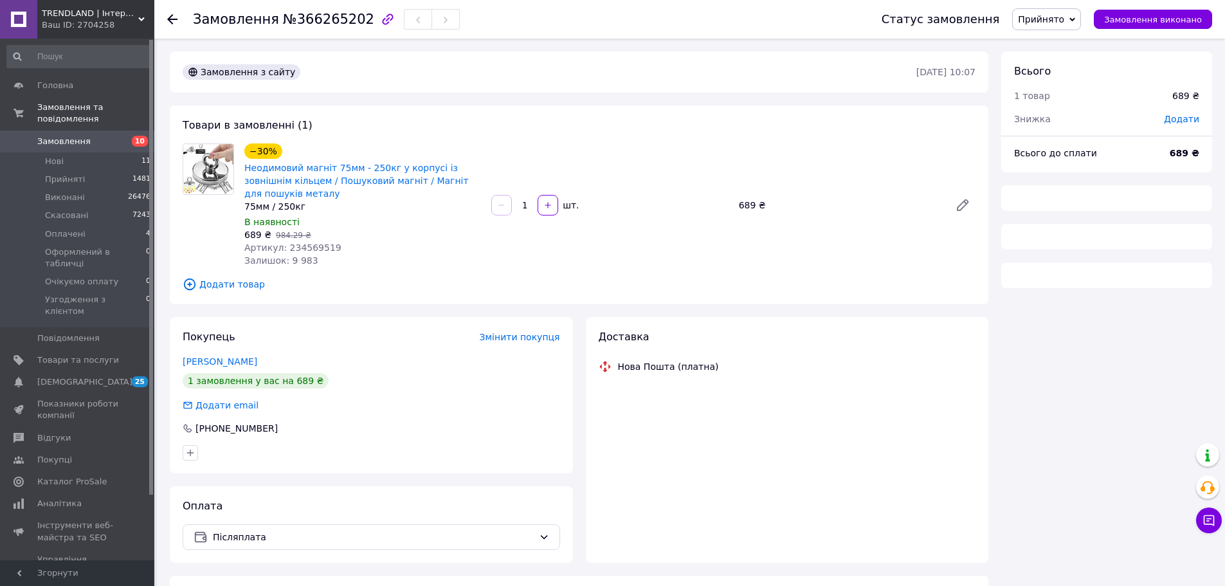
click at [316, 254] on div "Залишок: 9 983" at bounding box center [362, 260] width 237 height 13
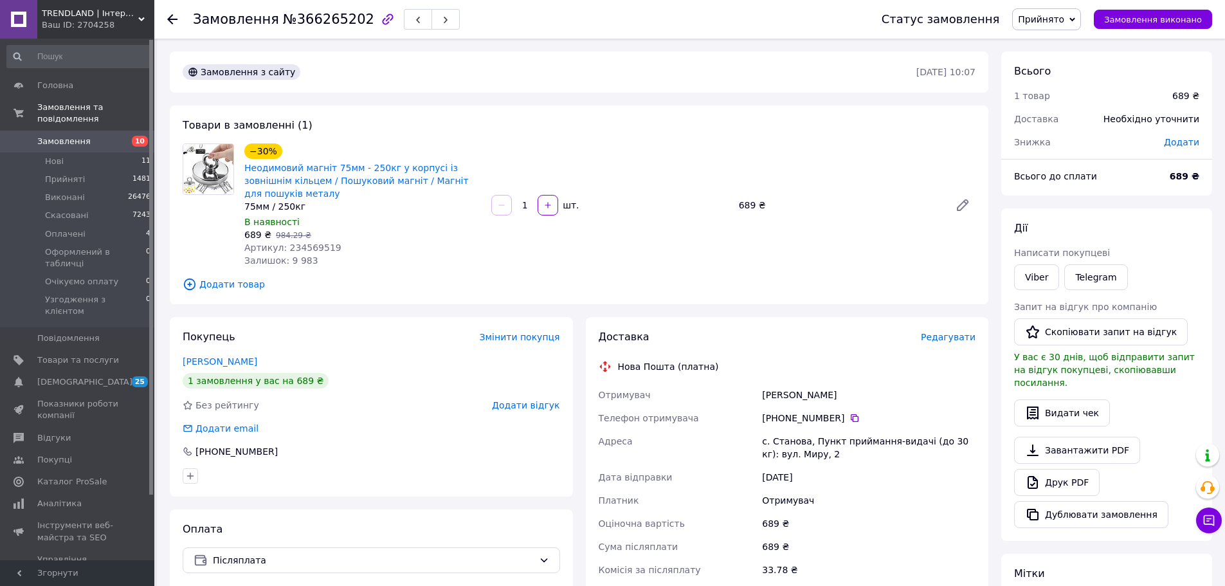
click at [316, 242] on span "Артикул: 234569519" at bounding box center [292, 247] width 97 height 10
copy span "234569519"
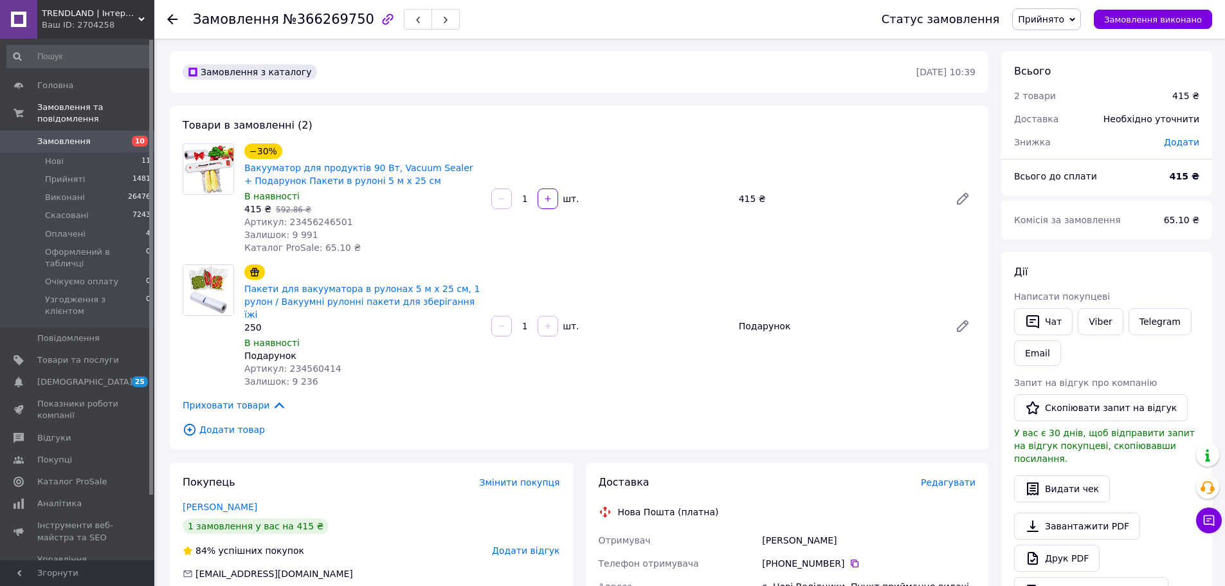
click at [323, 217] on span "Артикул: 23456246501" at bounding box center [298, 222] width 109 height 10
copy span "23456246501"
click at [309, 349] on div "Подарунок" at bounding box center [362, 355] width 237 height 13
click at [305, 363] on span "Артикул: 234560414" at bounding box center [292, 368] width 97 height 10
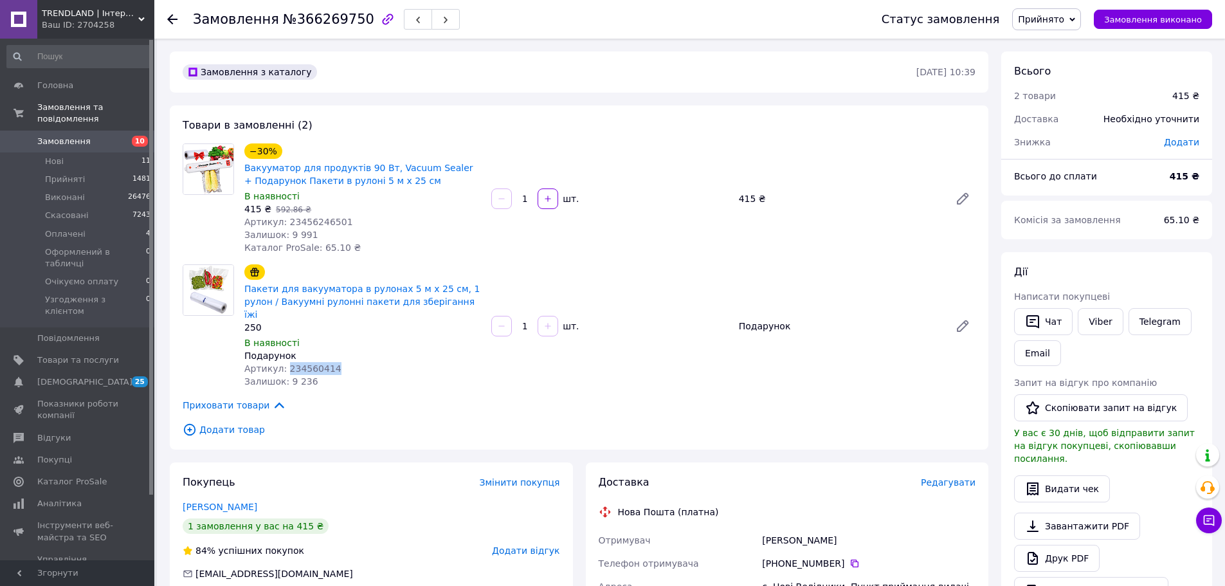
click at [305, 363] on span "Артикул: 234560414" at bounding box center [292, 368] width 97 height 10
copy span "234560414"
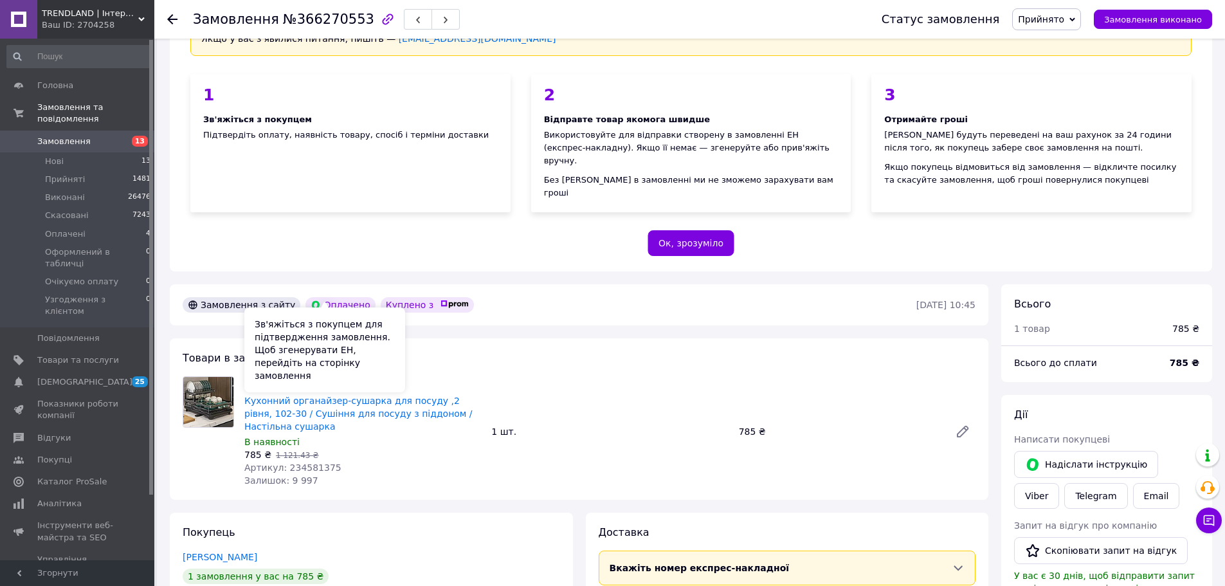
scroll to position [129, 0]
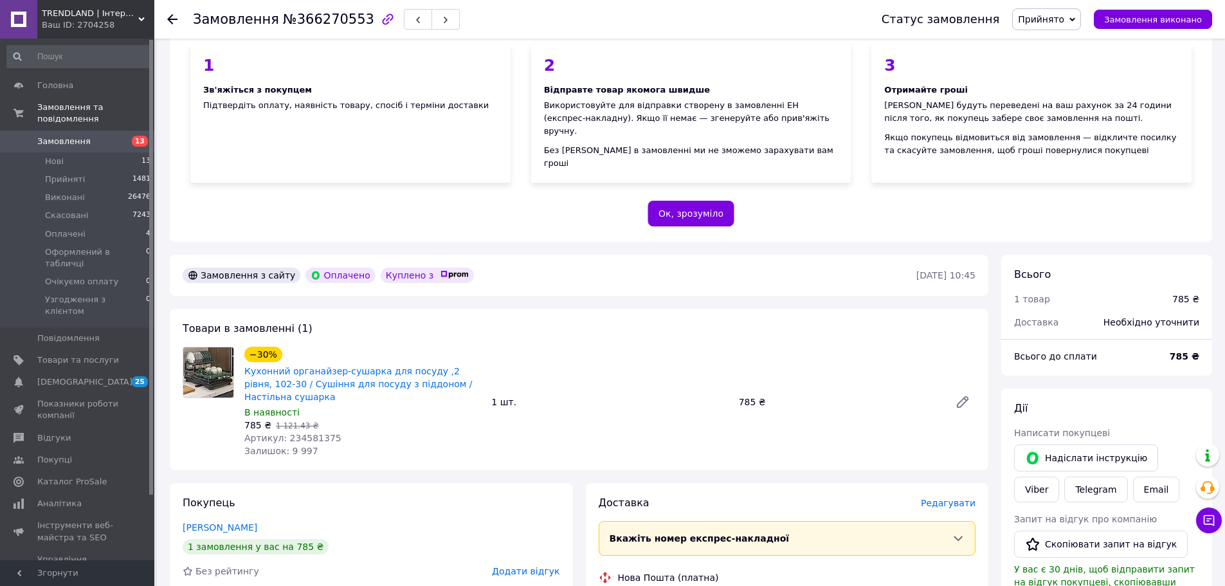
click at [309, 433] on span "Артикул: 234581375" at bounding box center [292, 438] width 97 height 10
copy span "234581375"
click at [416, 366] on link "Кухонний органайзер-сушарка для посуду ,2 рівня, 102-30 / Сушіння для посуду з …" at bounding box center [358, 384] width 228 height 36
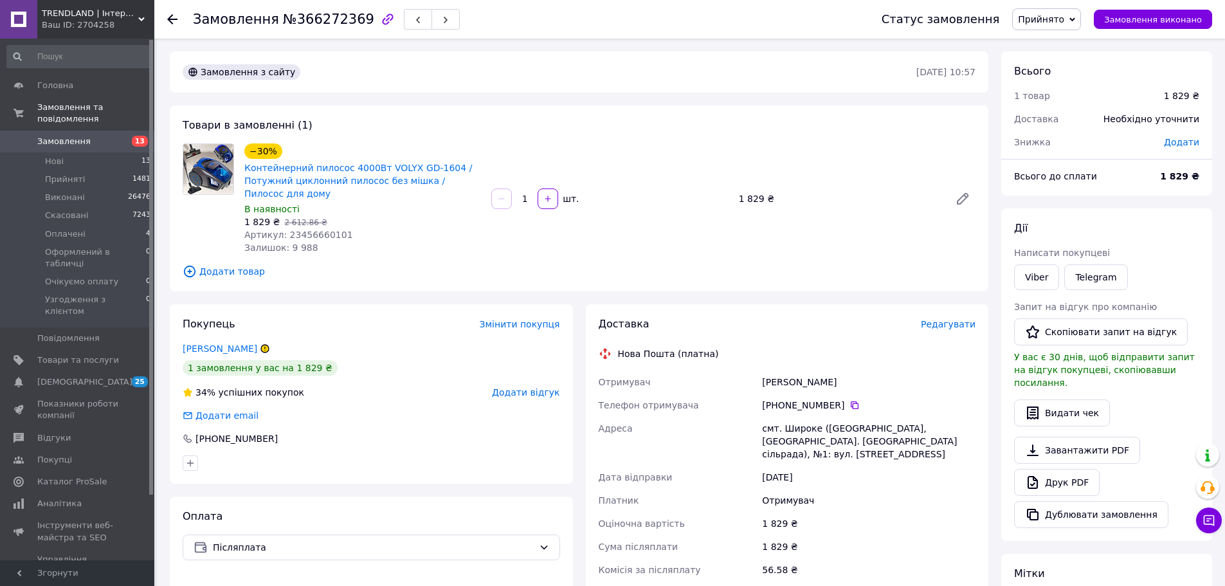
click at [321, 233] on span "Артикул: 23456660101" at bounding box center [298, 235] width 109 height 10
copy span "23456660101"
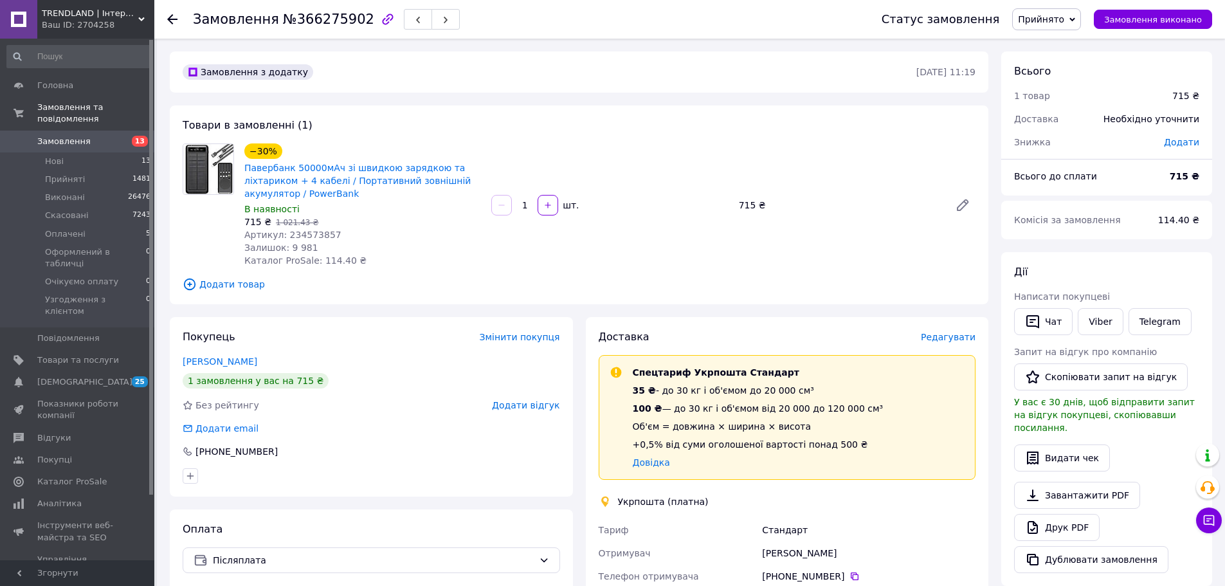
click at [307, 230] on span "Артикул: 234573857" at bounding box center [292, 235] width 97 height 10
click at [312, 235] on span "Артикул: 234573857" at bounding box center [292, 235] width 97 height 10
copy span "234573857"
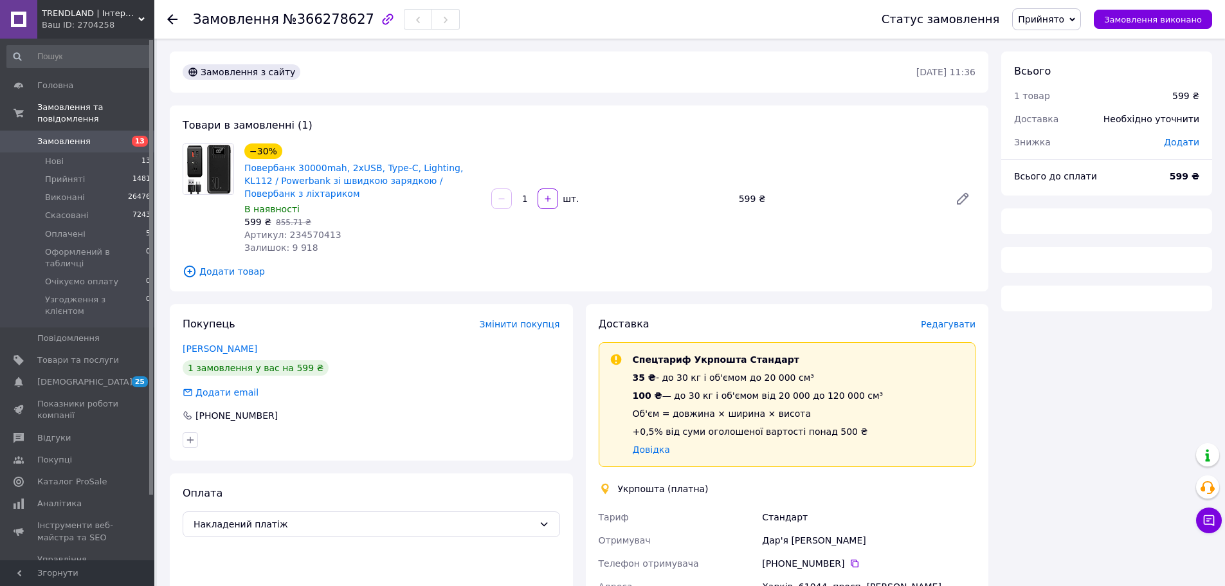
click at [304, 230] on span "Артикул: 234570413" at bounding box center [292, 235] width 97 height 10
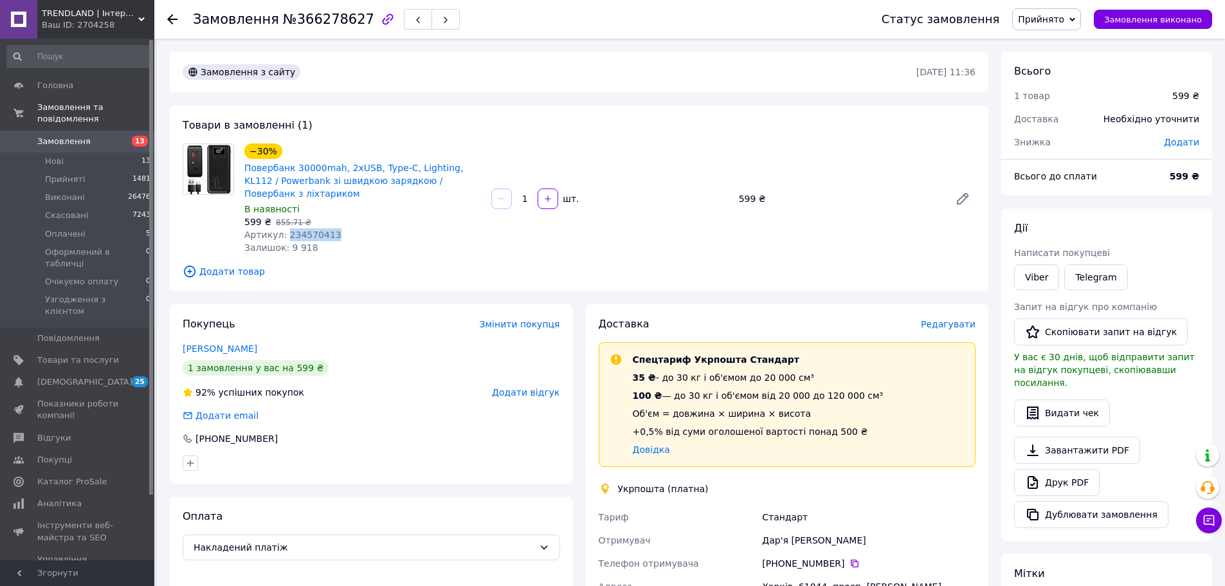
click at [304, 230] on span "Артикул: 234570413" at bounding box center [292, 235] width 97 height 10
copy span "234570413"
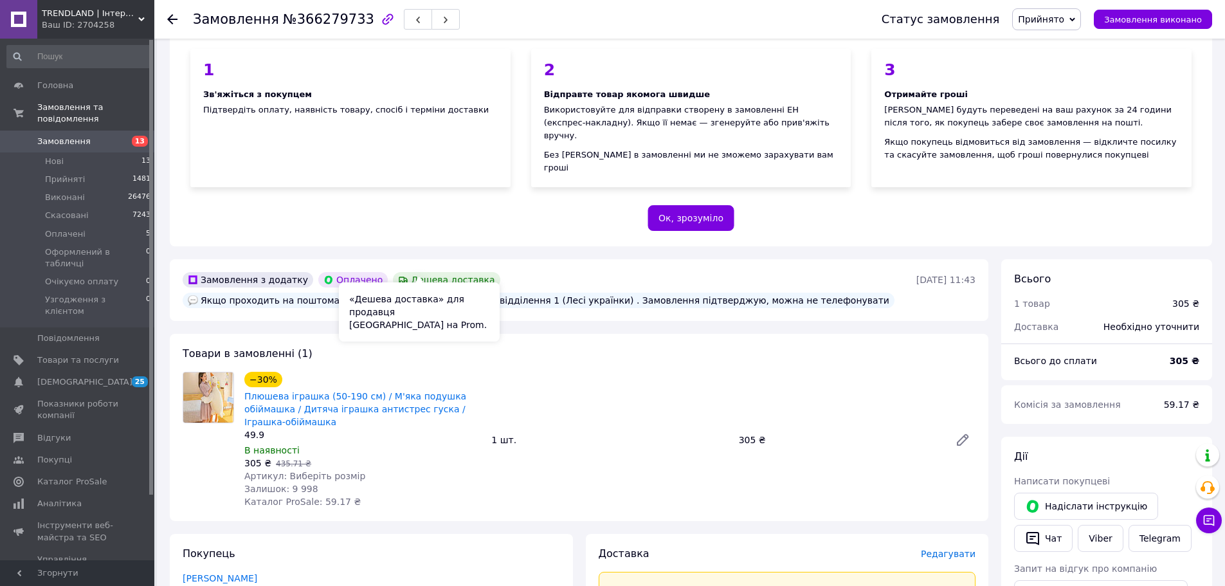
scroll to position [129, 0]
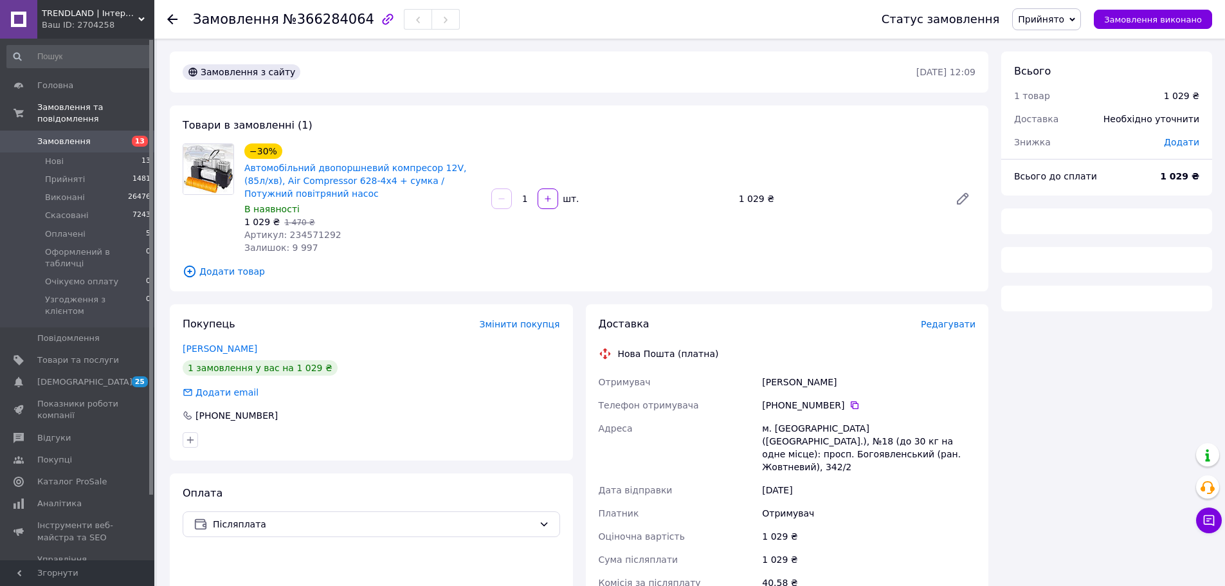
click at [317, 236] on span "Артикул: 234571292" at bounding box center [292, 235] width 97 height 10
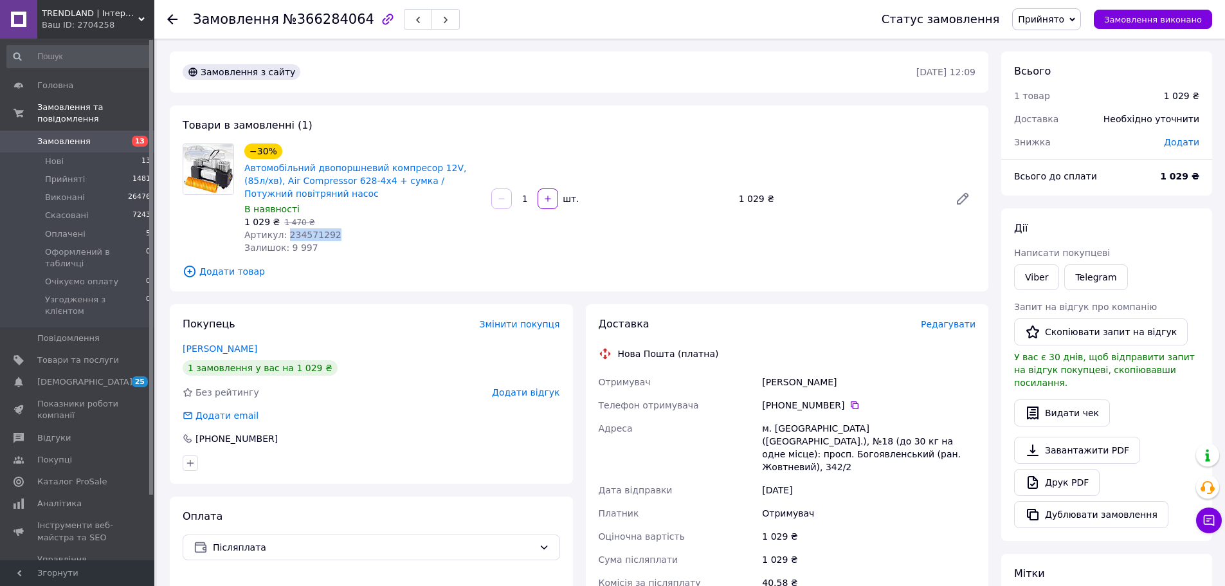
copy span "234571292"
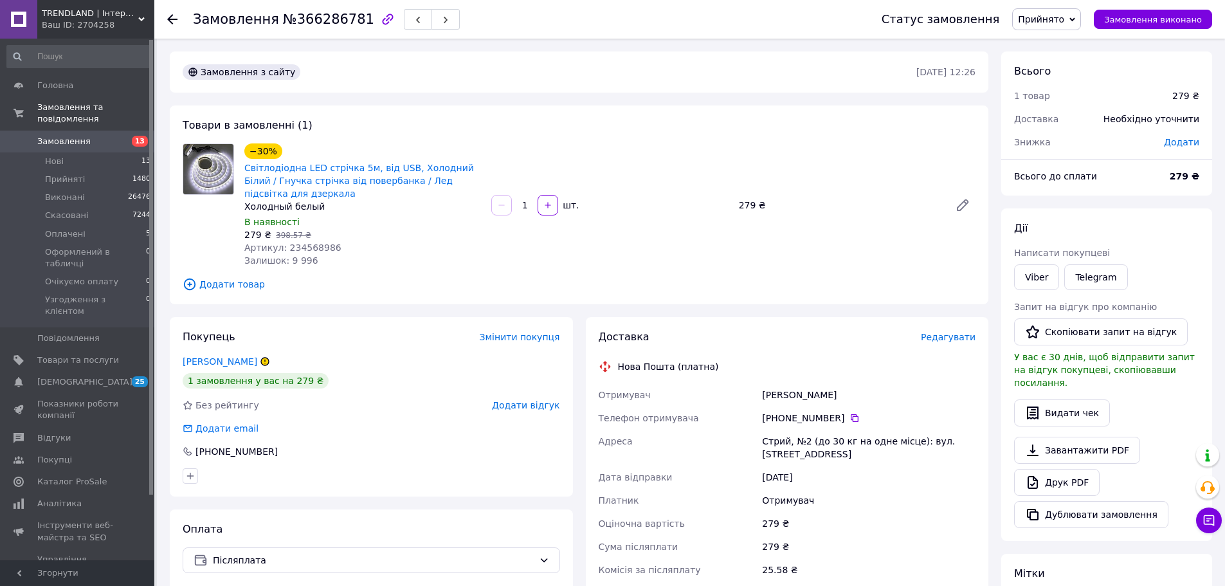
click at [309, 244] on span "Артикул: 234568986" at bounding box center [292, 247] width 97 height 10
copy span "234568986"
click at [306, 242] on span "Артикул: 234568986" at bounding box center [292, 247] width 97 height 10
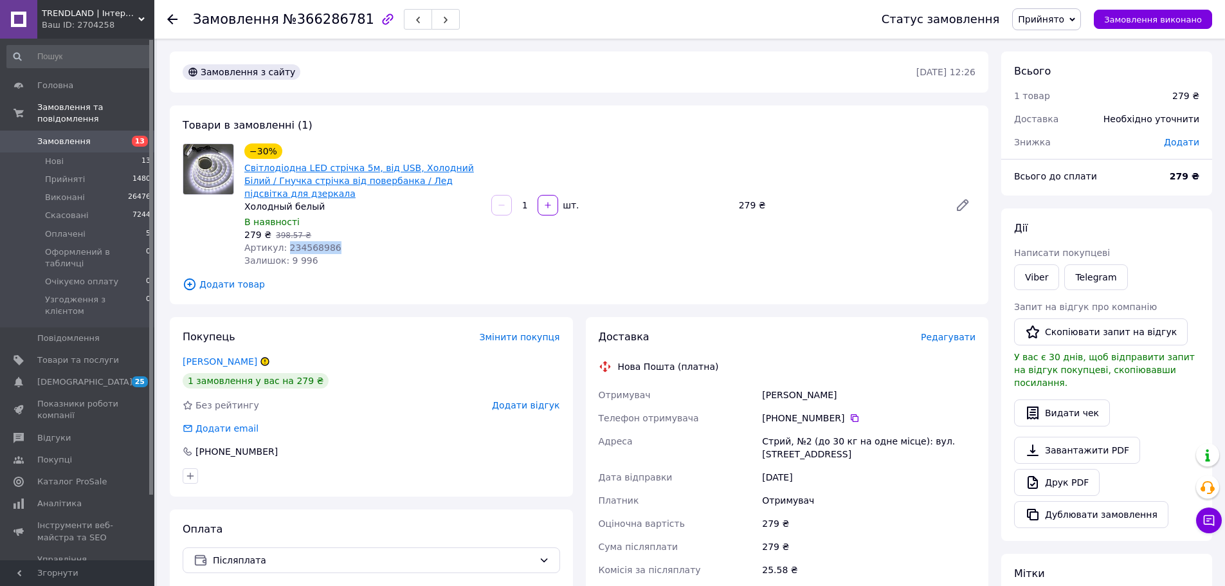
click at [341, 179] on link "Світлодіодна LED стрічка 5м, від USB, Холодний Білий / Гнучка стрічка від повер…" at bounding box center [359, 181] width 230 height 36
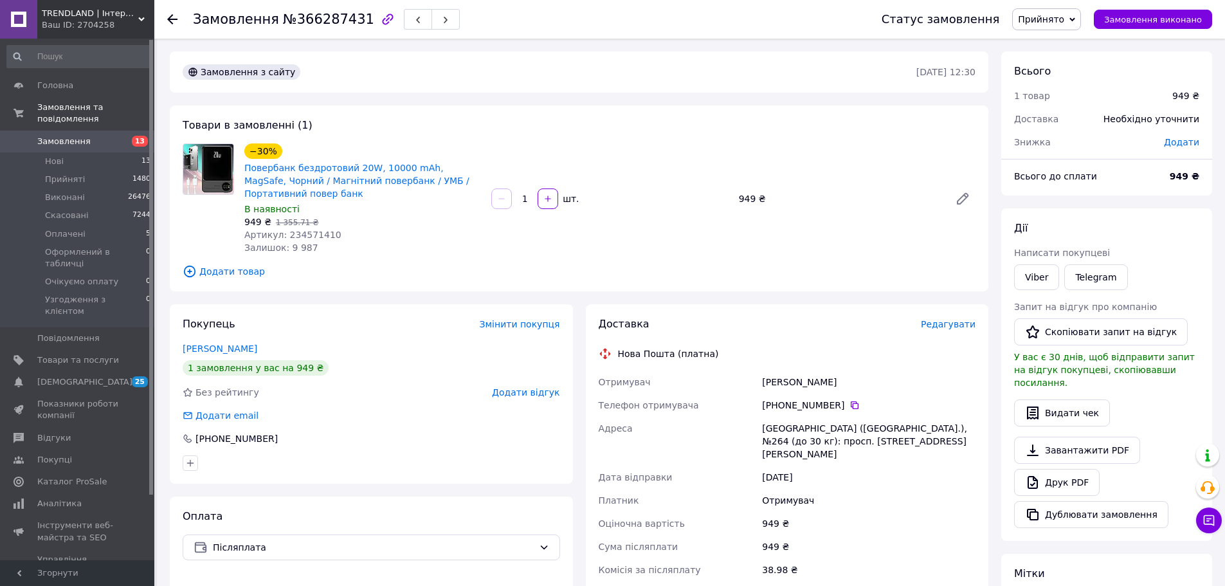
click at [316, 234] on span "Артикул: 234571410" at bounding box center [292, 235] width 97 height 10
copy span "234571410"
click at [315, 230] on span "Артикул: 23456351401" at bounding box center [298, 235] width 109 height 10
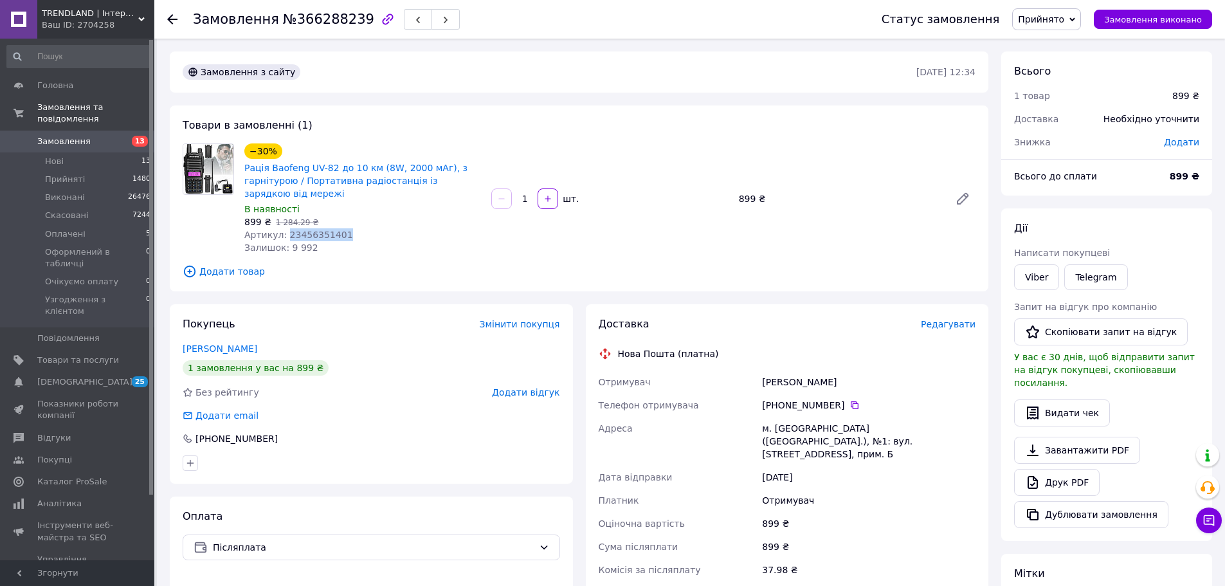
click at [315, 230] on span "Артикул: 23456351401" at bounding box center [298, 235] width 109 height 10
copy span "23456351401"
click at [298, 235] on span "Артикул: 234578450" at bounding box center [292, 235] width 97 height 10
copy span "234578450"
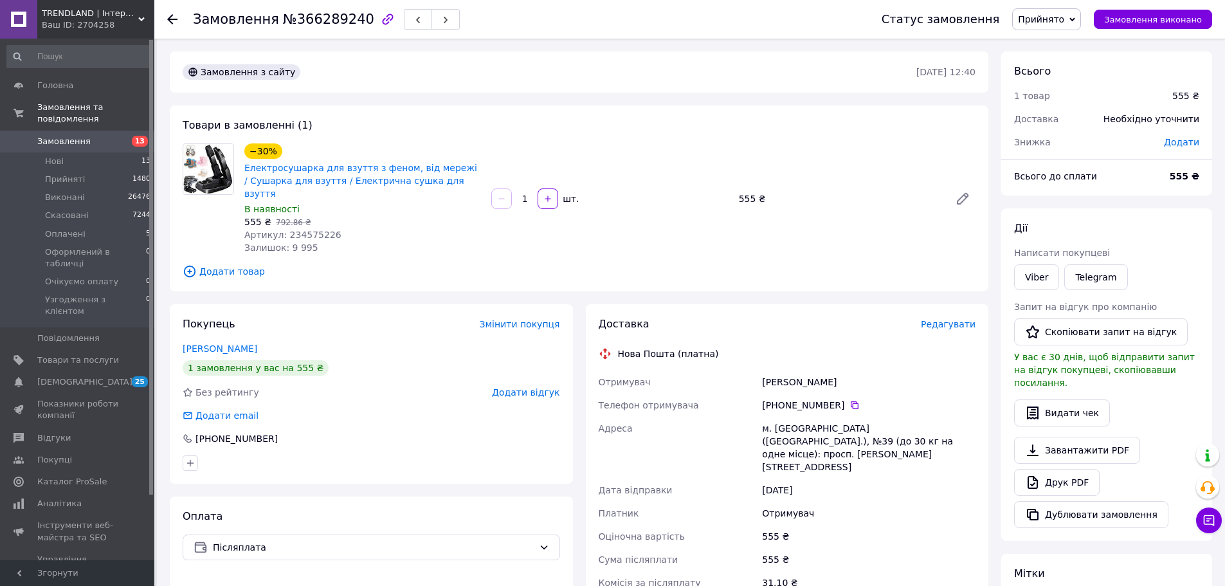
click at [298, 230] on span "Артикул: 234575226" at bounding box center [292, 235] width 97 height 10
copy span "234575226"
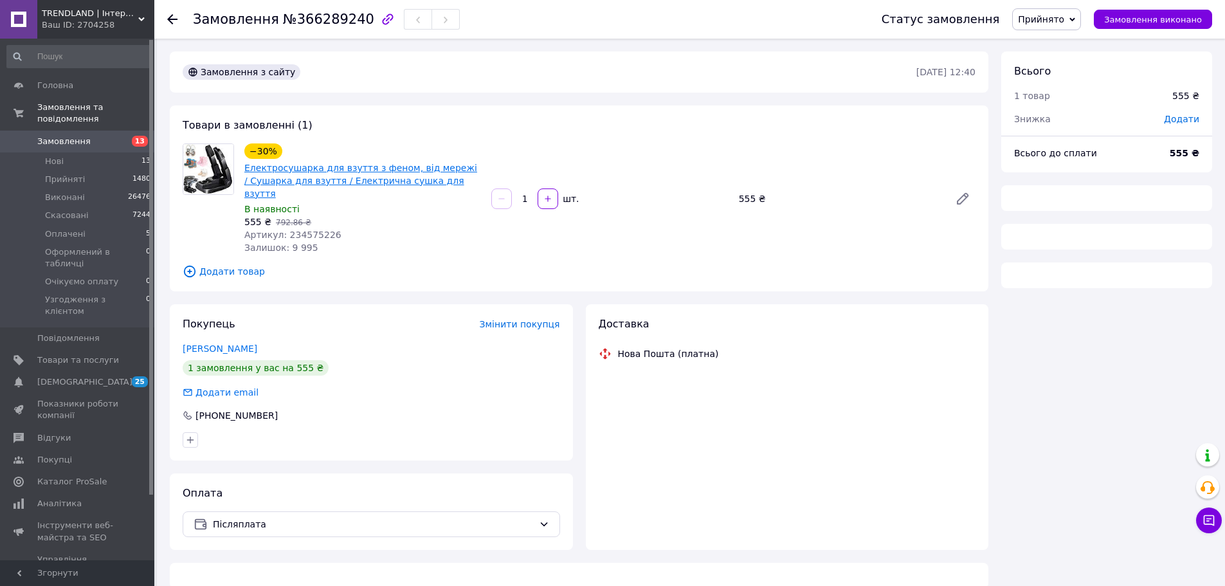
click at [347, 177] on link "Електросушарка для взуття з феном, від мережі / Сушарка для взуття / Електрична…" at bounding box center [360, 181] width 233 height 36
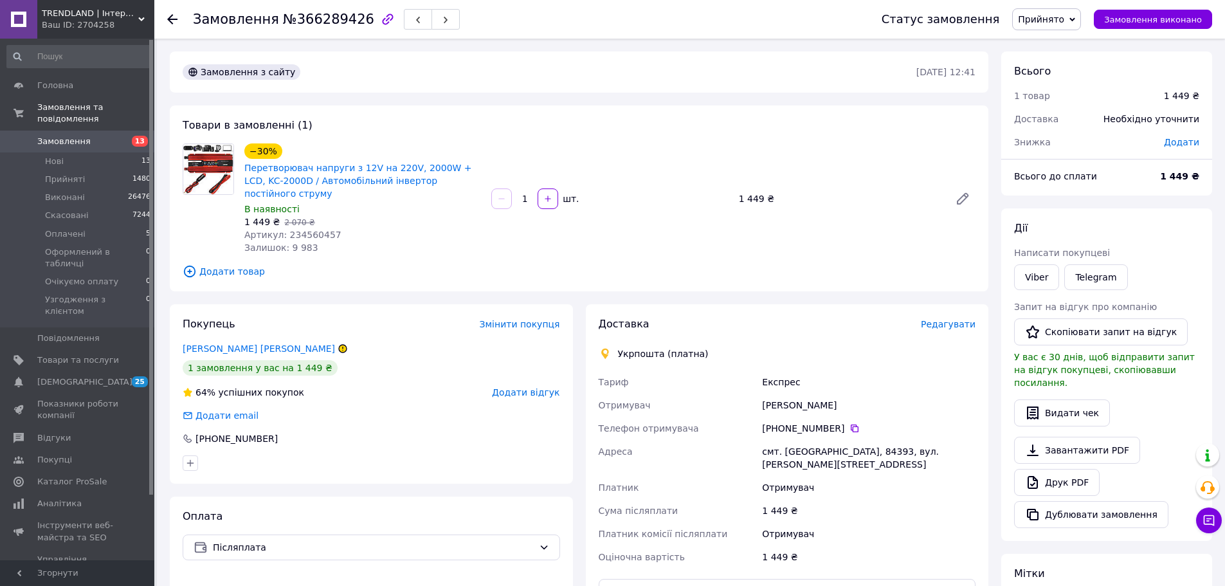
click at [316, 230] on span "Артикул: 234560457" at bounding box center [292, 235] width 97 height 10
copy span "234560457"
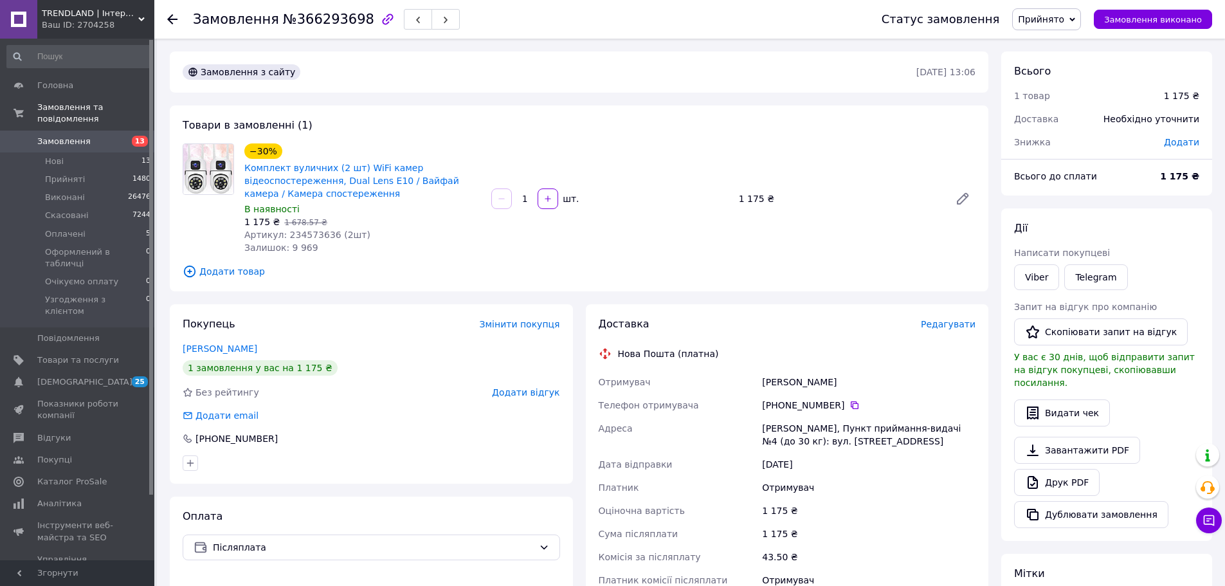
click at [301, 233] on span "Артикул: 234573636 (2шт)" at bounding box center [307, 235] width 126 height 10
copy span "234573636"
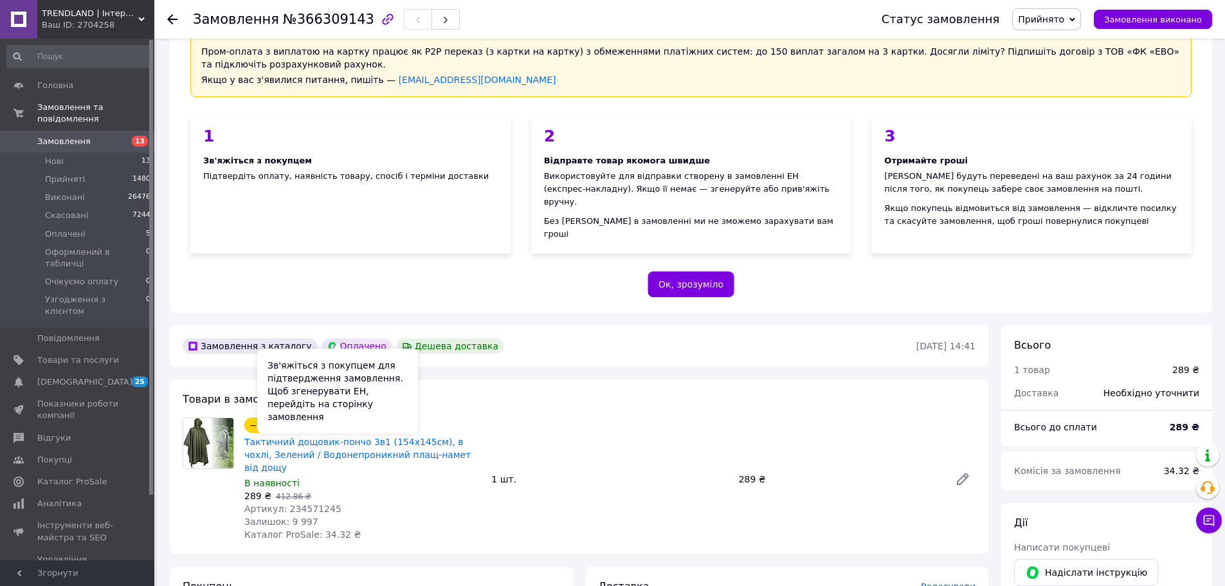
scroll to position [129, 0]
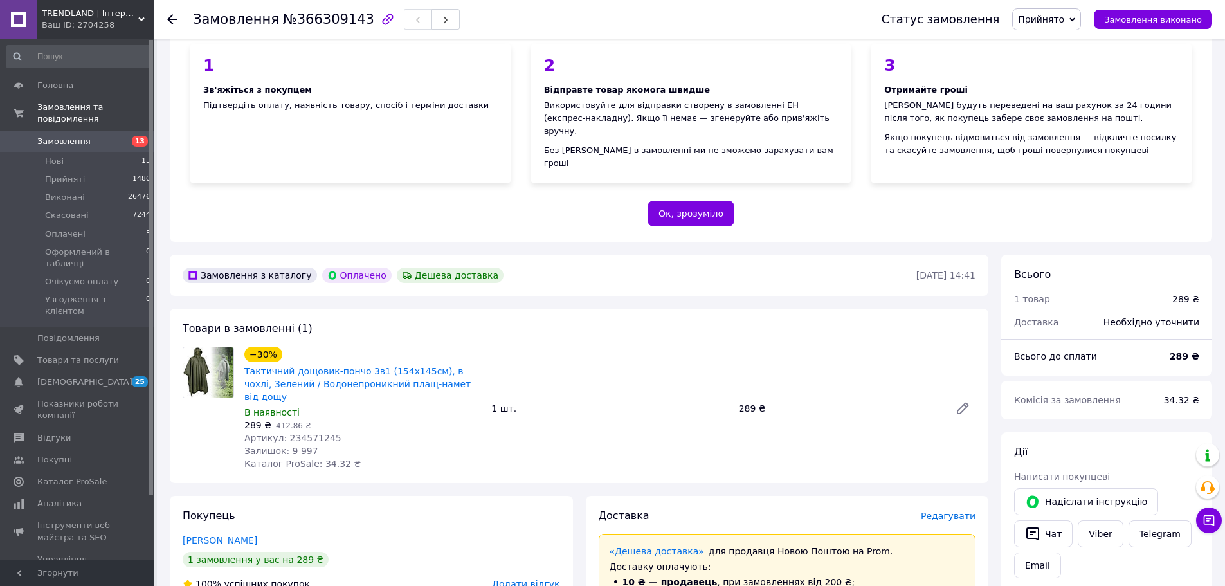
click at [302, 433] on span "Артикул: 234571245" at bounding box center [292, 438] width 97 height 10
copy span "234571245"
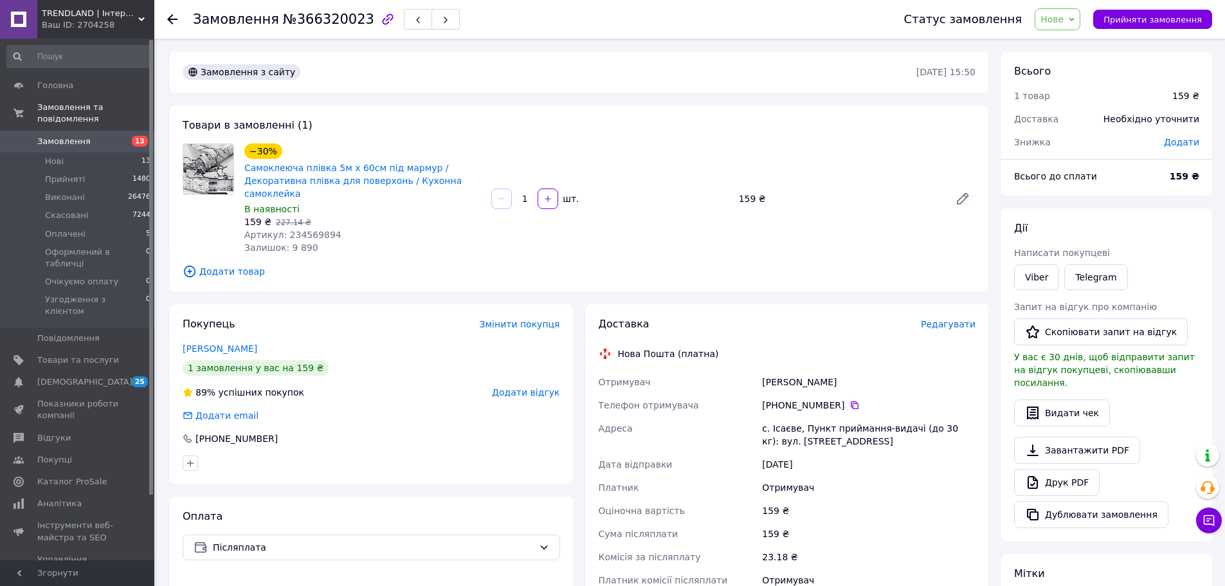
click at [307, 230] on span "Артикул: 234569894" at bounding box center [292, 235] width 97 height 10
copy span "234569894"
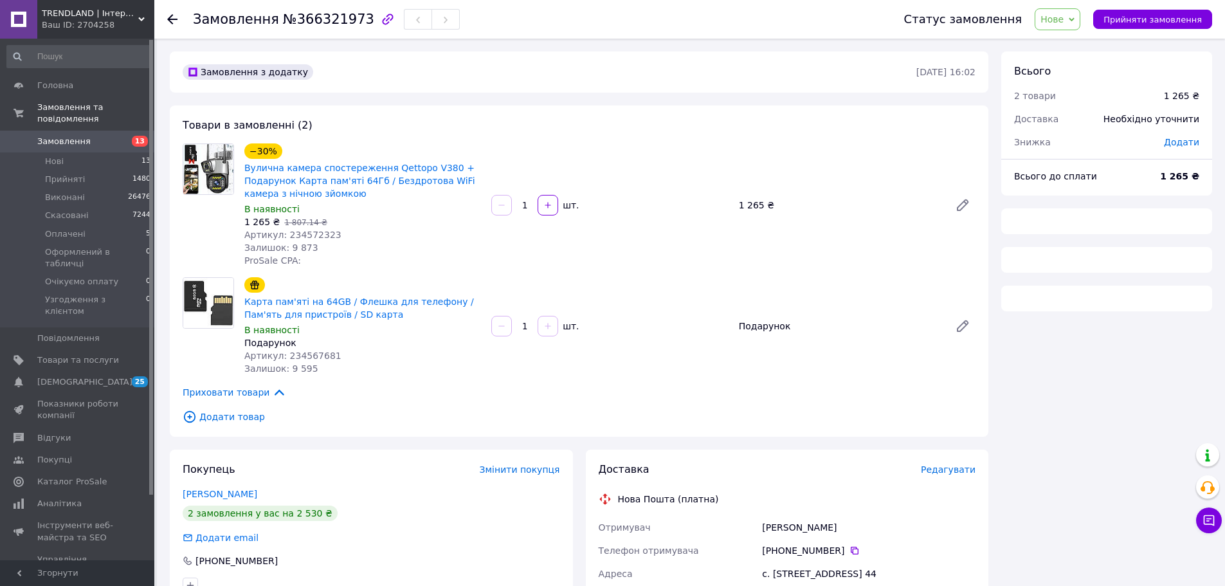
click at [318, 356] on span "Артикул: 234567681" at bounding box center [292, 355] width 97 height 10
copy span "234567681"
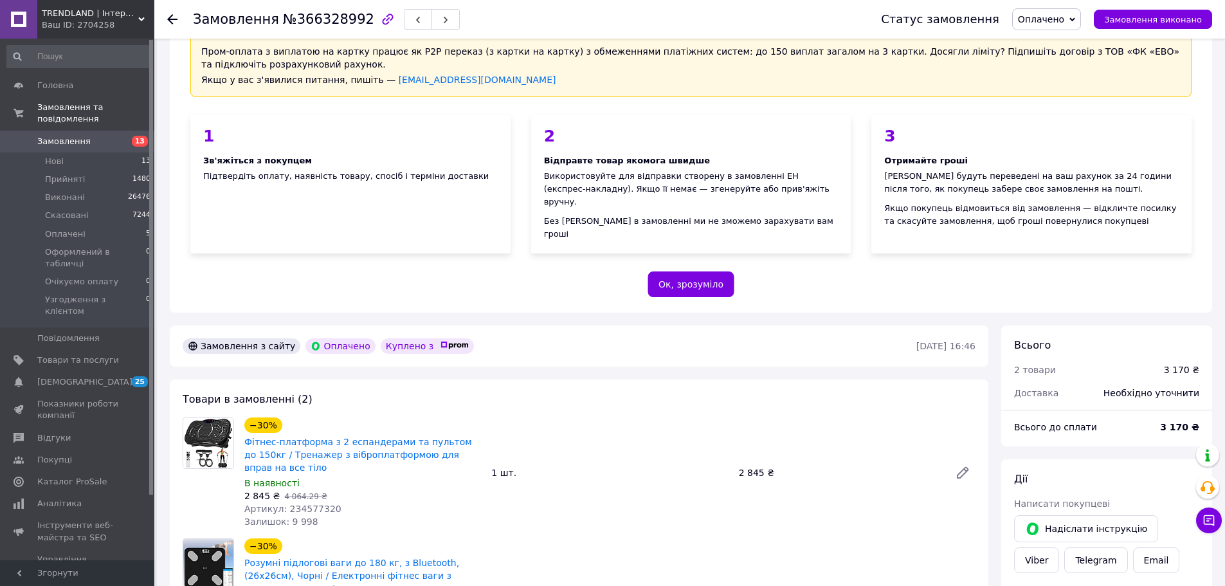
scroll to position [129, 0]
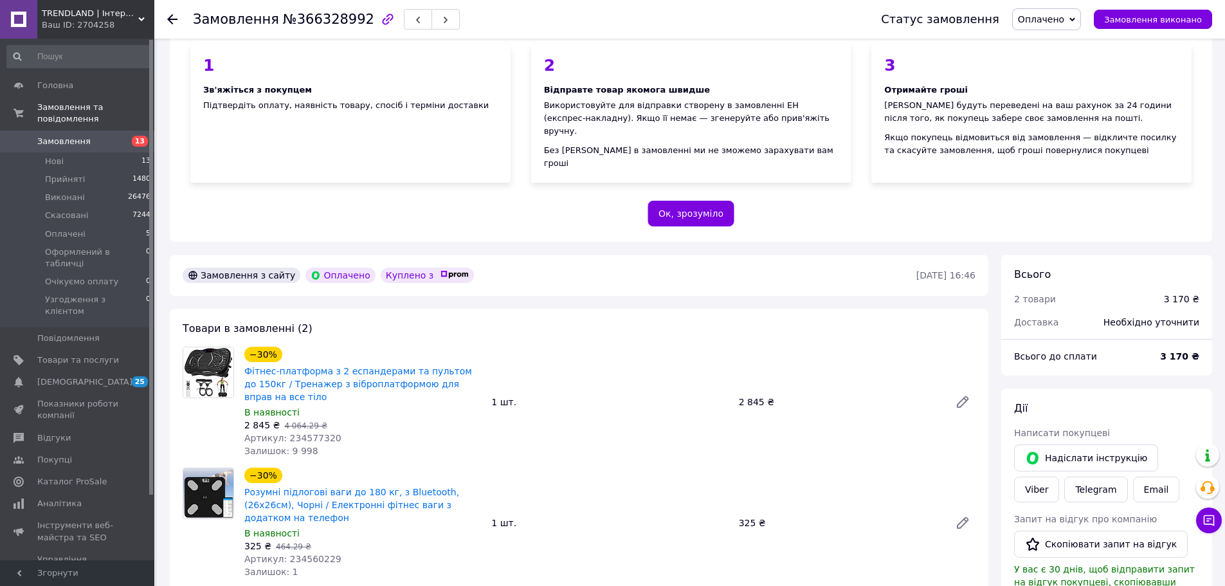
click at [311, 433] on span "Артикул: 234577320" at bounding box center [292, 438] width 97 height 10
copy span "234577320"
click at [313, 554] on span "Артикул: 234560229" at bounding box center [292, 559] width 97 height 10
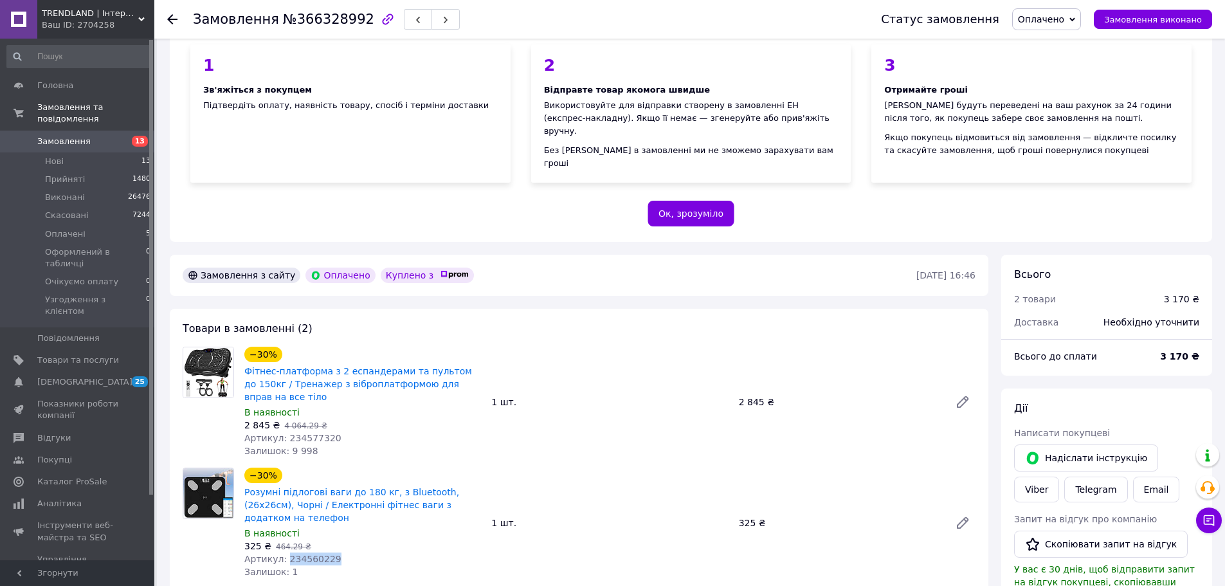
copy span "234560229"
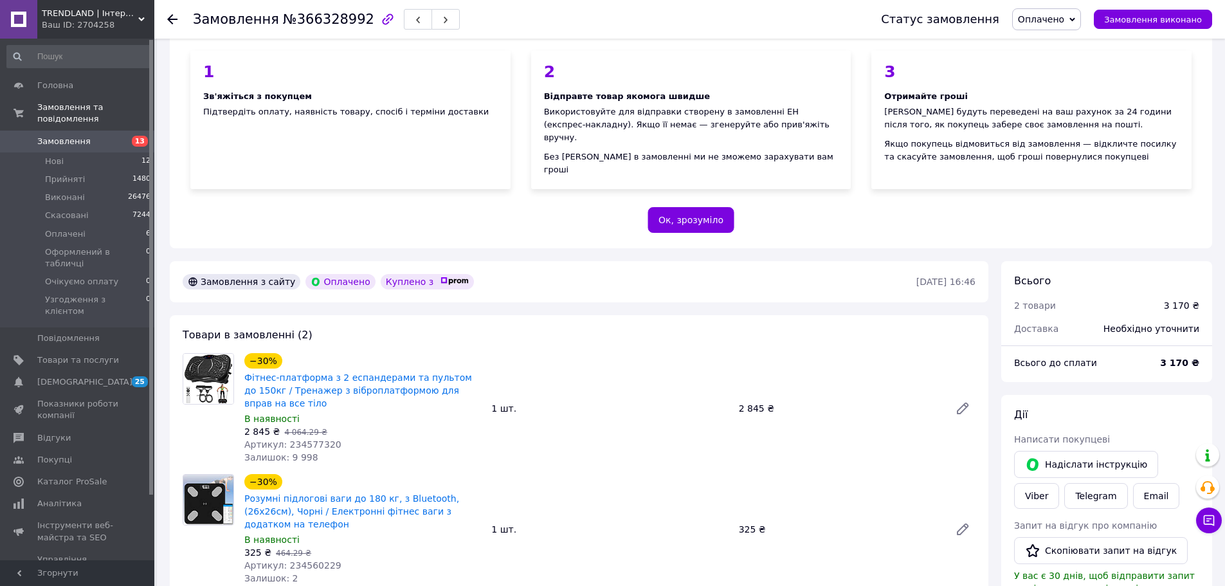
scroll to position [259, 0]
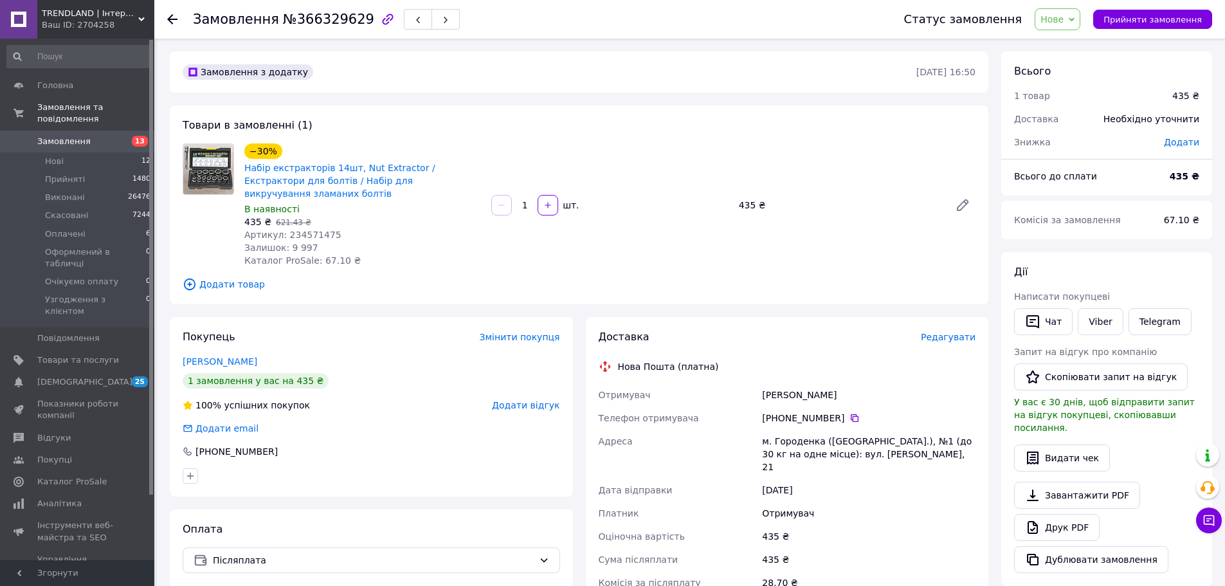
click at [304, 230] on span "Артикул: 234571475" at bounding box center [292, 235] width 97 height 10
copy span "234571475"
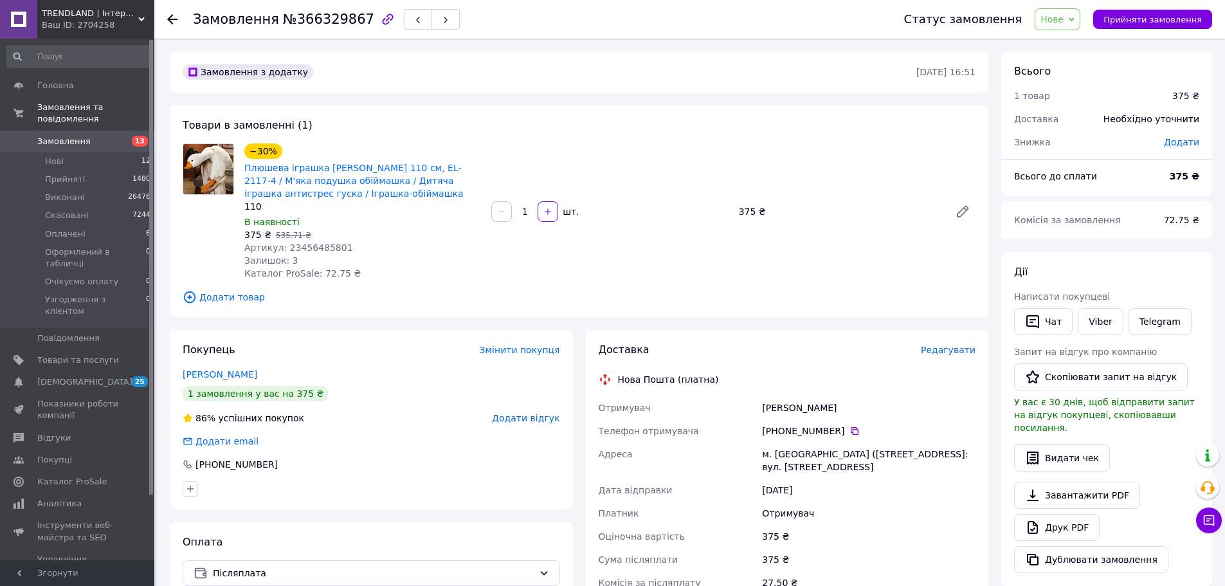
click at [309, 253] on div "Артикул: 23456485801" at bounding box center [362, 247] width 237 height 13
copy span "23456485801"
click at [334, 178] on link "Плюшева іграшка [PERSON_NAME] 110 см, EL-2117-4 / М'яка подушка обіймашка / Дит…" at bounding box center [353, 181] width 219 height 36
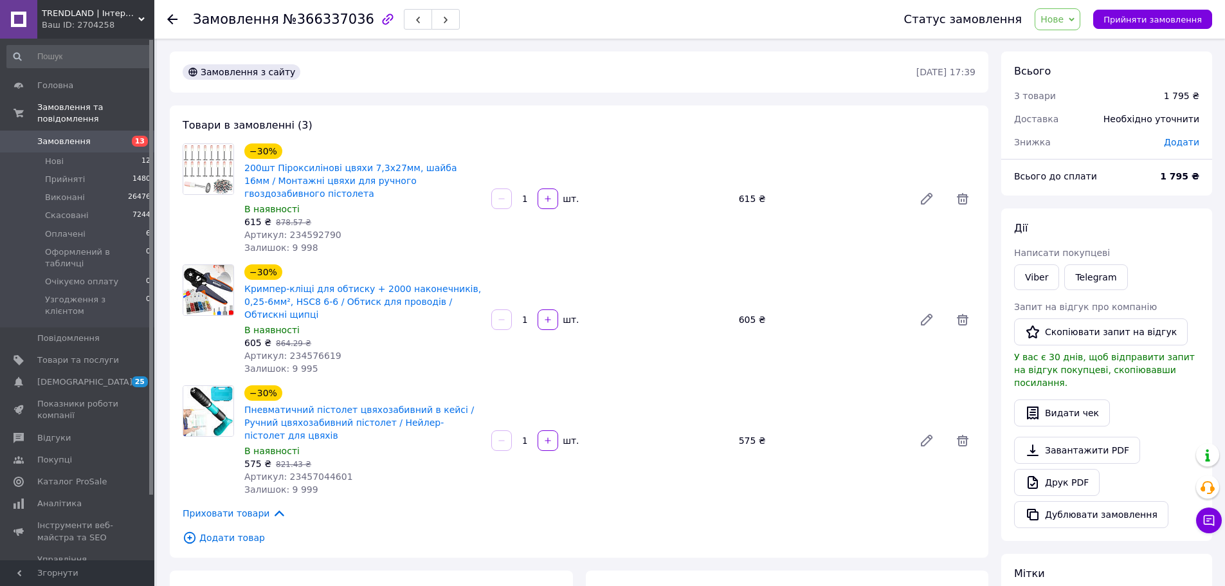
click at [313, 230] on span "Артикул: 234592790" at bounding box center [292, 235] width 97 height 10
copy span "234592790"
click at [316, 350] on span "Артикул: 234576619" at bounding box center [292, 355] width 97 height 10
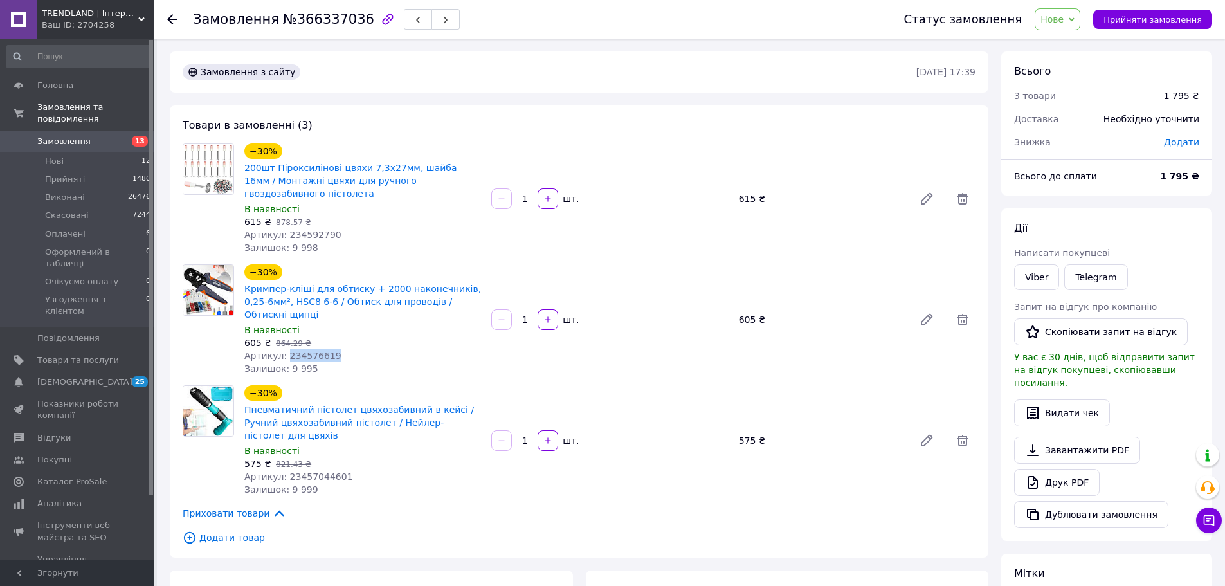
copy span "234576619"
click at [309, 471] on span "Артикул: 23457044601" at bounding box center [298, 476] width 109 height 10
copy span "23457044601"
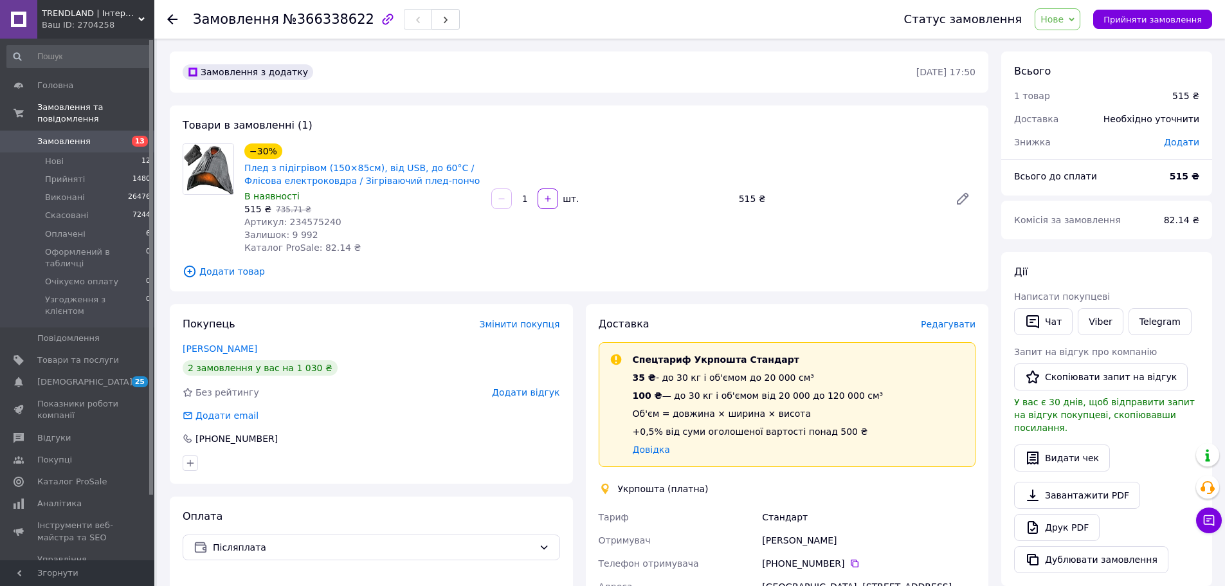
click at [302, 221] on span "Артикул: 234575240" at bounding box center [292, 222] width 97 height 10
copy span "234575240"
click at [301, 169] on link "Плед з підігрівом (150×85см), від USB, до 60°С / Флісова електроковдра / Зігрів…" at bounding box center [361, 174] width 235 height 23
click at [359, 250] on div "−30% Плед з підігрівом (150×85см), від USB, до 60°С / Флісова електроковдра / З…" at bounding box center [362, 199] width 247 height 116
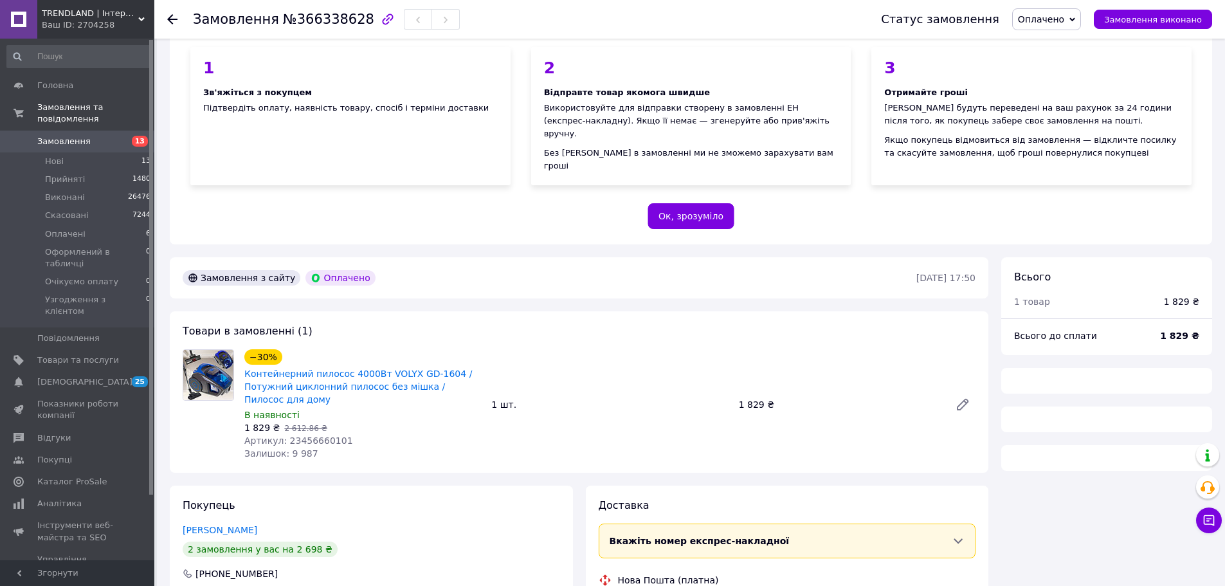
scroll to position [129, 0]
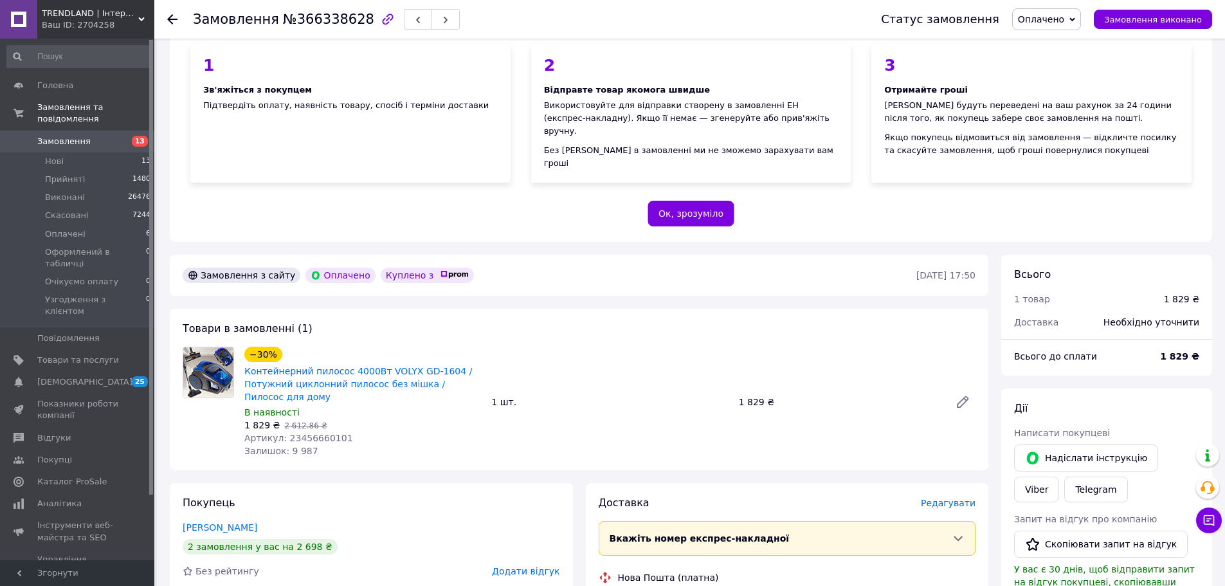
click at [323, 433] on span "Артикул: 23456660101" at bounding box center [298, 438] width 109 height 10
copy span "23456660101"
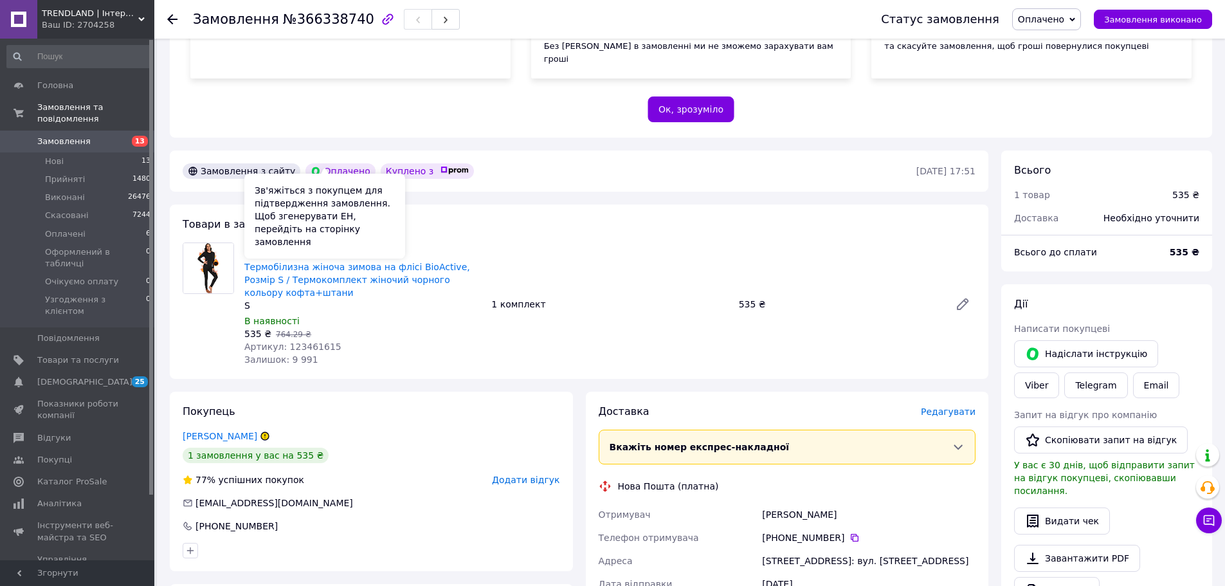
scroll to position [257, 0]
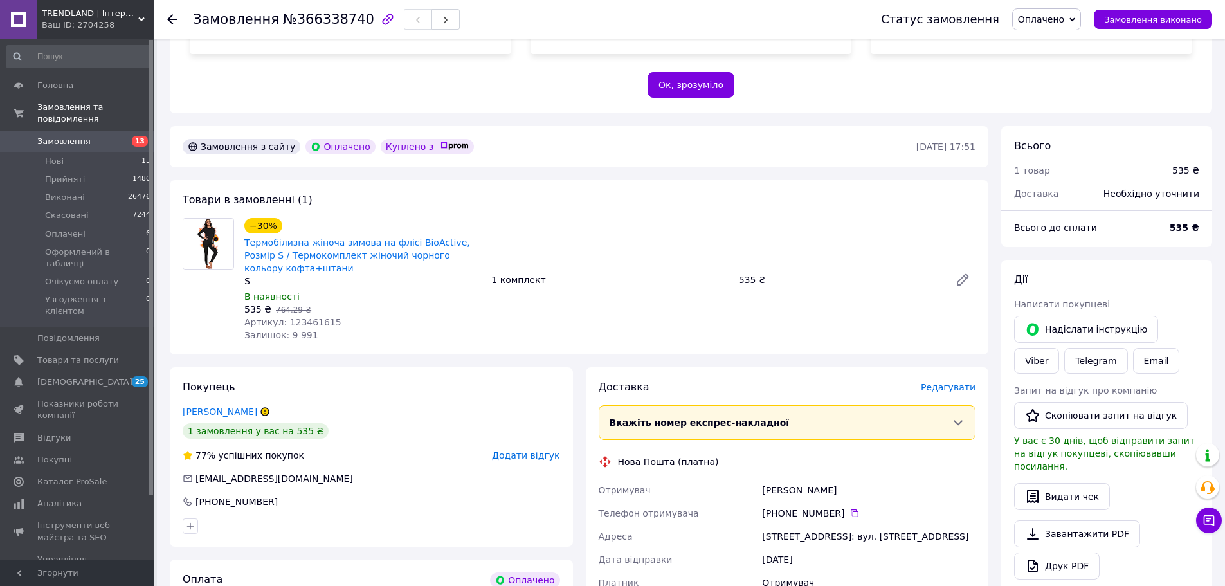
click at [307, 317] on span "Артикул: 123461615" at bounding box center [292, 322] width 97 height 10
copy span "123461615"
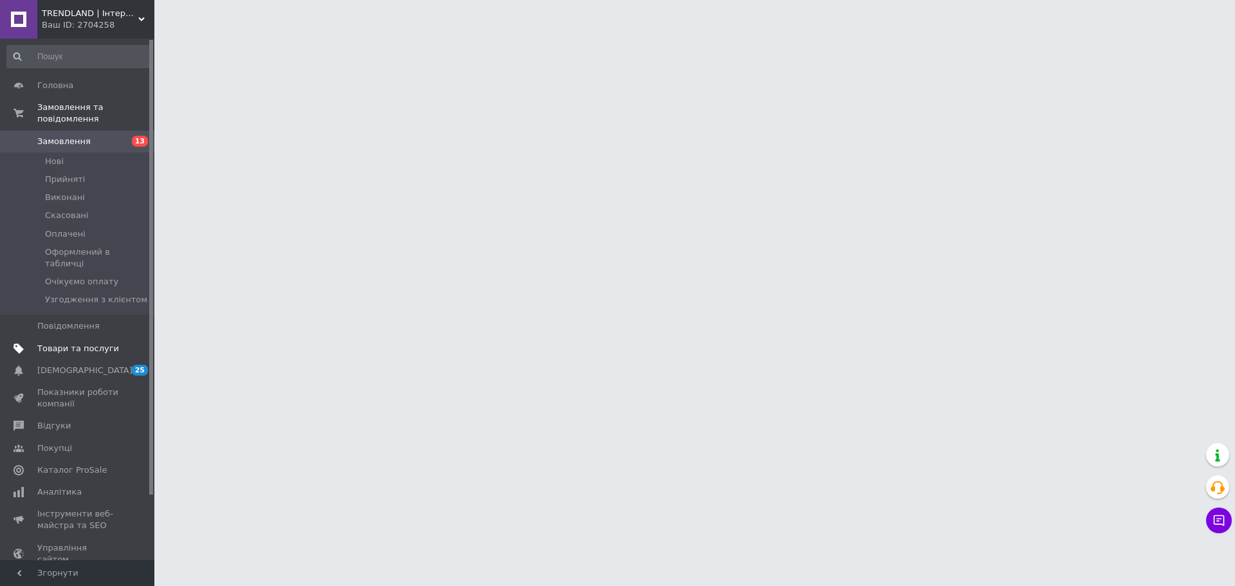
click at [91, 343] on span "Товари та послуги" at bounding box center [78, 349] width 82 height 12
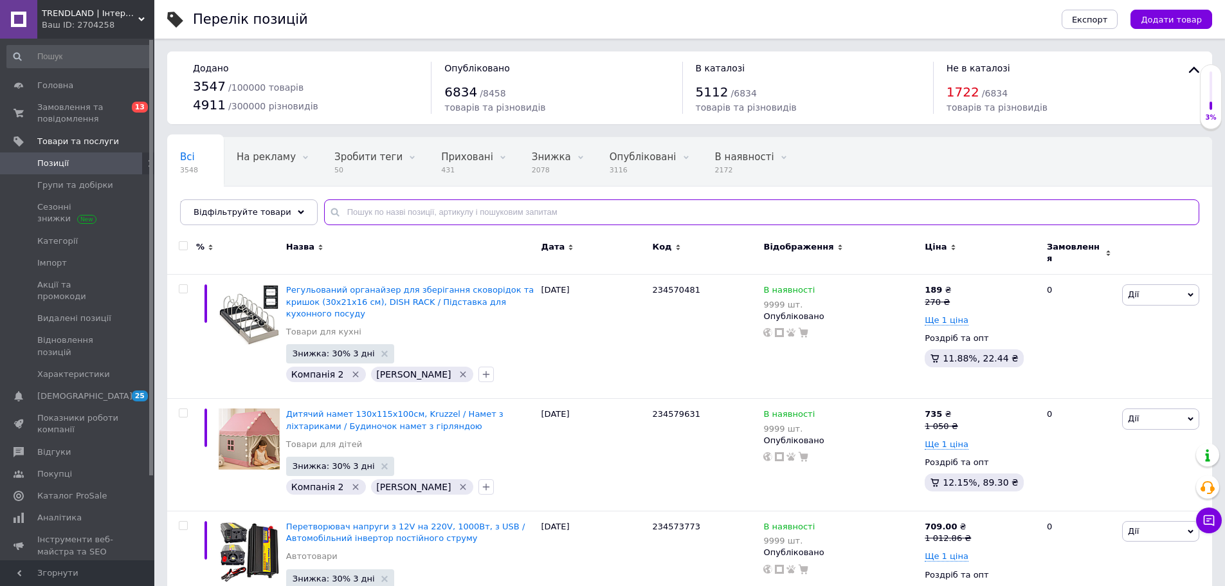
click at [379, 209] on input "text" at bounding box center [761, 212] width 875 height 26
paste input "234575240"
type input "234575240"
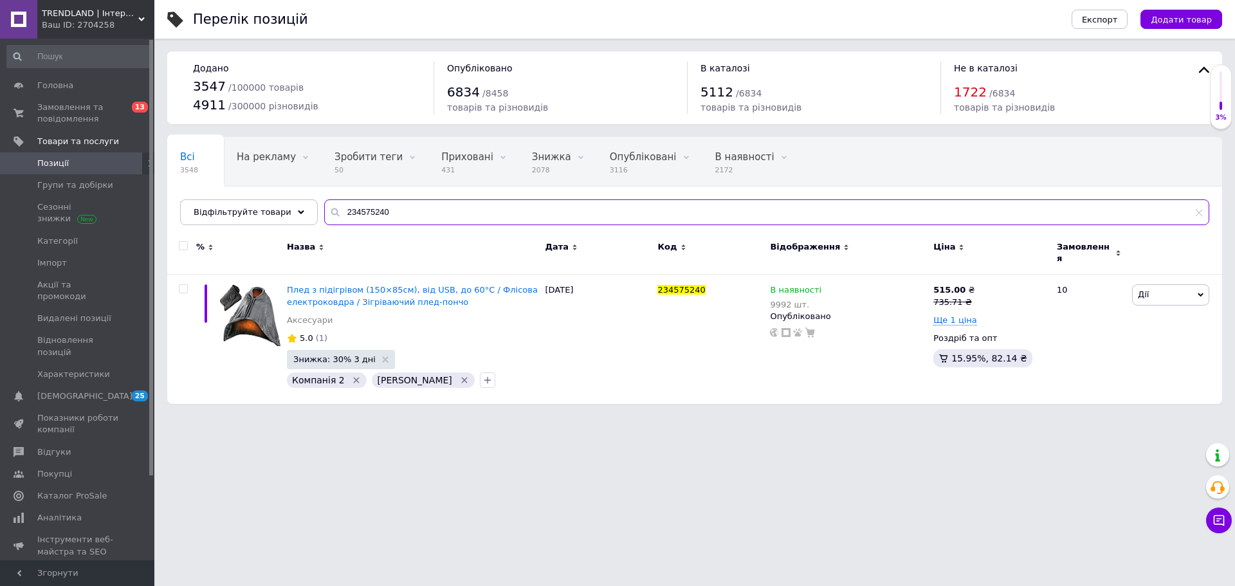
click at [376, 214] on input "234575240" at bounding box center [766, 212] width 885 height 26
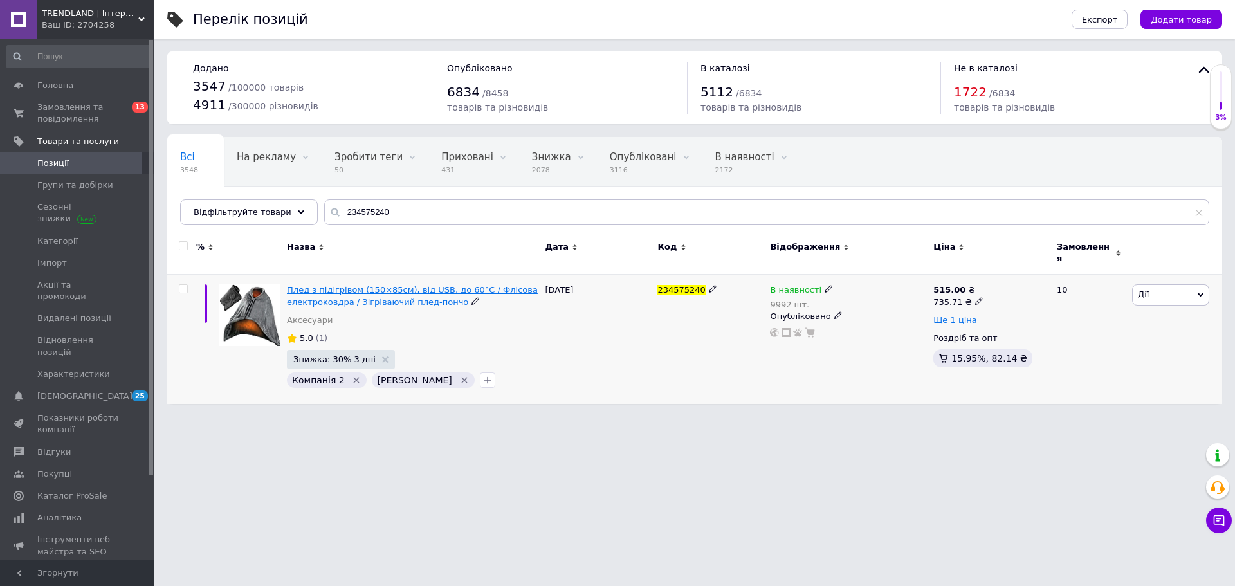
click at [383, 294] on span "Плед з підігрівом (150×85см), від USB, до 60°С / Флісова електроковдра / Зігрів…" at bounding box center [412, 295] width 251 height 21
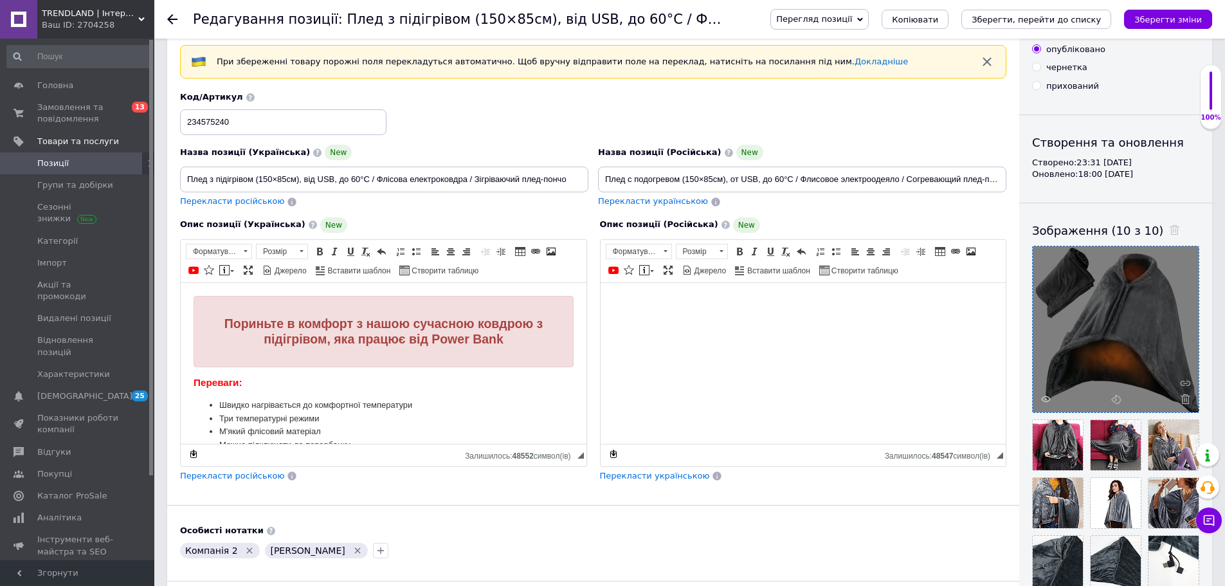
scroll to position [129, 0]
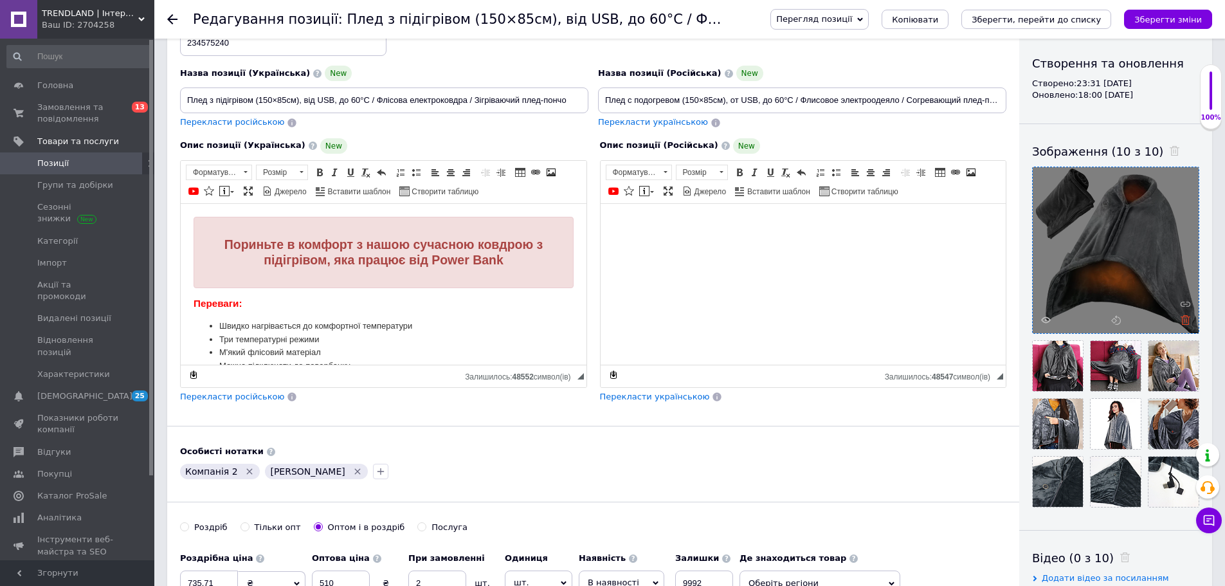
click at [1183, 321] on icon at bounding box center [1186, 320] width 10 height 10
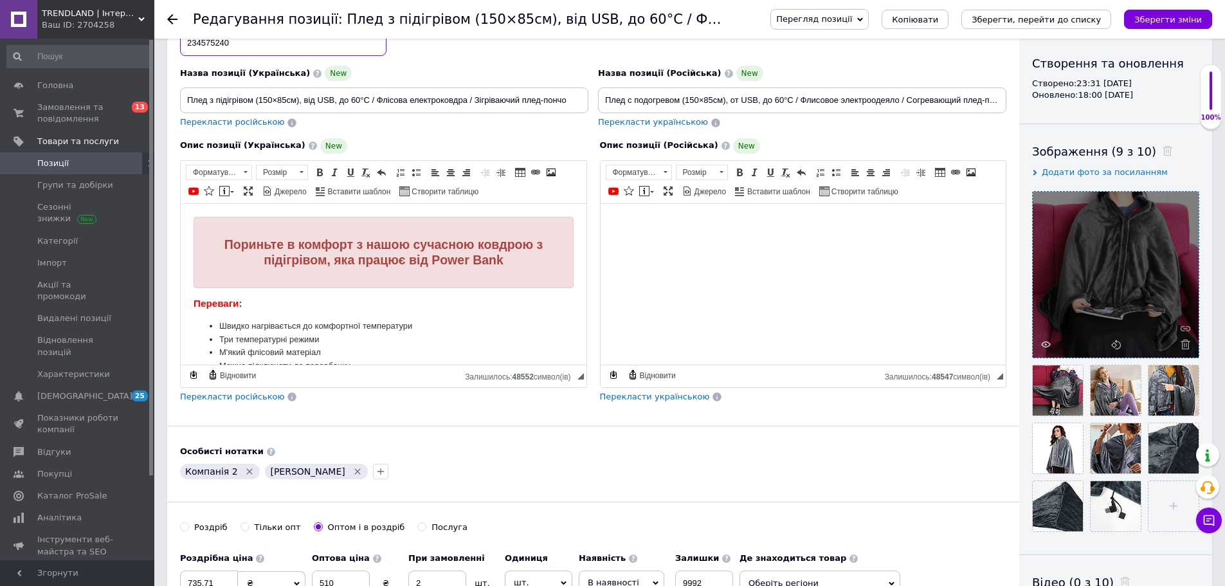
click at [235, 55] on input "234575240" at bounding box center [283, 43] width 206 height 26
click at [1167, 504] on input "file" at bounding box center [1174, 506] width 50 height 50
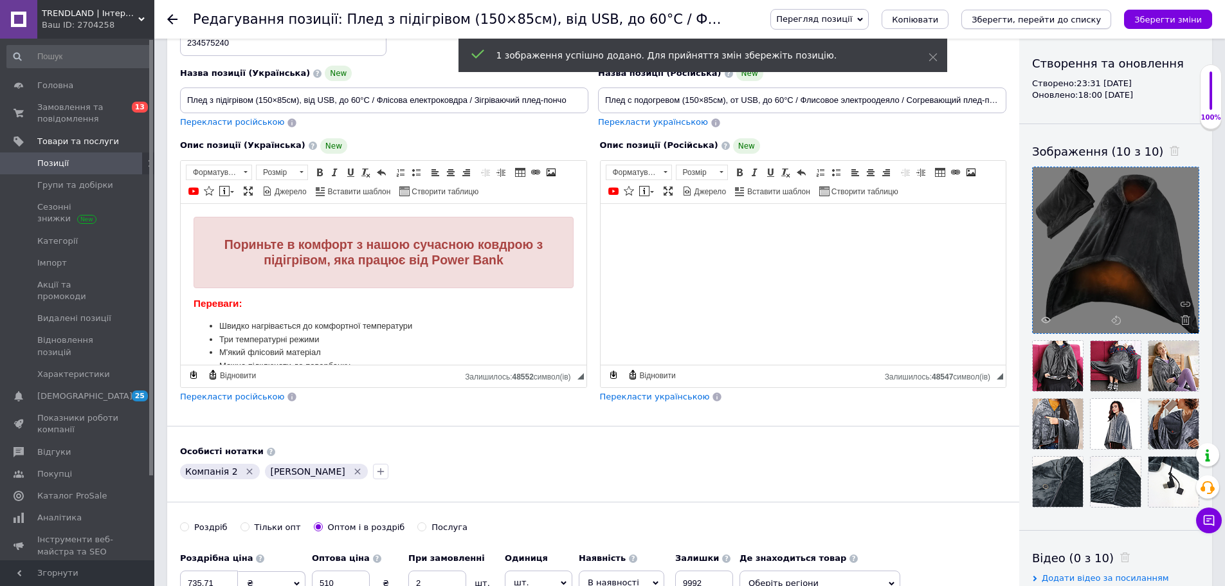
click at [1073, 24] on icon "Зберегти, перейти до списку" at bounding box center [1036, 20] width 129 height 10
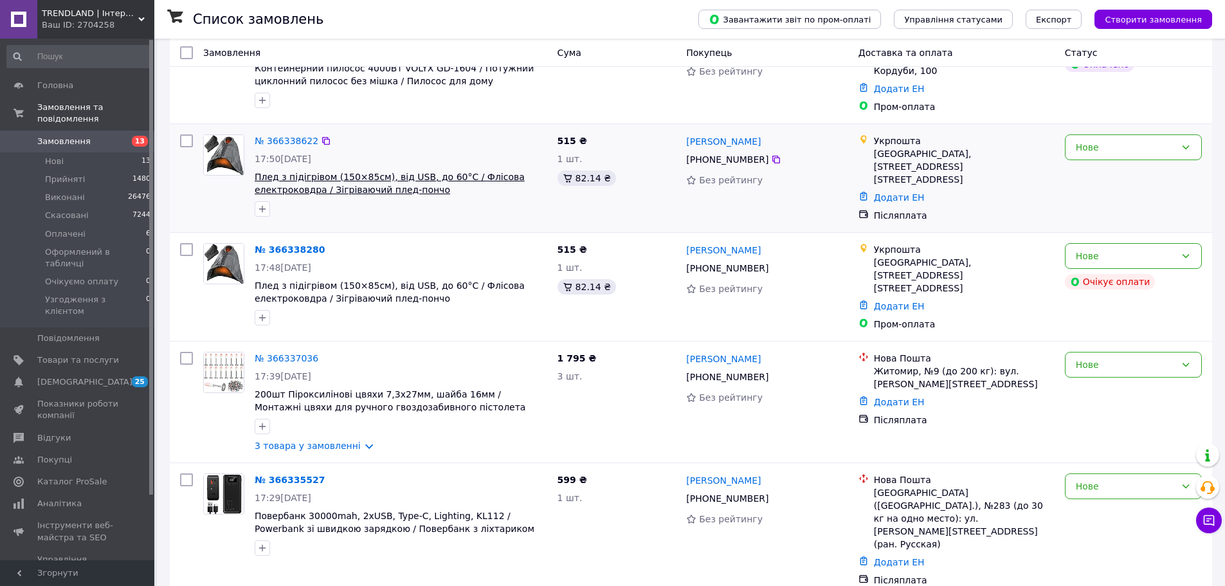
scroll to position [514, 0]
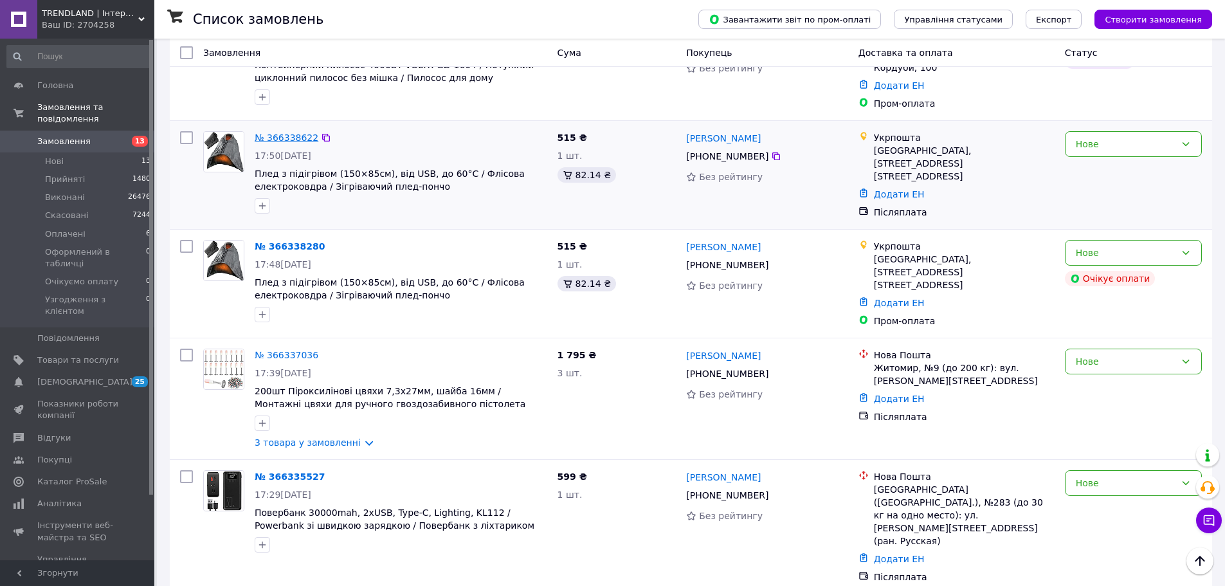
click at [283, 132] on link "№ 366338622" at bounding box center [287, 137] width 64 height 10
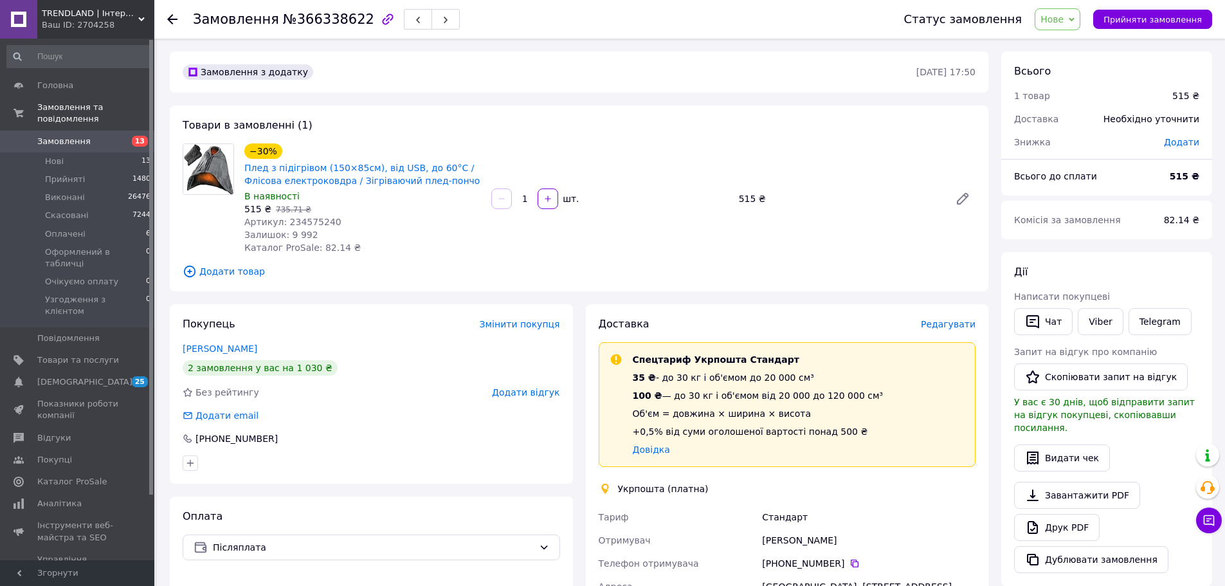
click at [421, 223] on div "Артикул: 234575240" at bounding box center [362, 221] width 237 height 13
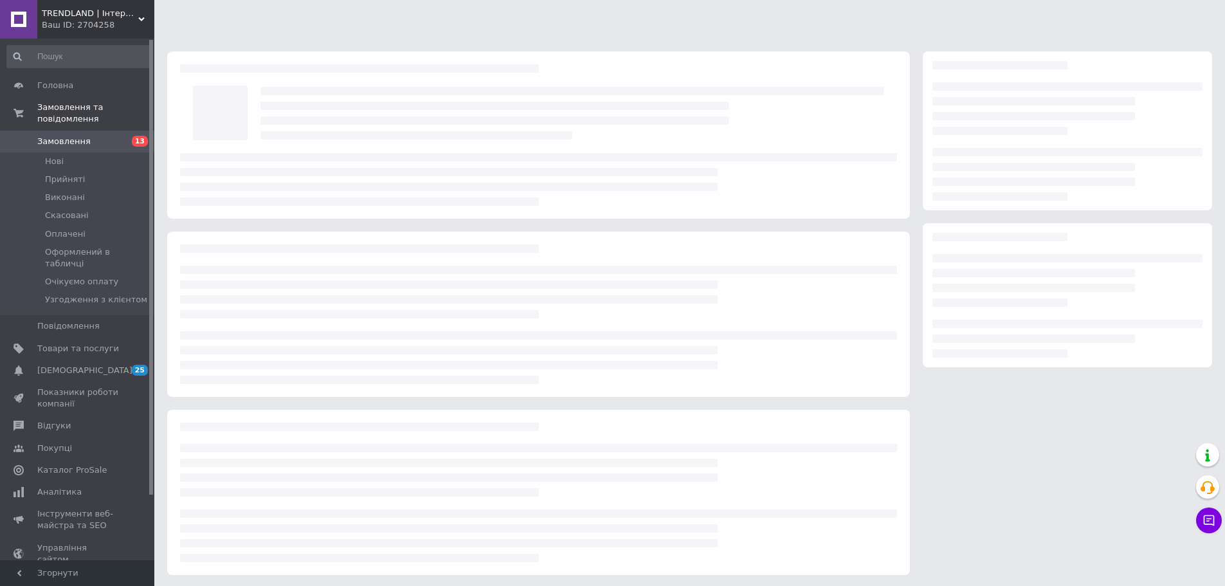
click at [74, 136] on span "Замовлення" at bounding box center [63, 142] width 53 height 12
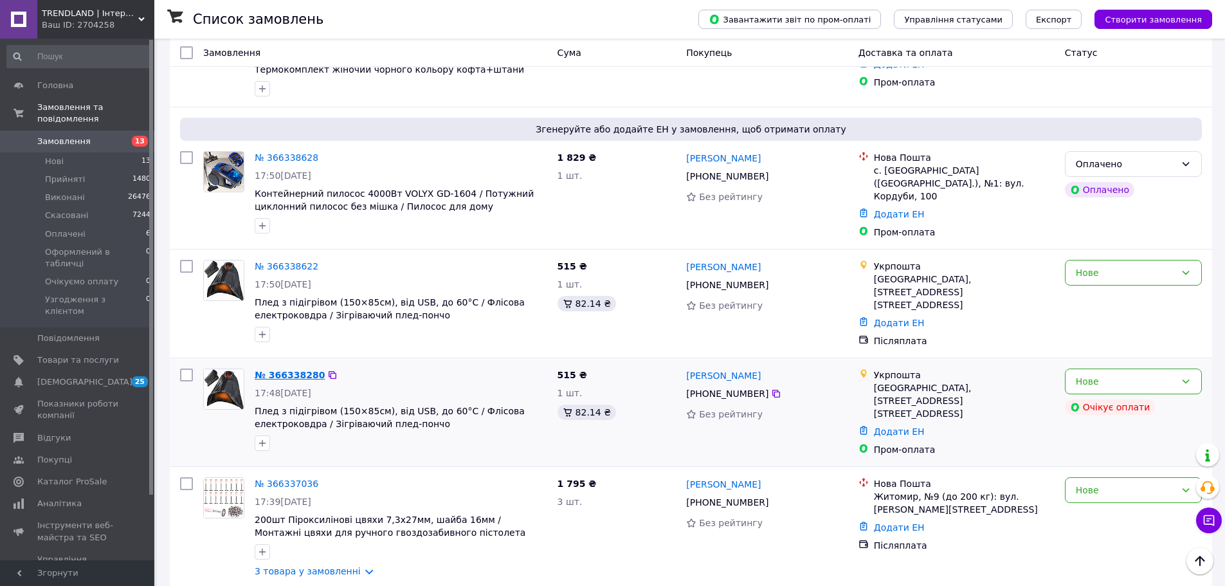
click at [285, 370] on link "№ 366338280" at bounding box center [290, 375] width 70 height 10
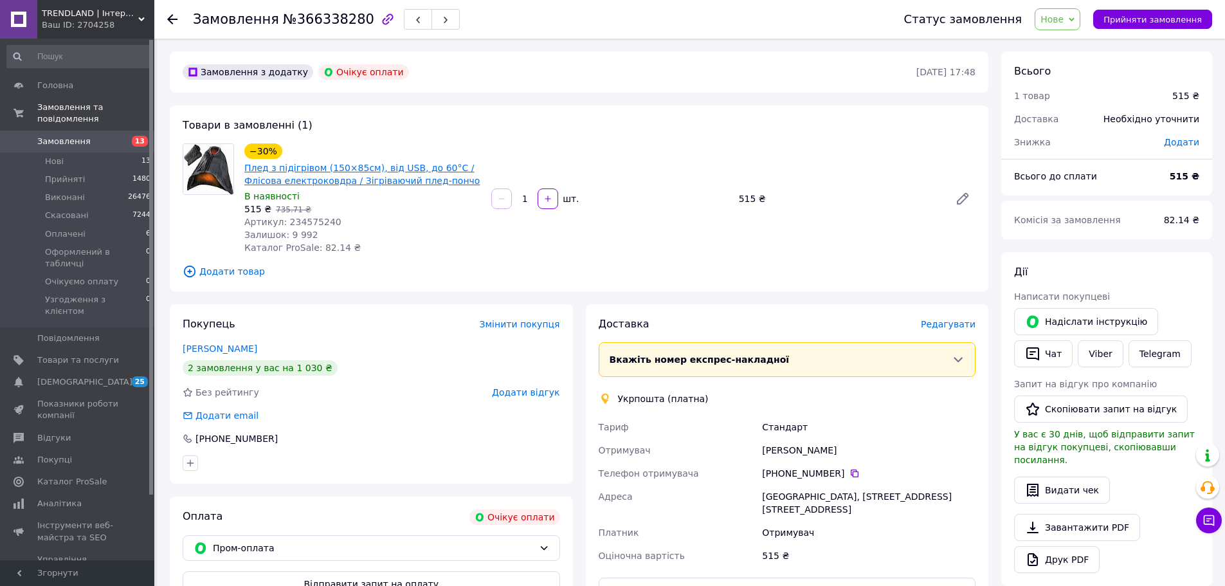
click at [363, 170] on link "Плед з підігрівом (150×85см), від USB, до 60°С / Флісова електроковдра / Зігрів…" at bounding box center [361, 174] width 235 height 23
click at [86, 354] on span "Товари та послуги" at bounding box center [78, 360] width 82 height 12
